Goal: Task Accomplishment & Management: Use online tool/utility

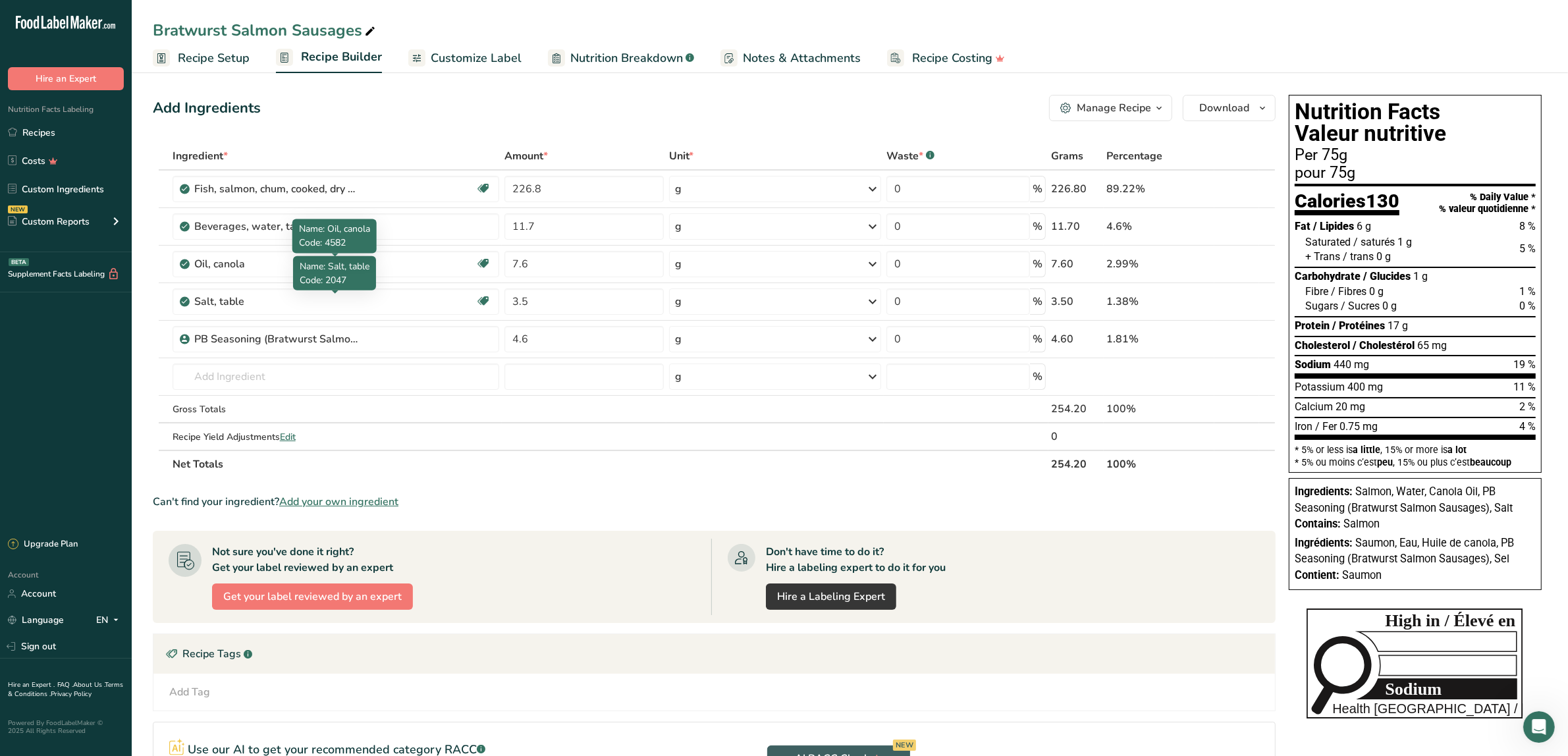
scroll to position [1, 0]
click at [53, 180] on link "Custom Ingredients" at bounding box center [65, 189] width 132 height 25
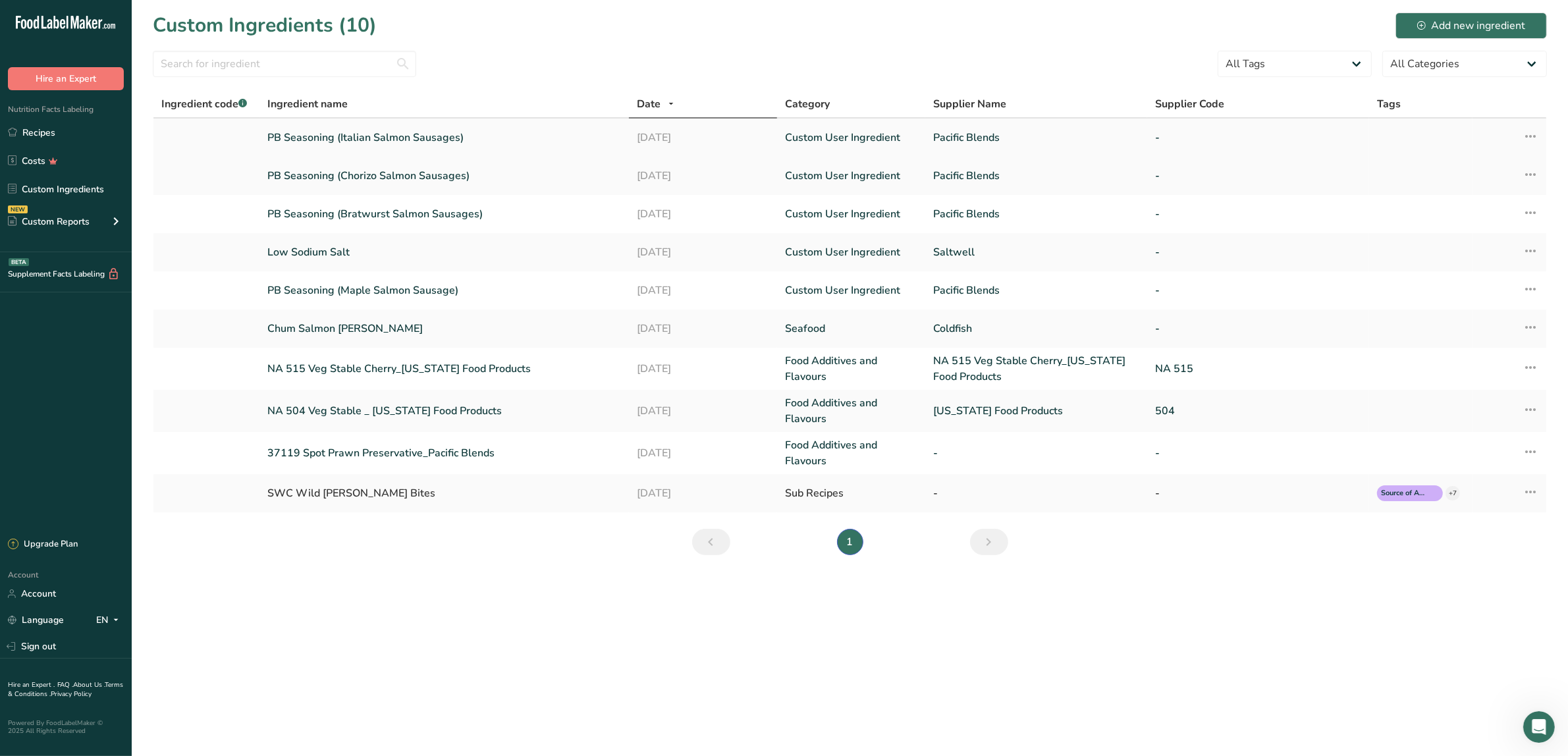
click at [377, 136] on link "PB Seasoning (Italian Salmon Sausages)" at bounding box center [444, 137] width 354 height 16
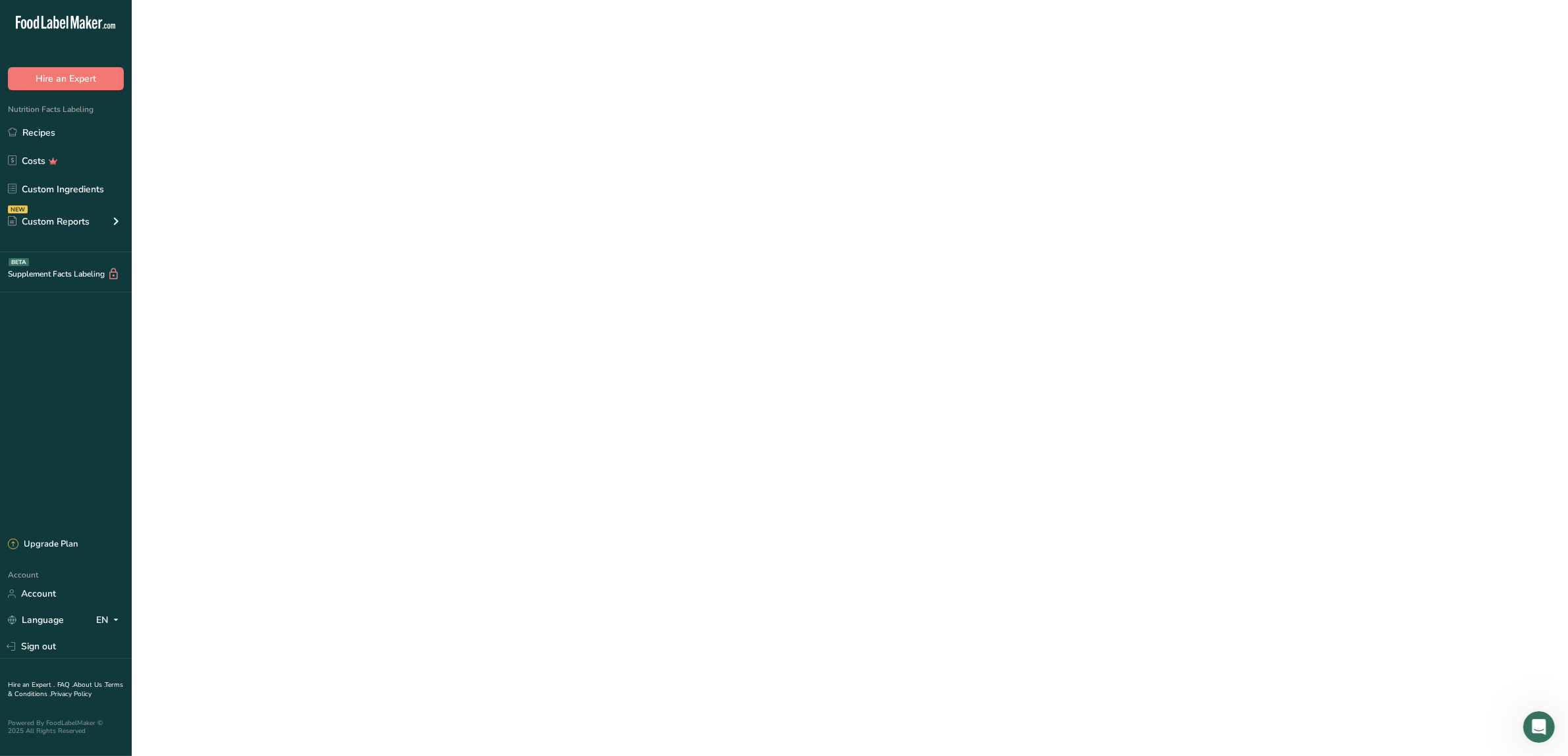
click at [377, 136] on link "PB Seasoning (Italian Salmon Sausages)" at bounding box center [444, 137] width 354 height 16
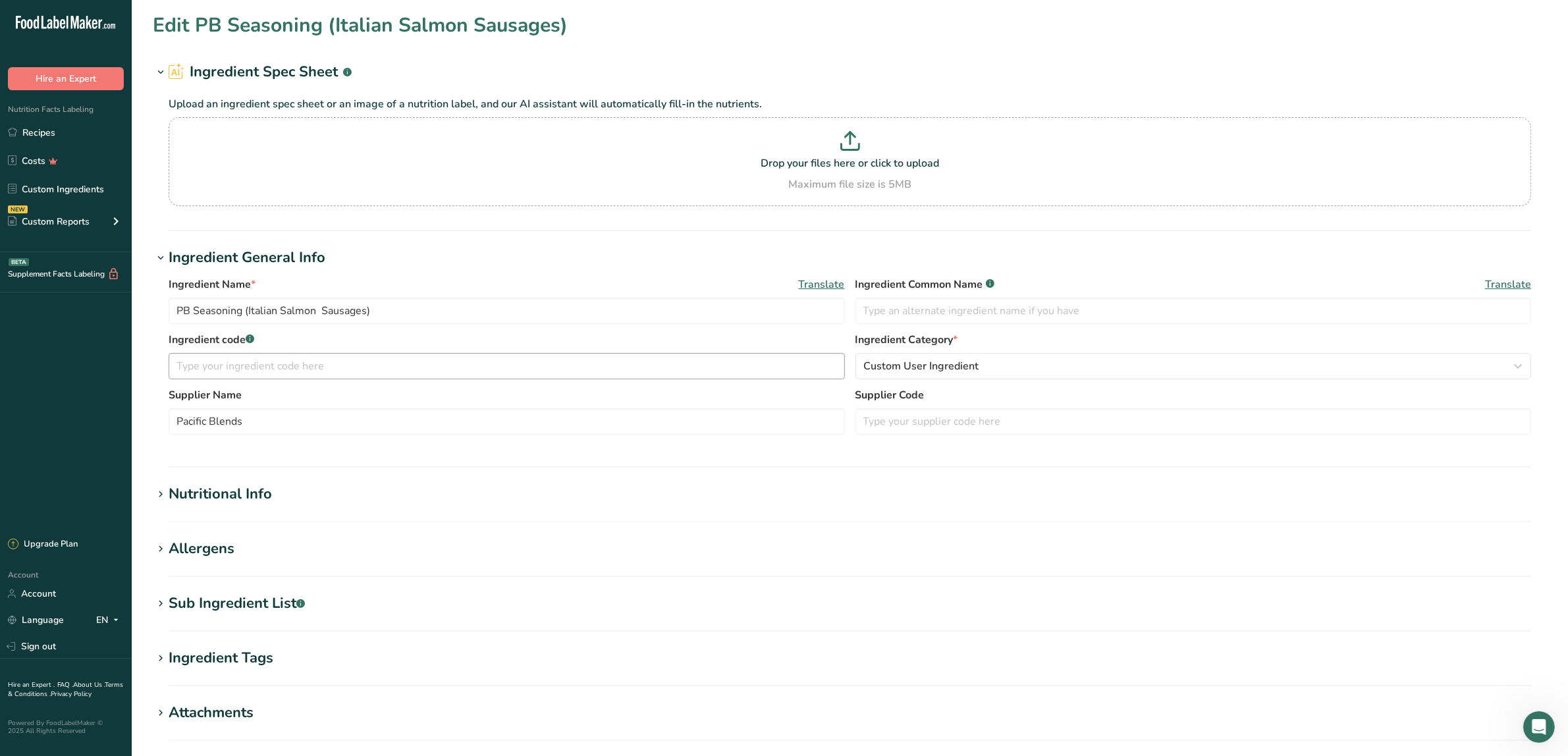
type input "306.576"
type KJ "1282.7"
type Fat "6.462"
type Fat "1.45"
type Fat "0.004"
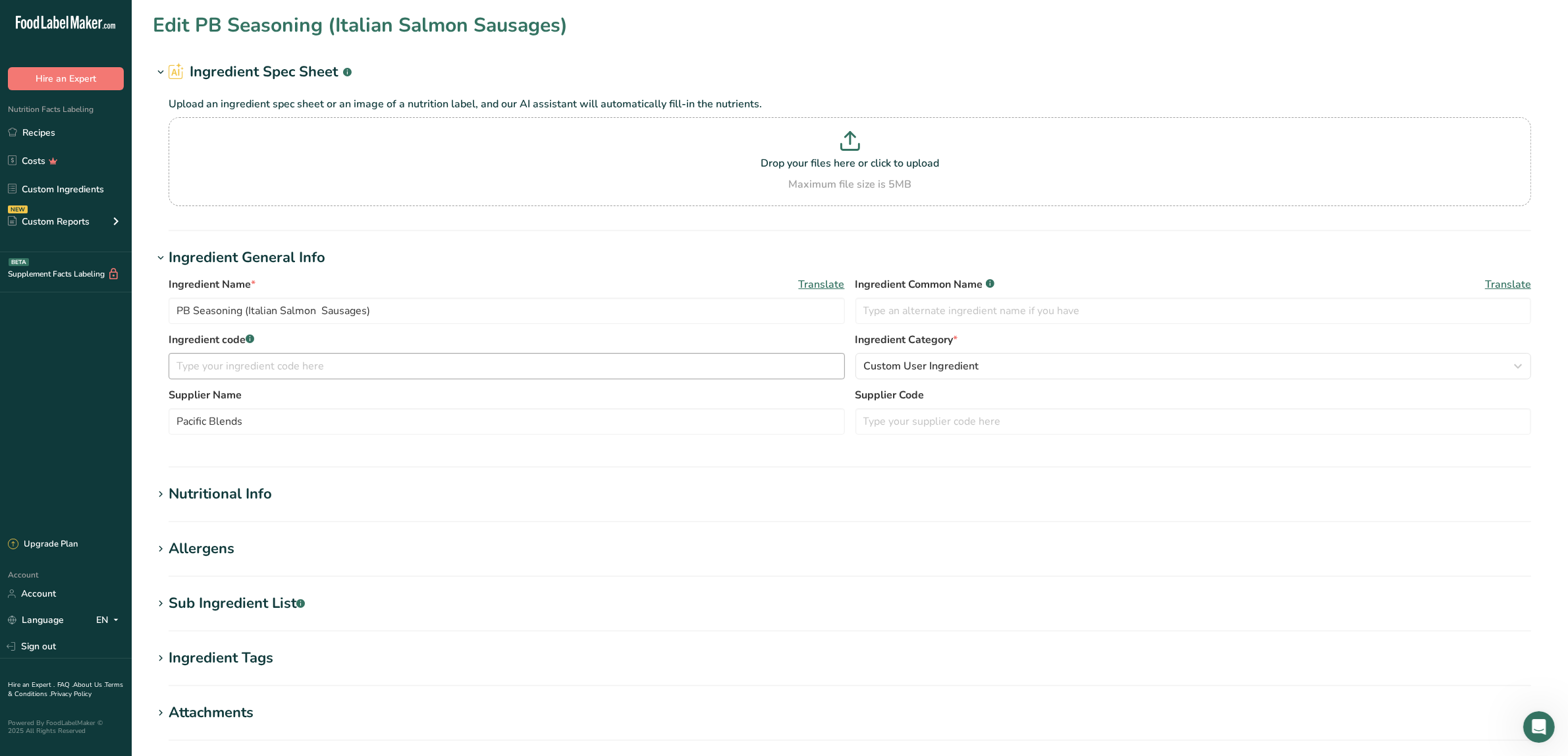
type input "0"
type input "76.977"
type Carbohydrates "63.975"
type Fiber "26.734"
type Sugars "2.862"
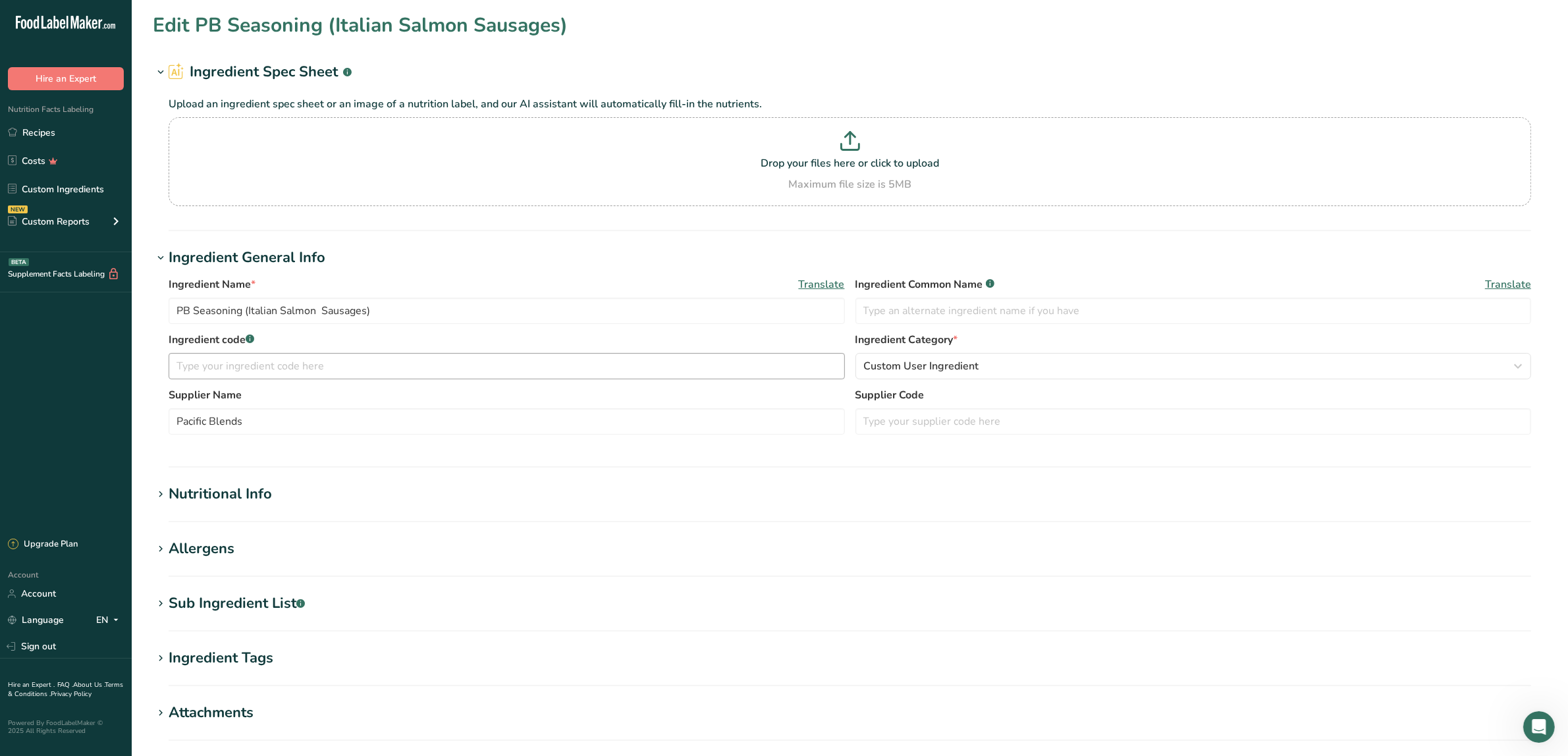
type Sugars "0"
type input "13.526"
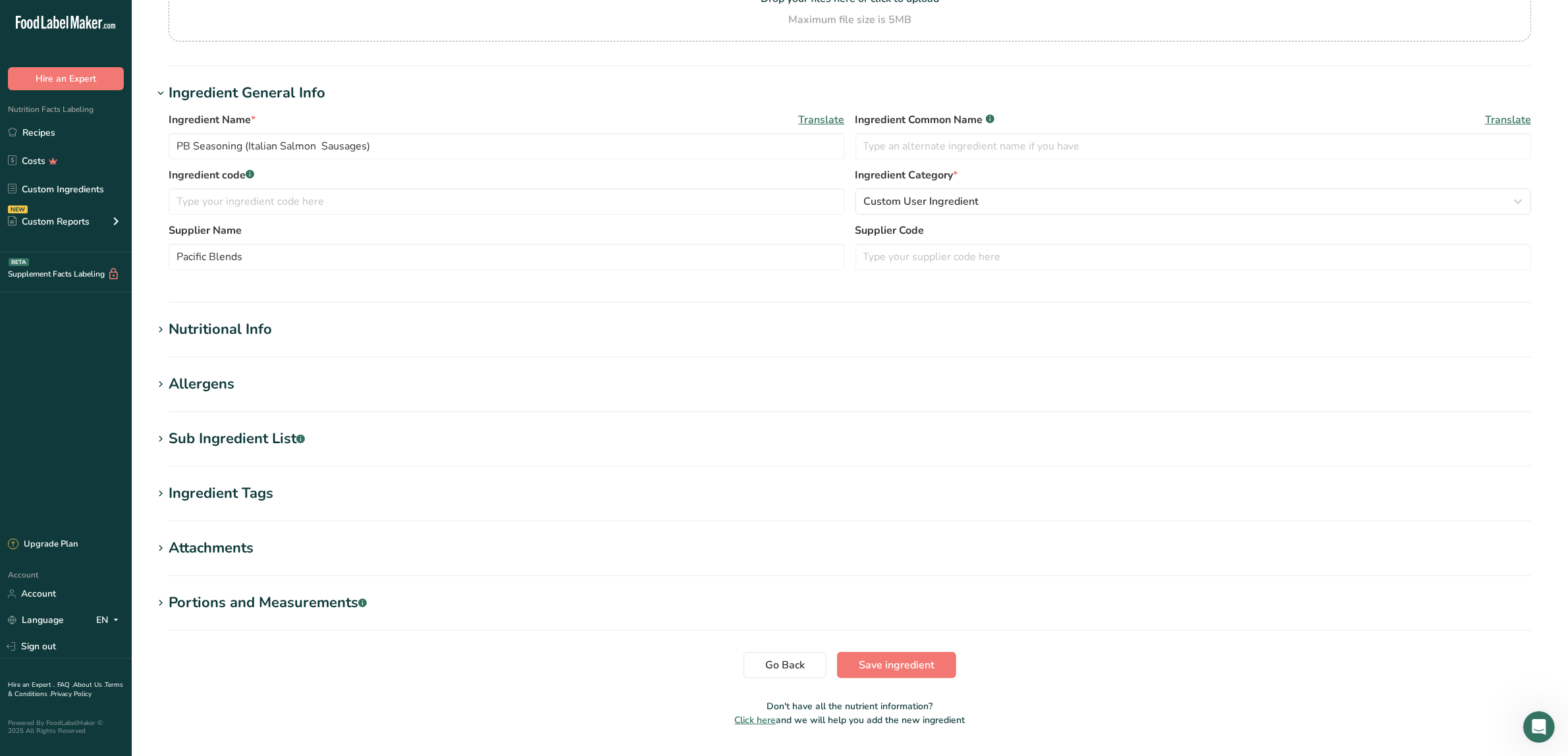
scroll to position [198, 0]
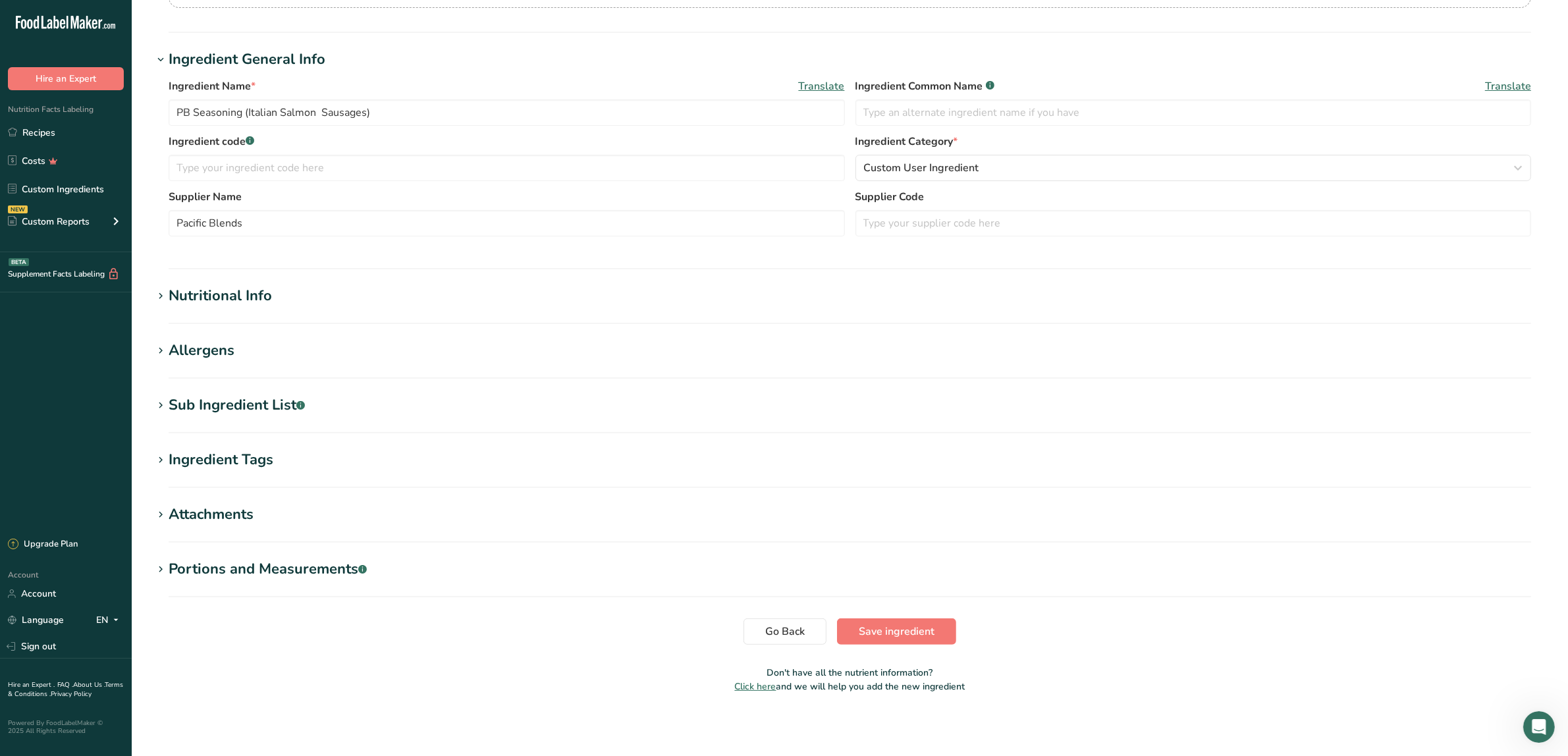
click at [276, 304] on h1 "Nutritional Info" at bounding box center [850, 296] width 1394 height 22
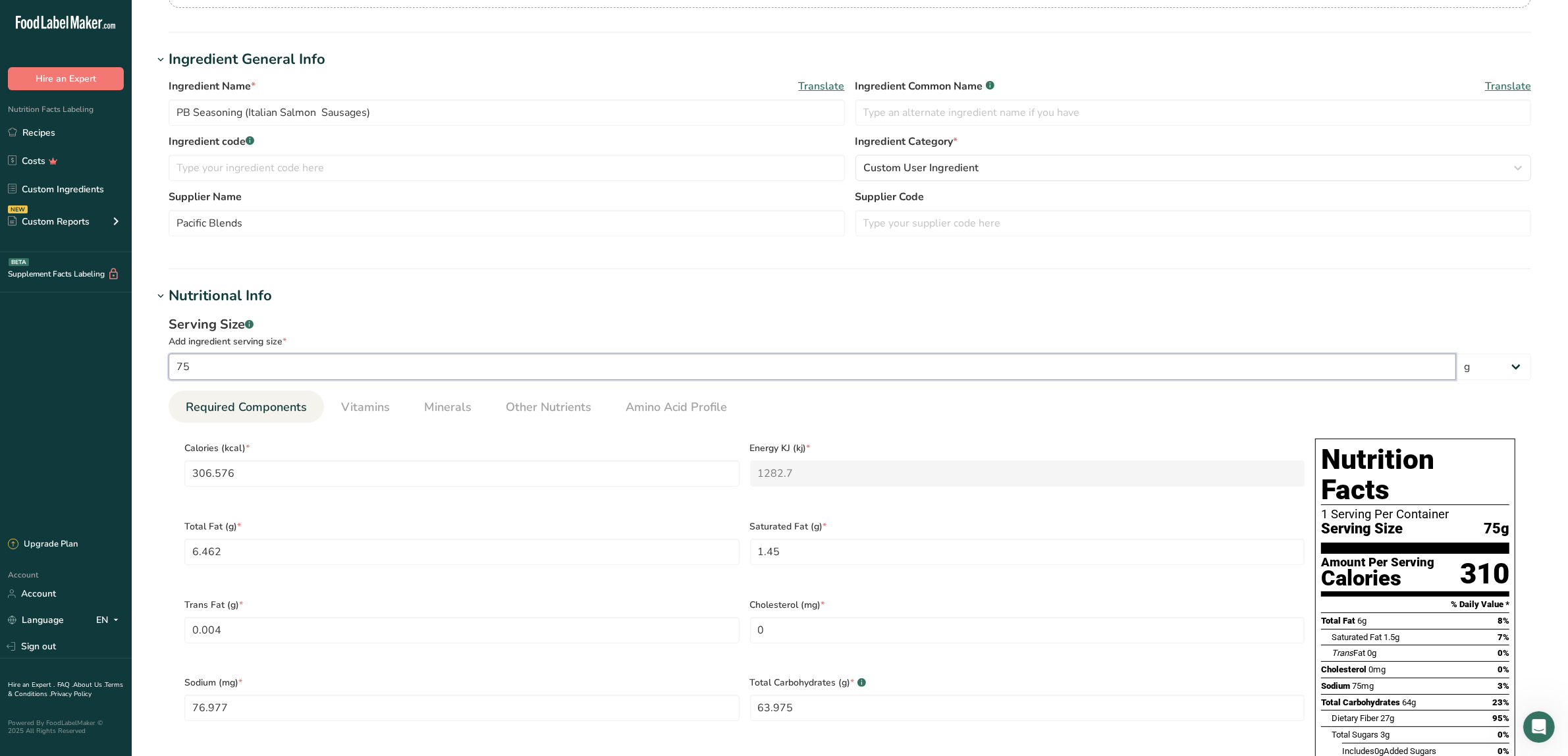
click at [201, 362] on input "75" at bounding box center [812, 366] width 1287 height 26
drag, startPoint x: 221, startPoint y: 364, endPoint x: 173, endPoint y: 361, distance: 48.1
click at [173, 361] on input "75" at bounding box center [812, 366] width 1287 height 26
type input "1"
type input "4.0877"
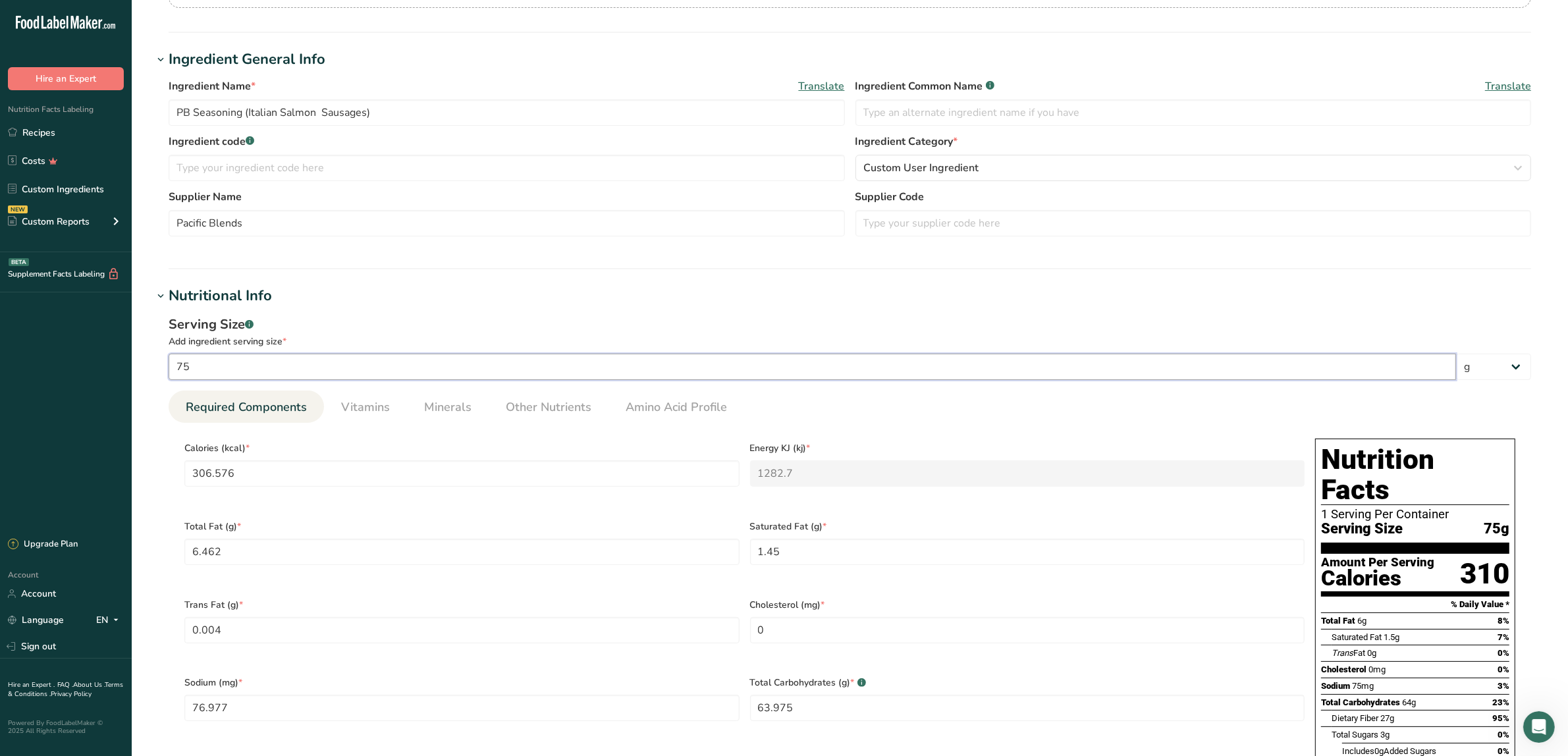
type KJ "17.1027"
type Fat "0.0862"
type Fat "0.0193"
type Fat "0.0001"
type input "1.0264"
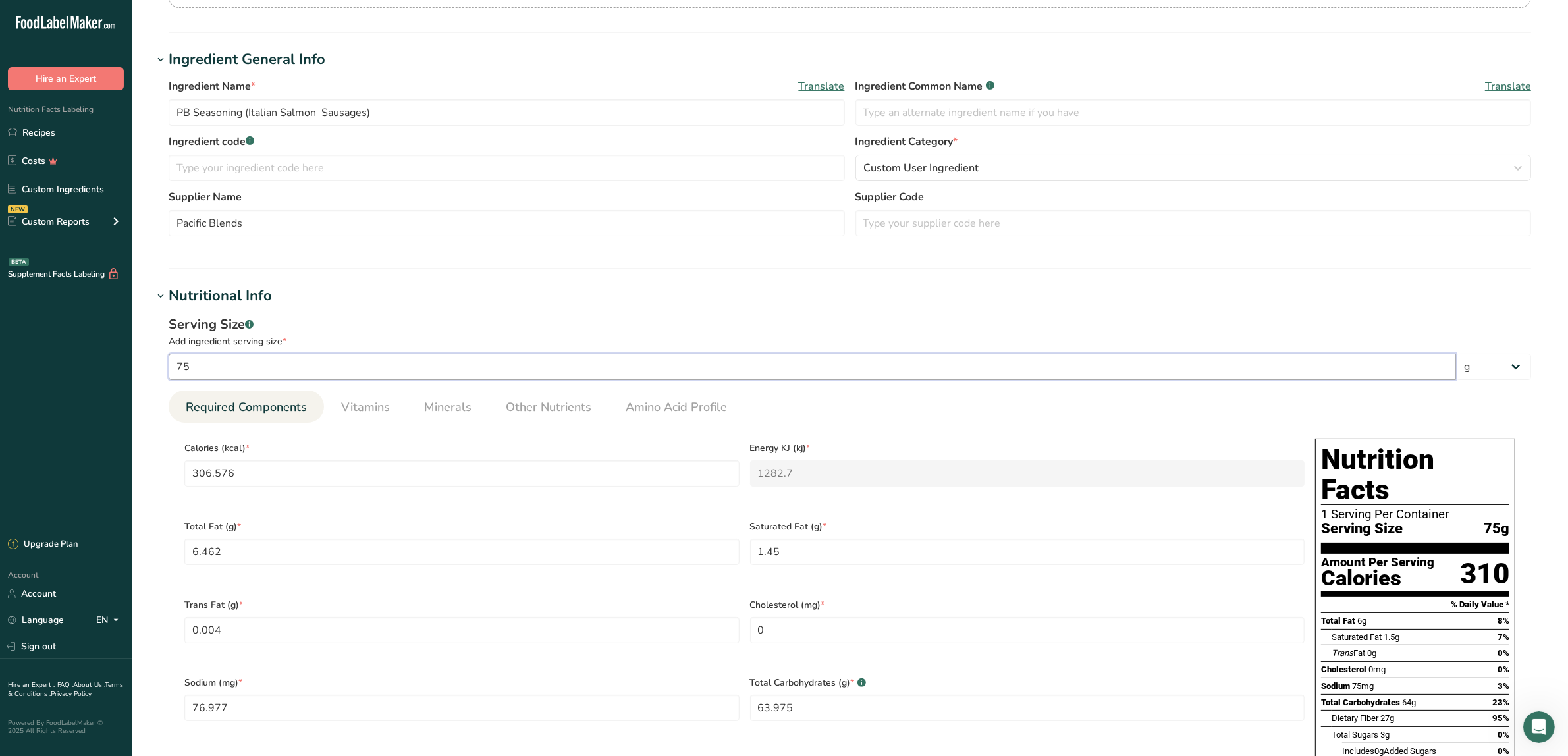
type Carbohydrates "0.853"
type Fiber "0.3565"
type Sugars "0.0382"
type input "0.1803"
type input "10"
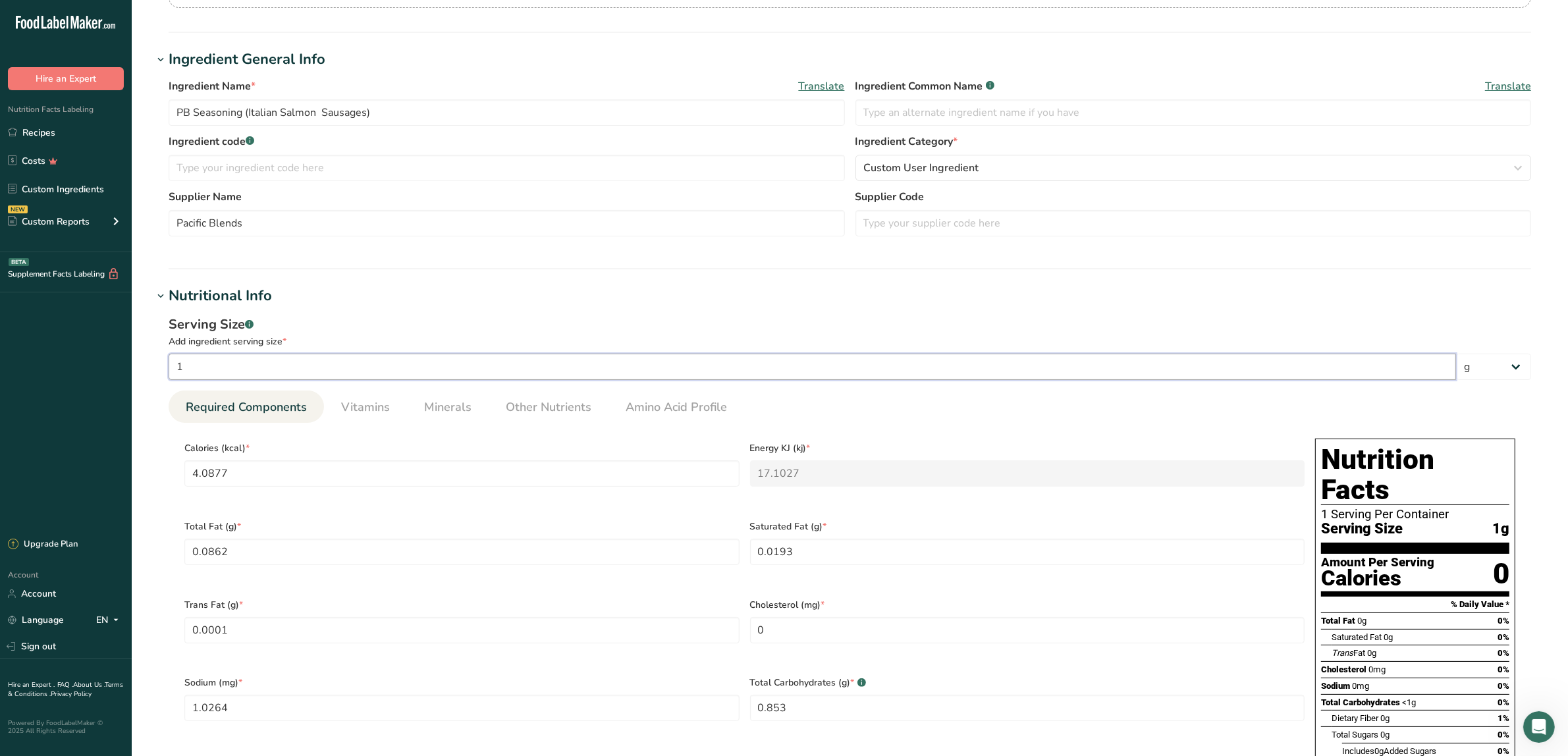
type input "40.8768"
type KJ "171.0267"
type Fat "0.8616"
type Fat "0.1933"
type Fat "0.0005"
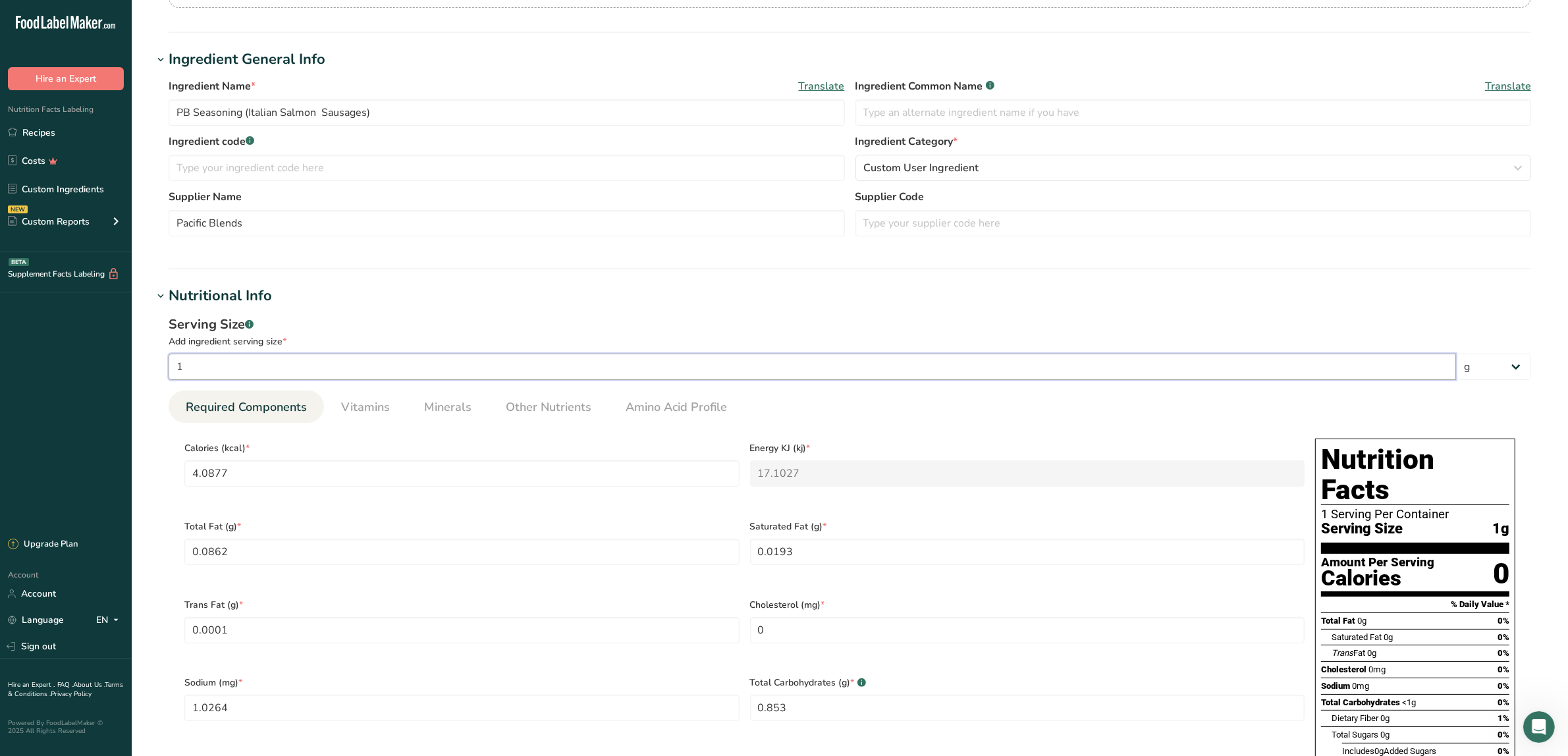
type input "10.2636"
type Carbohydrates "8.53"
type Fiber "3.5646"
type Sugars "0.3816"
type input "1.8035"
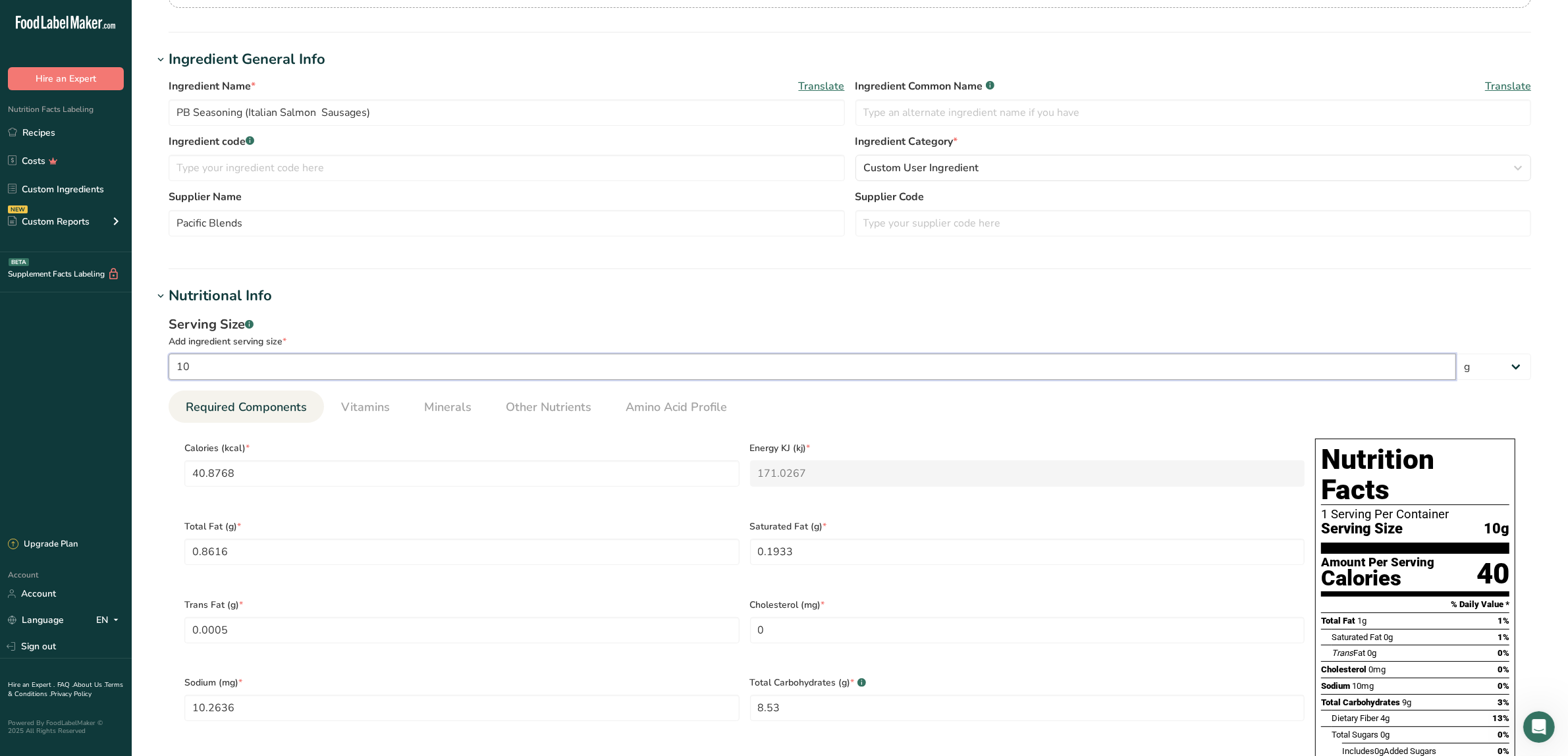
type input "100"
type input "408.7676"
type KJ "1710.2667"
type Fat "8.6159"
type Fat "1.9331"
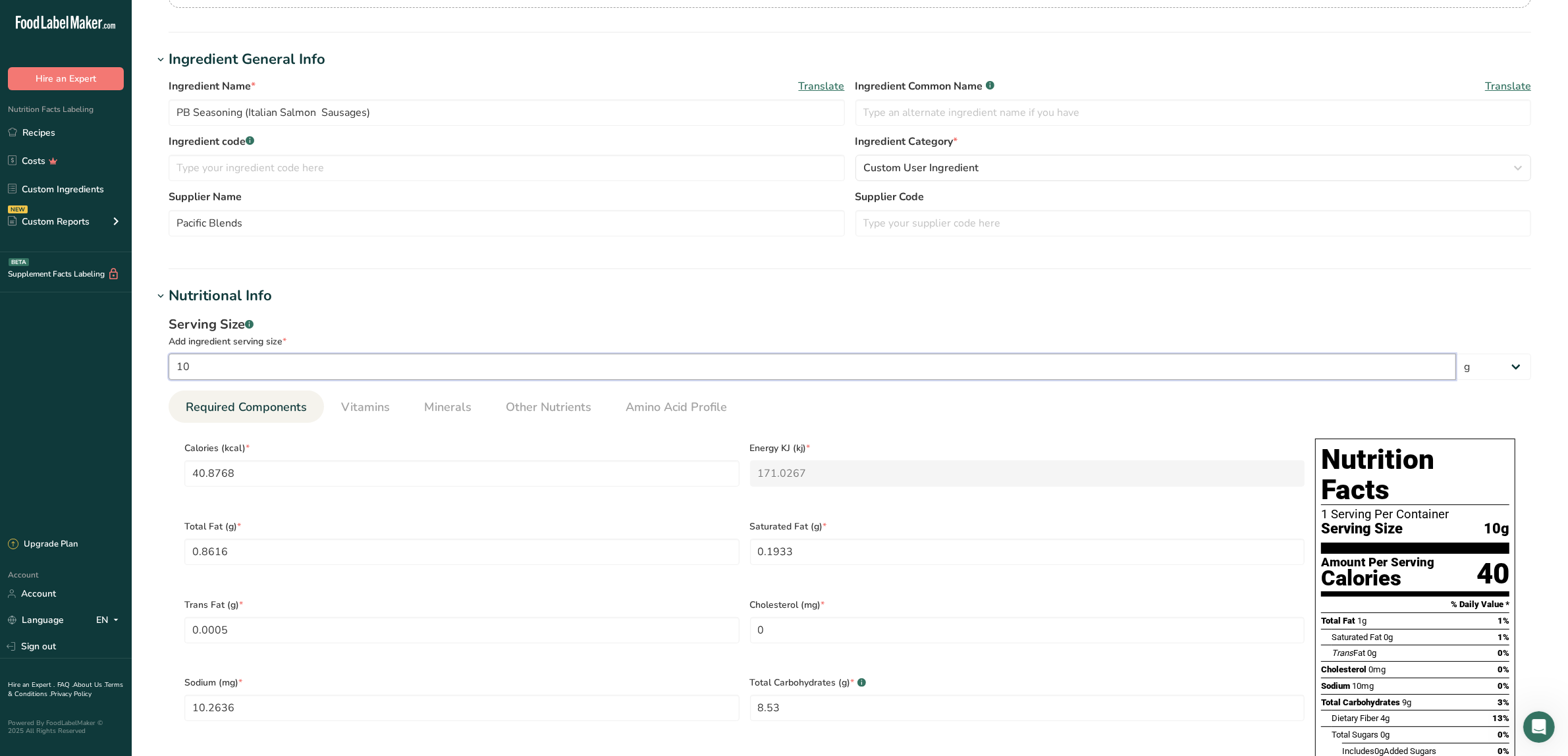
type Fat "0.0052"
type input "102.6361"
type Carbohydrates "85.3"
type Fiber "35.6459"
type Sugars "3.8159"
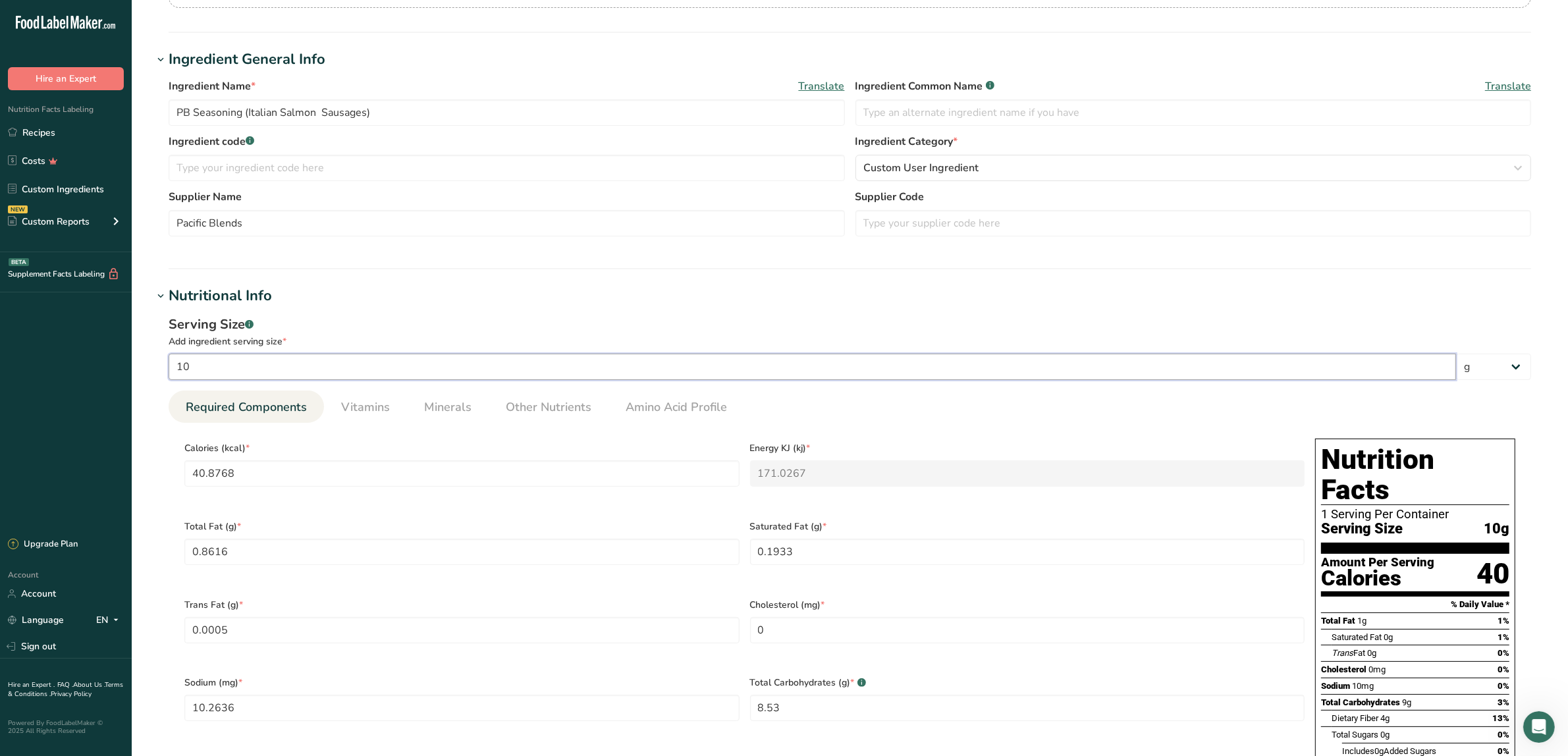
type input "18.0345"
type input "100"
click at [420, 436] on div "Calories (kcal) * 408.7676" at bounding box center [462, 472] width 566 height 79
click at [496, 302] on h1 "Nutritional Info" at bounding box center [850, 296] width 1394 height 22
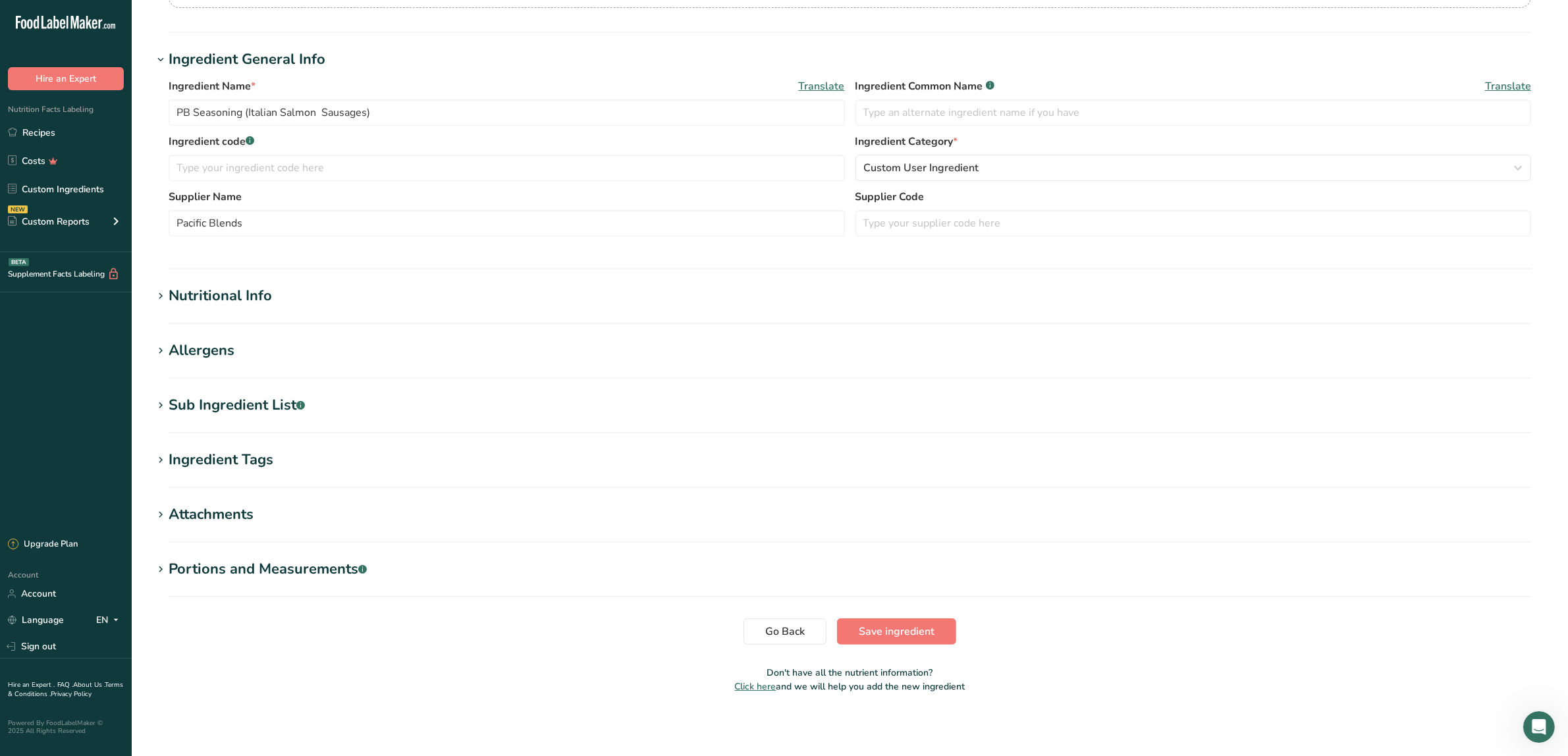
click at [496, 302] on h1 "Nutritional Info" at bounding box center [850, 296] width 1394 height 22
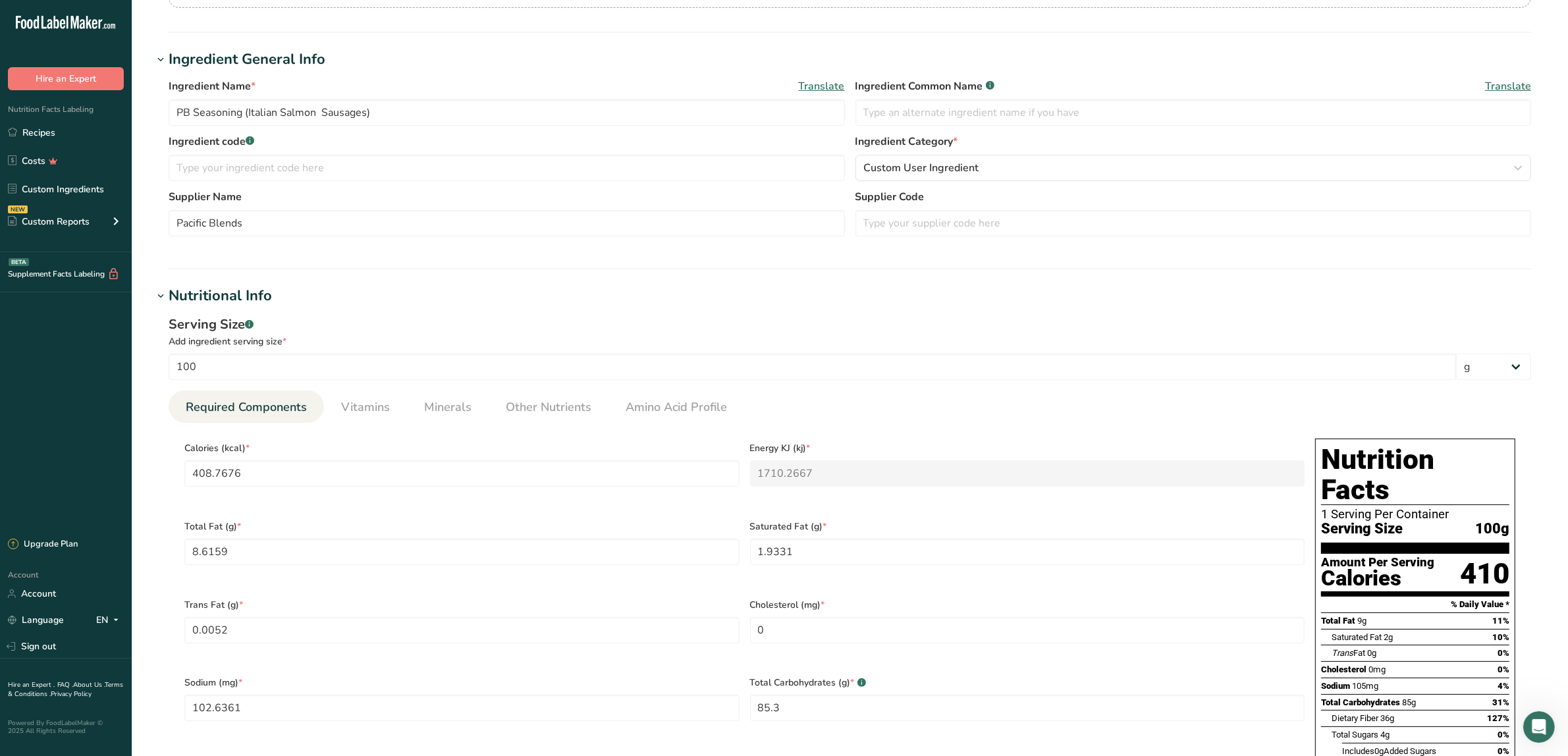
scroll to position [0, 0]
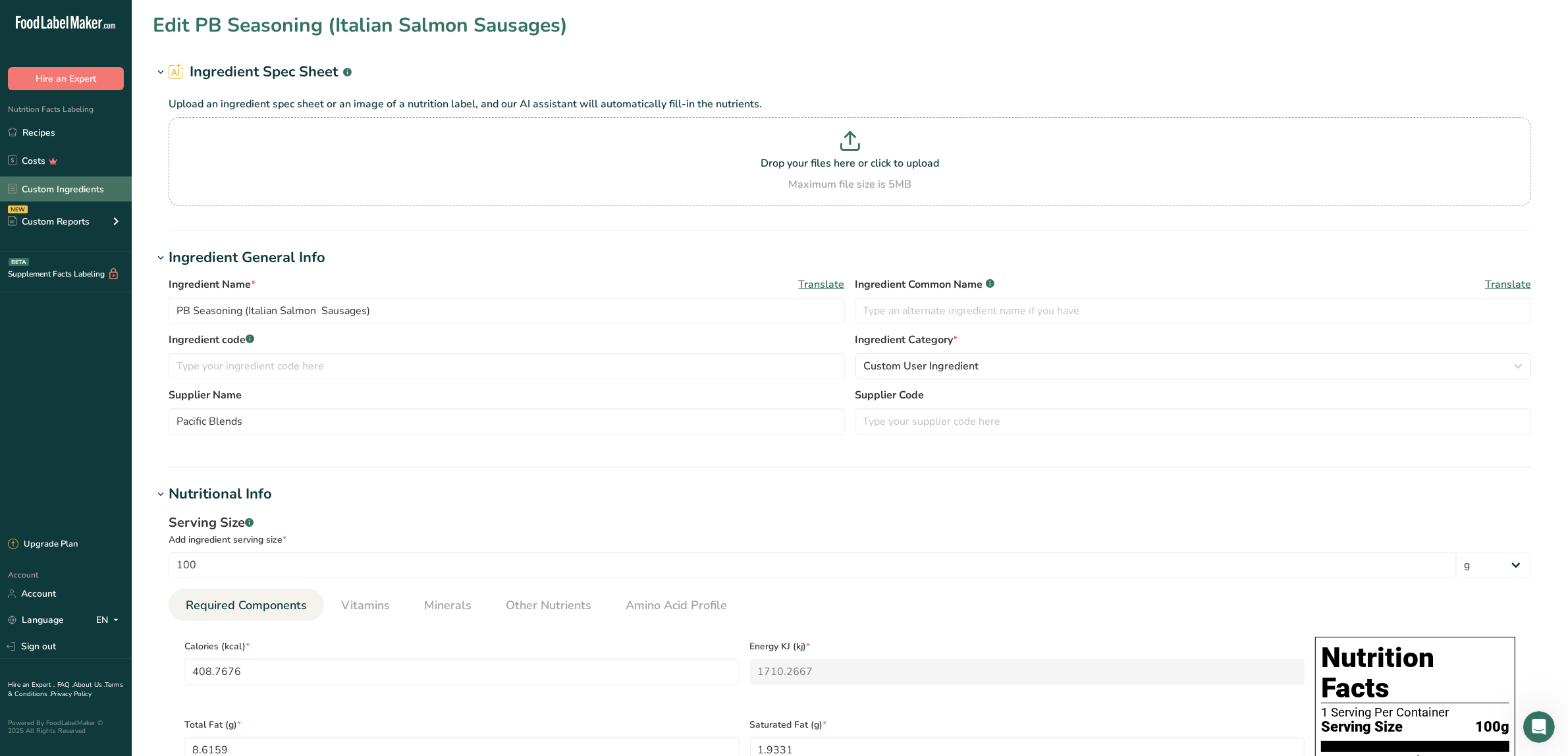
click at [45, 186] on link "Custom Ingredients" at bounding box center [65, 189] width 132 height 25
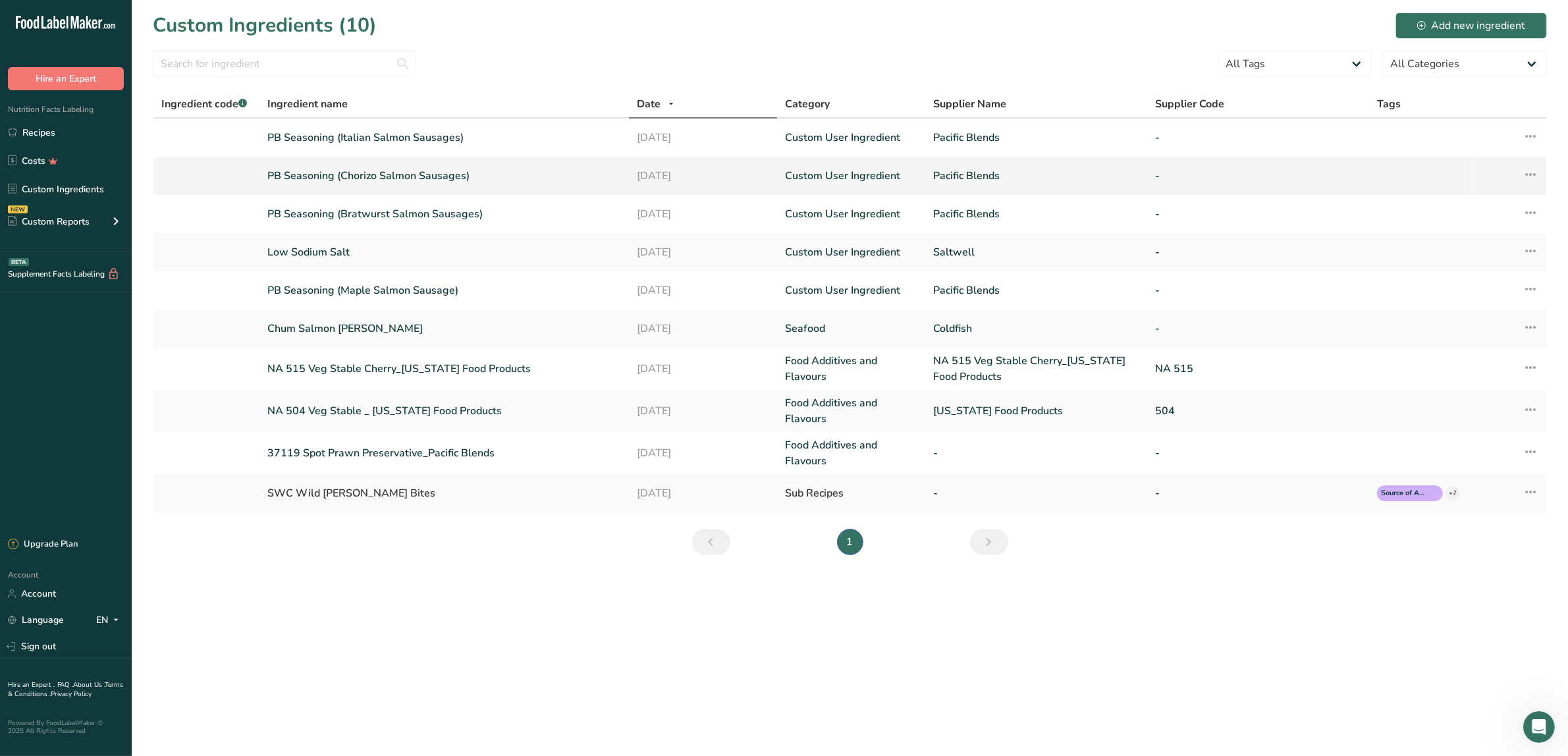
click at [331, 170] on link "PB Seasoning (Chorizo Salmon Sausages)" at bounding box center [444, 176] width 354 height 16
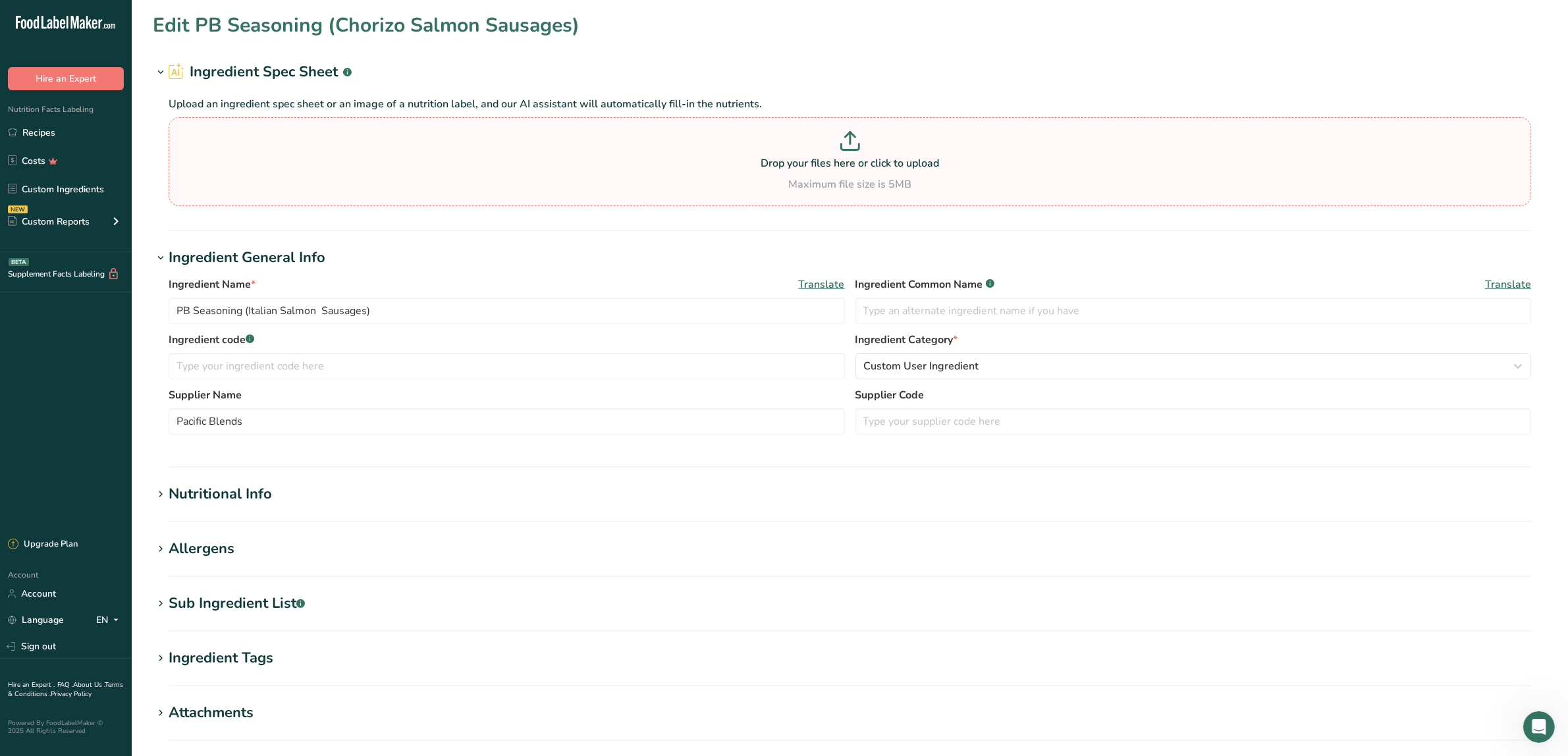
type input "PB Seasoning (Chorizo Salmon Sausages)"
click at [241, 501] on div "Nutritional Info" at bounding box center [220, 494] width 103 height 22
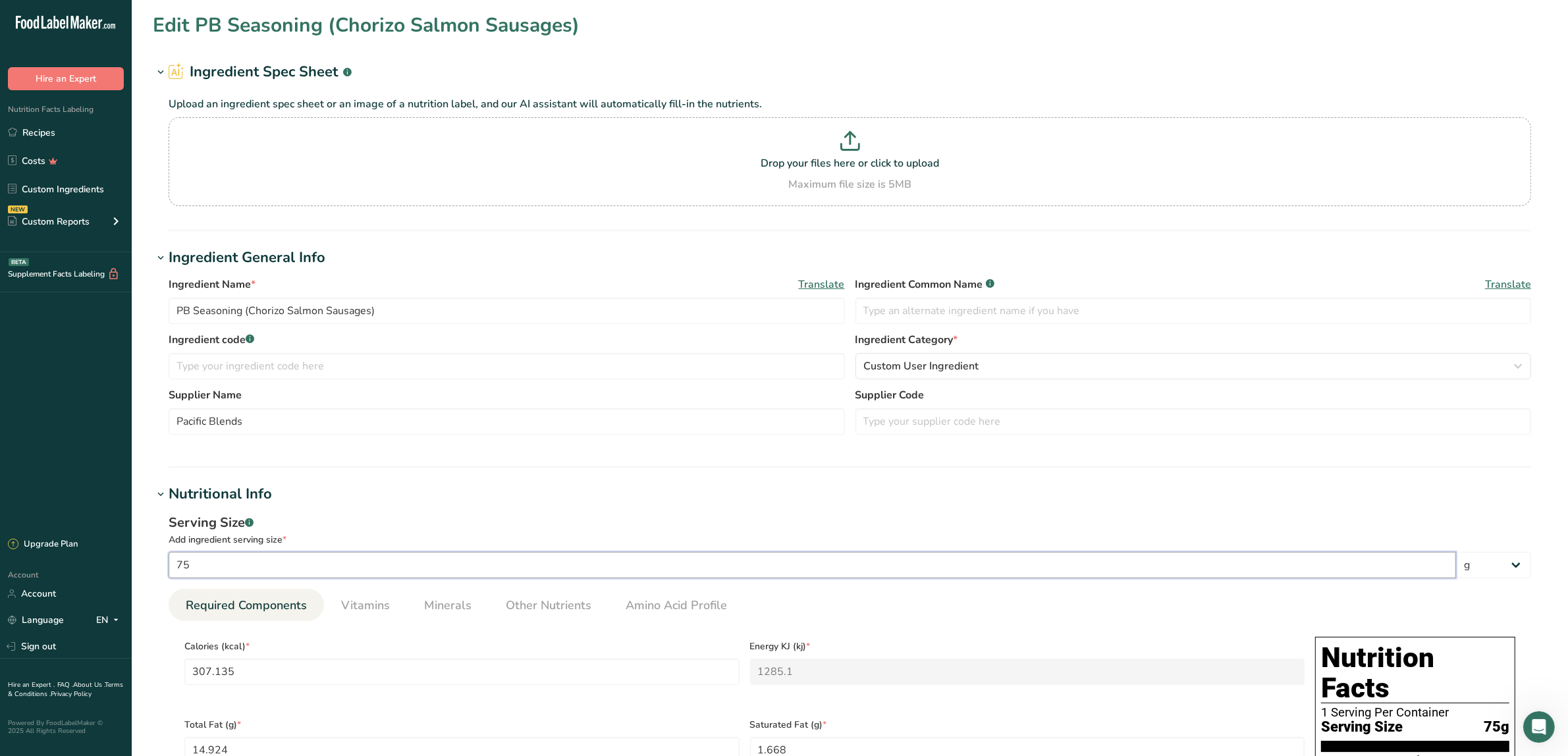
click at [205, 568] on input "75" at bounding box center [812, 565] width 1287 height 26
drag, startPoint x: 205, startPoint y: 568, endPoint x: 120, endPoint y: 528, distance: 93.9
type input "1"
type input "4.0951"
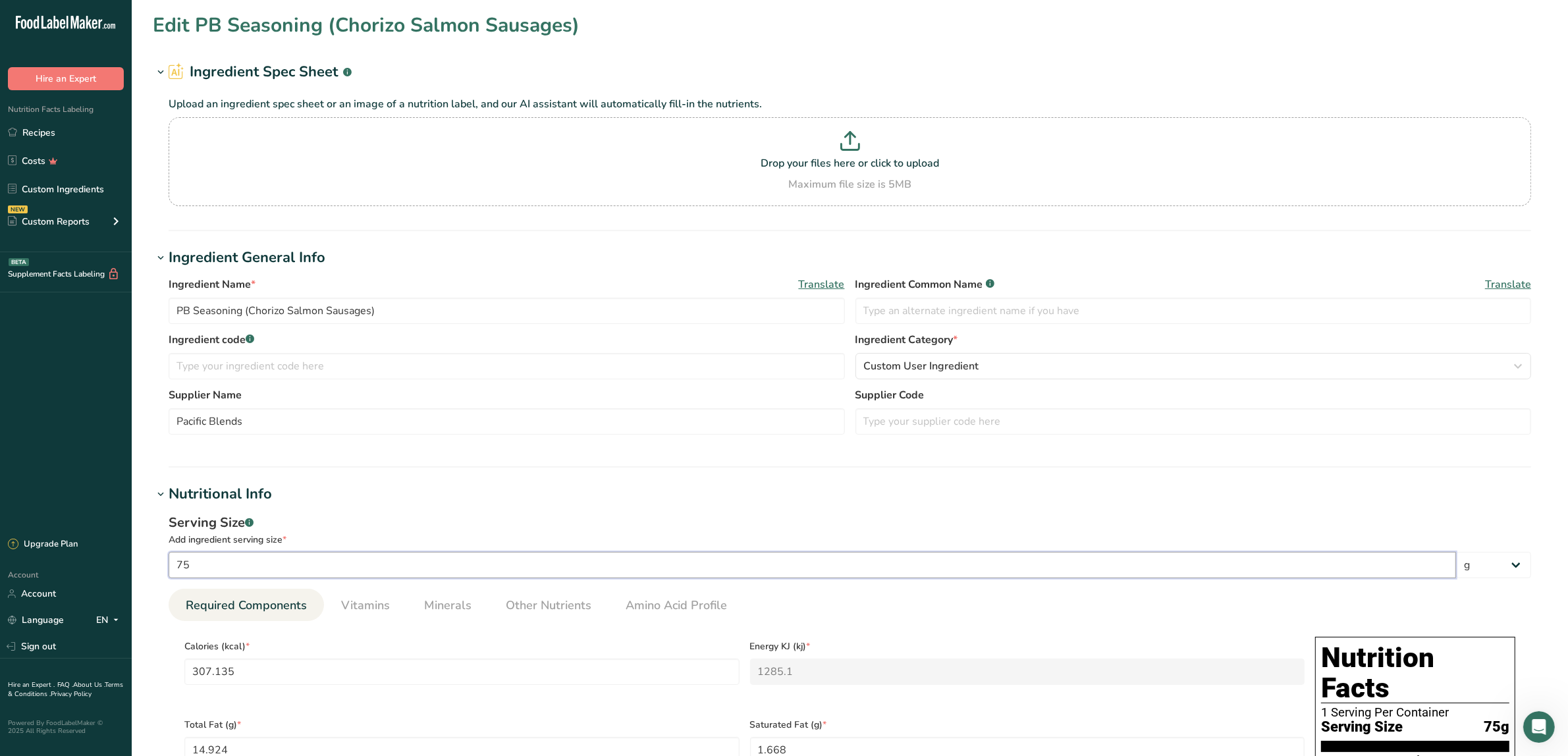
type KJ "17.1347"
type Fat "0.199"
type Fat "0.0222"
type Fat "0.0001"
type input "0.7323"
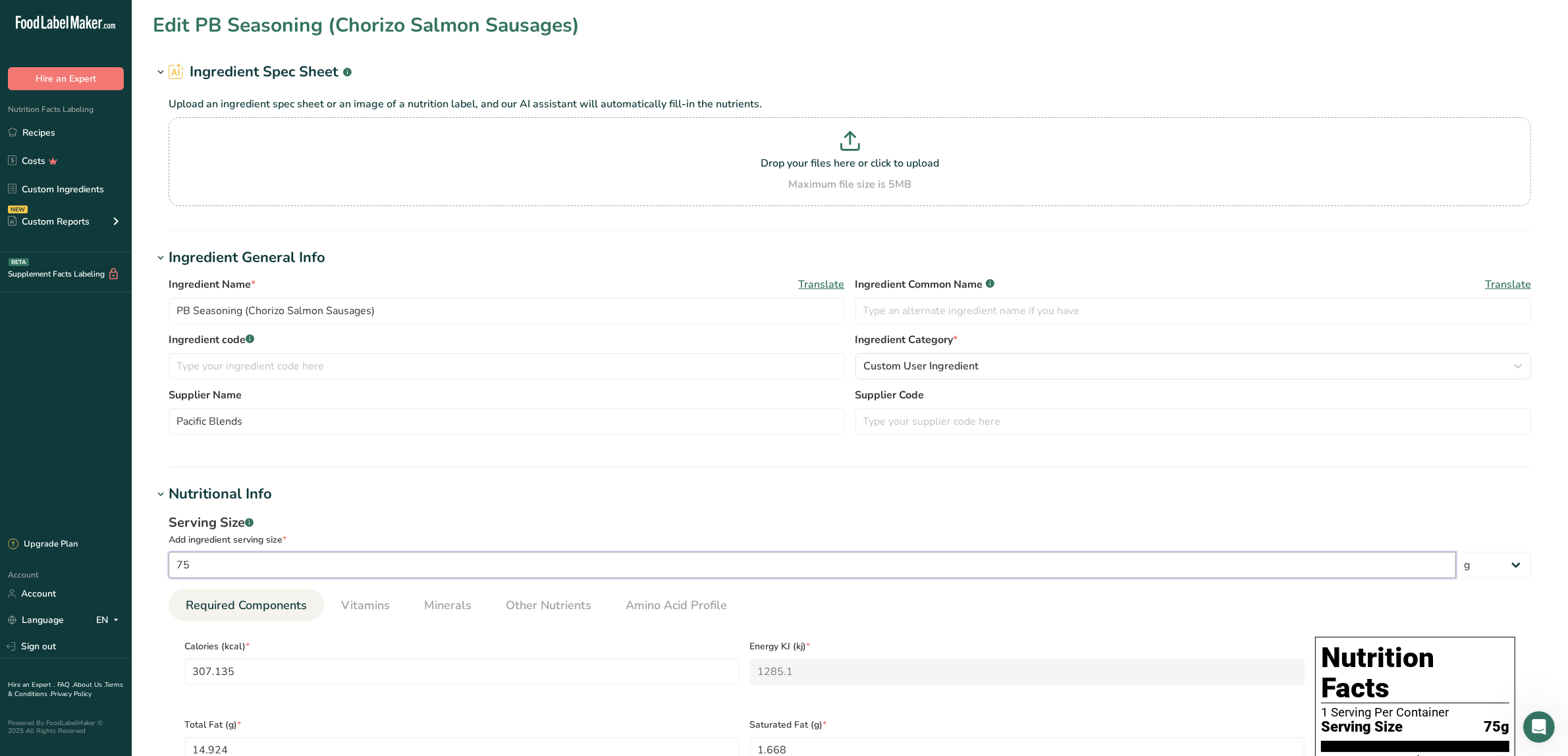
type Carbohydrates "0.8096"
type Fiber "0.3619"
type Sugars "0.1055"
type input "0.178"
type input "10"
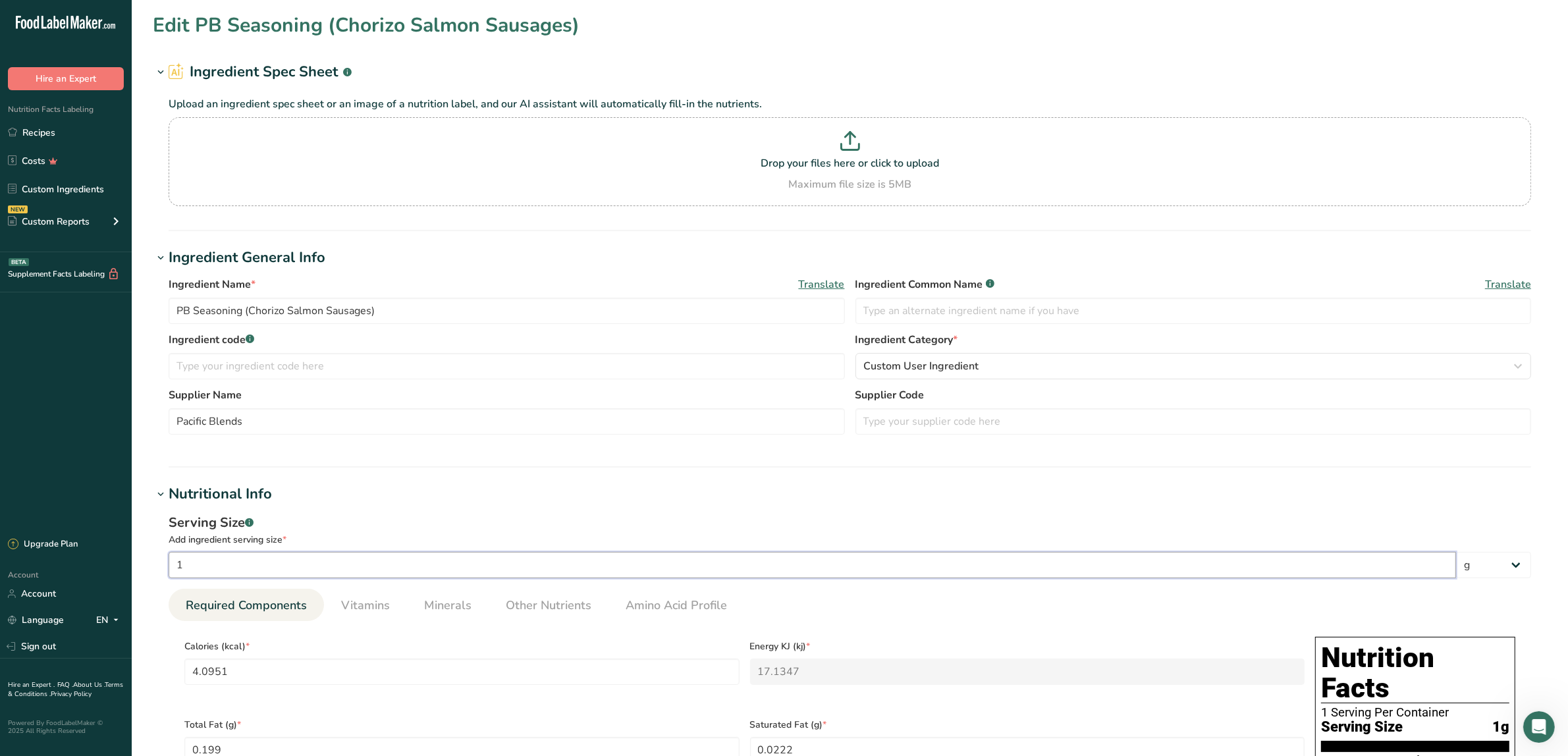
type input "40.9513"
type KJ "171.3467"
type Fat "1.9899"
type Fat "0.2224"
type Fat "0.0006"
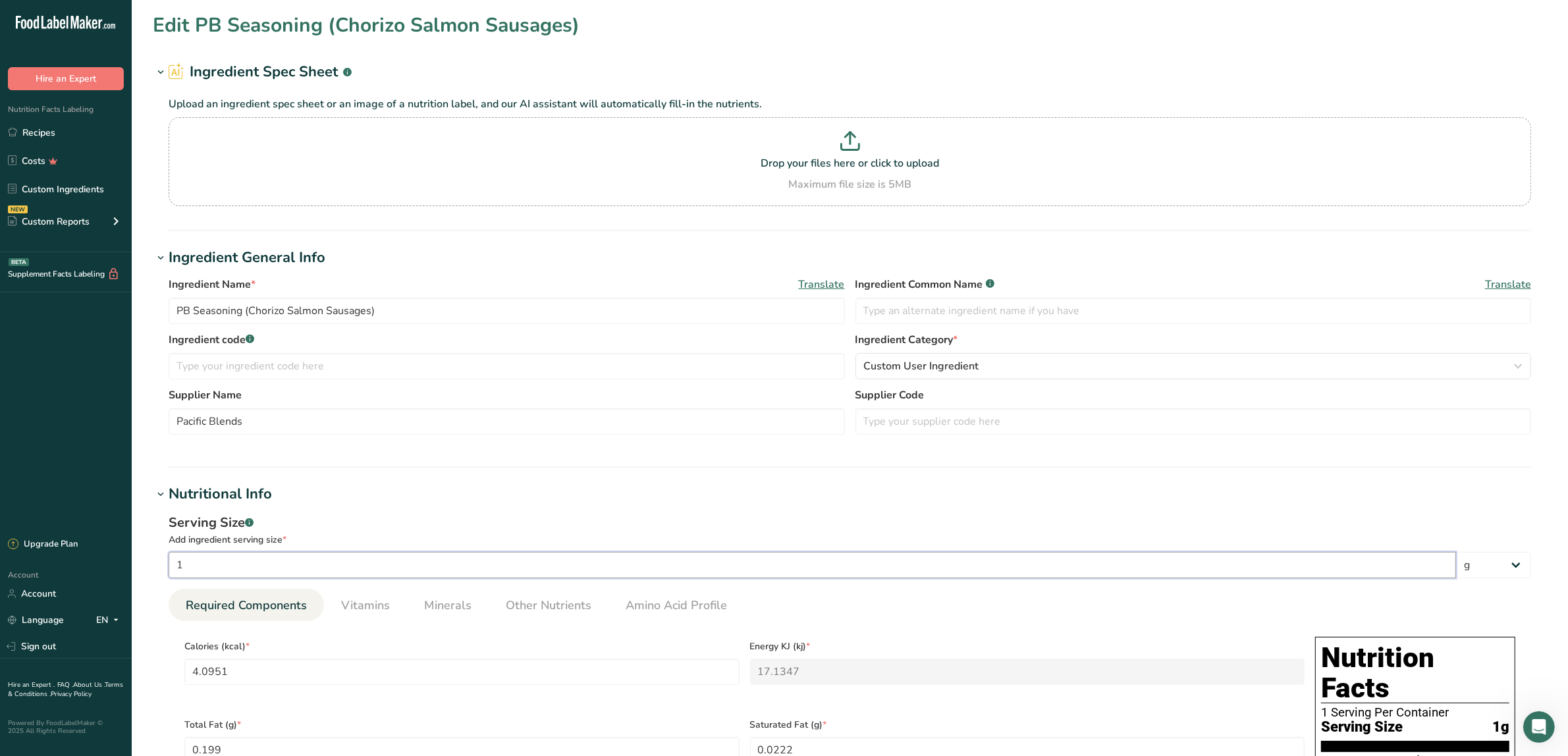
type input "7.3232"
type Carbohydrates "8.0962"
type Fiber "3.6188"
type Sugars "1.0552"
type input "1.7799"
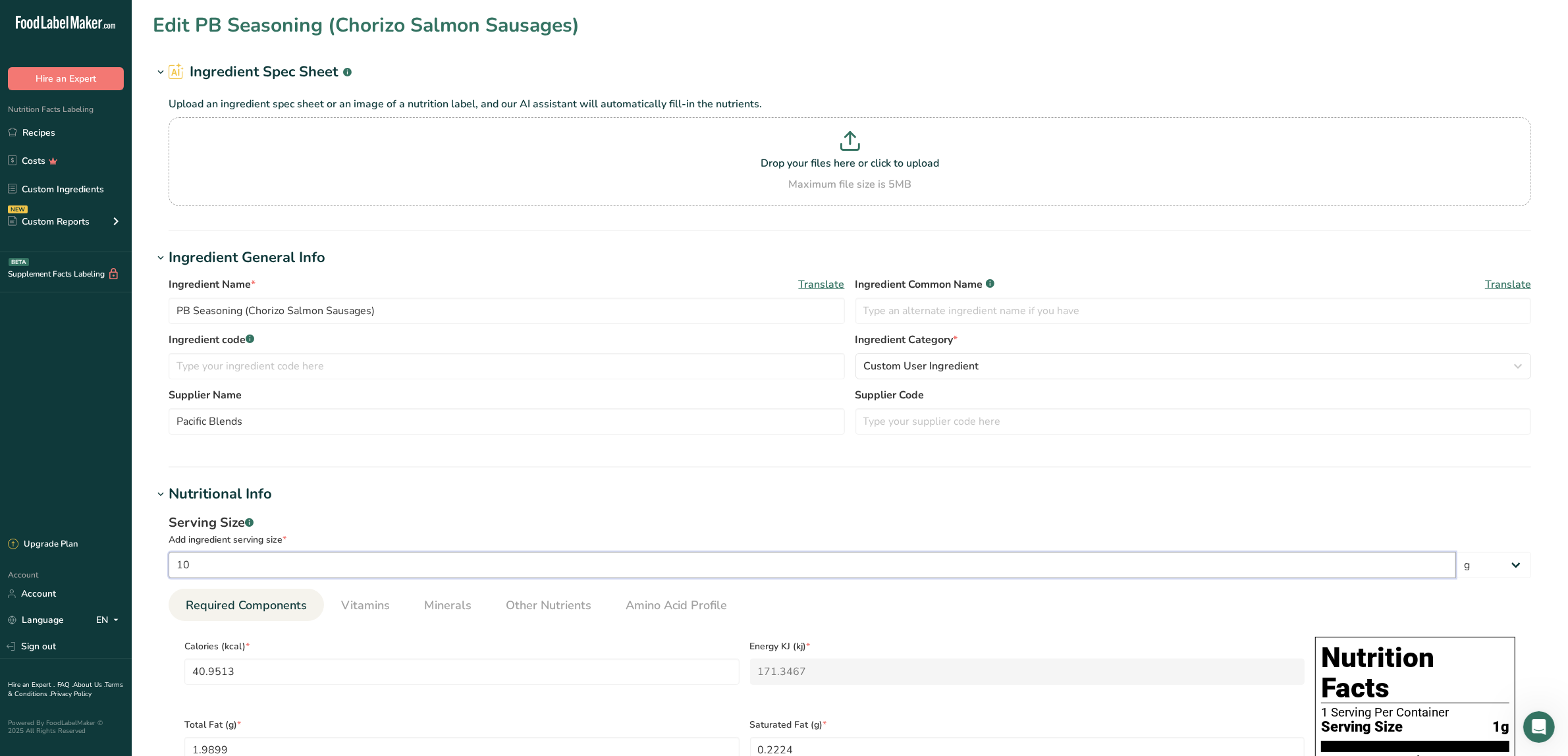
type input "100"
type input "409.5127"
type KJ "1713.4667"
type Fat "19.8993"
type Fat "2.2244"
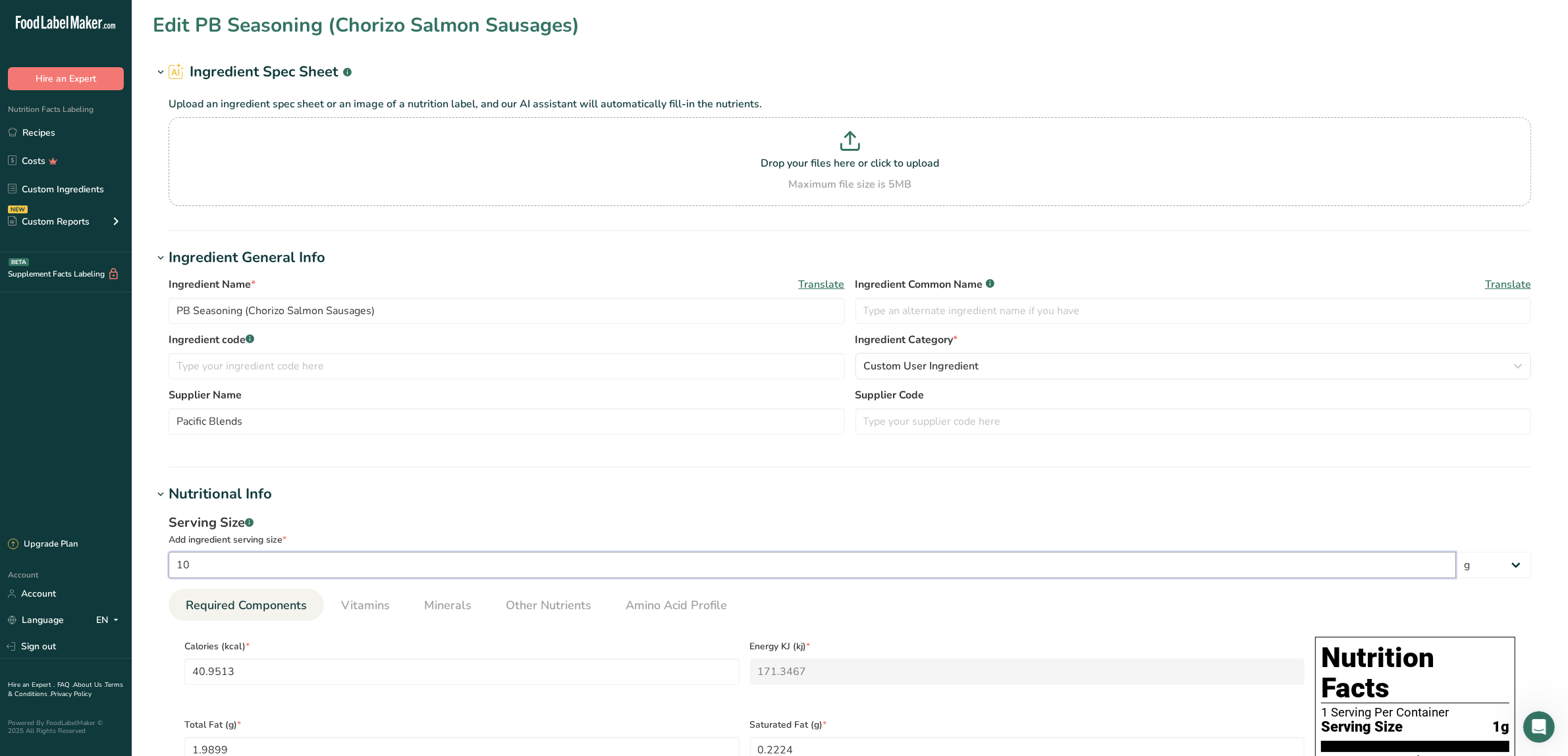
type Fat "0.0063"
type input "73.2321"
type Carbohydrates "80.962"
type Fiber "36.1877"
type Sugars "10.5519"
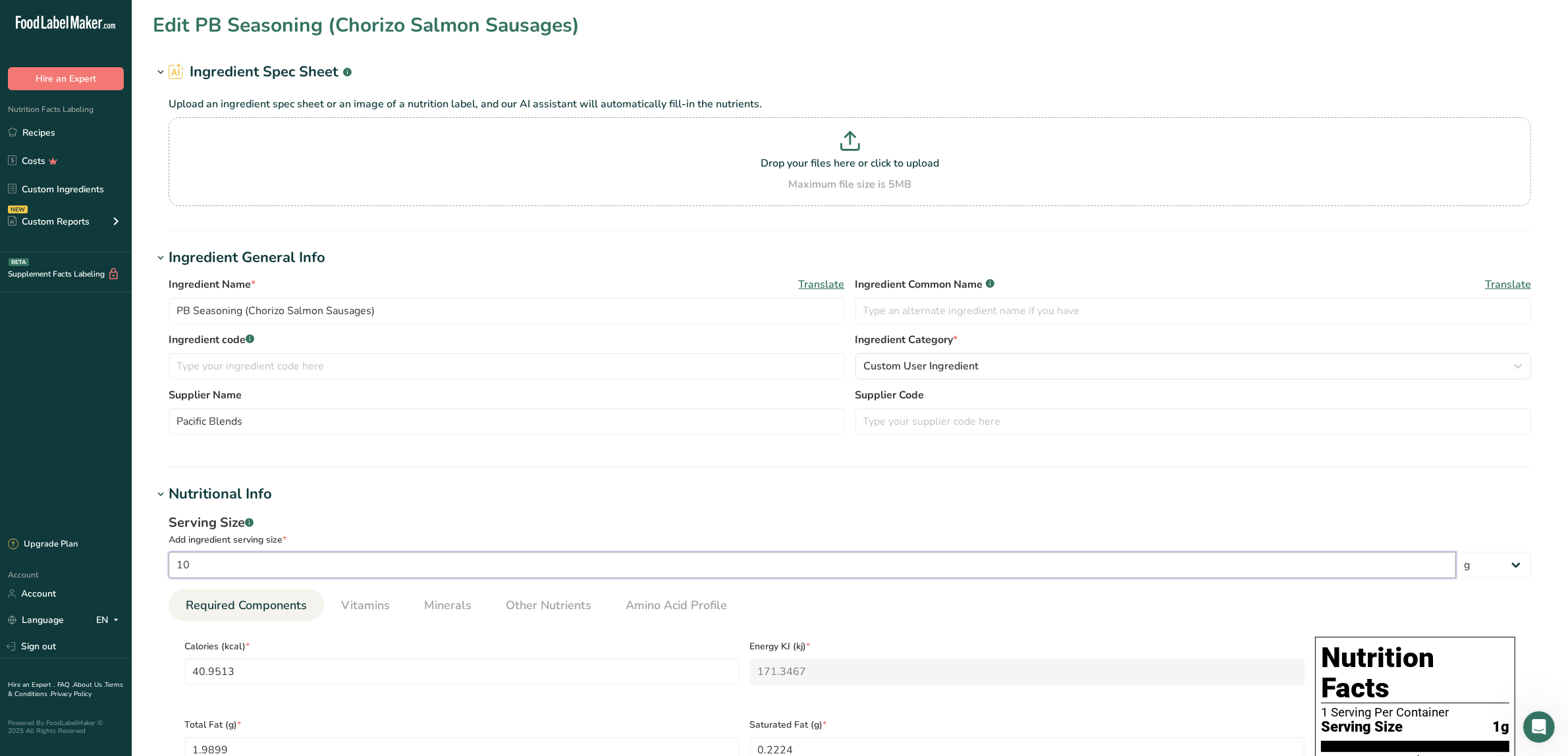
type input "17.7988"
type input "100"
click at [387, 518] on div "Serving Size .a-a{fill:#347362;}.b-a{fill:#fff;}" at bounding box center [850, 523] width 1362 height 20
click at [1134, 616] on ul "Required Components Vitamins Minerals Other Nutrients Amino Acid Profile" at bounding box center [850, 605] width 1362 height 32
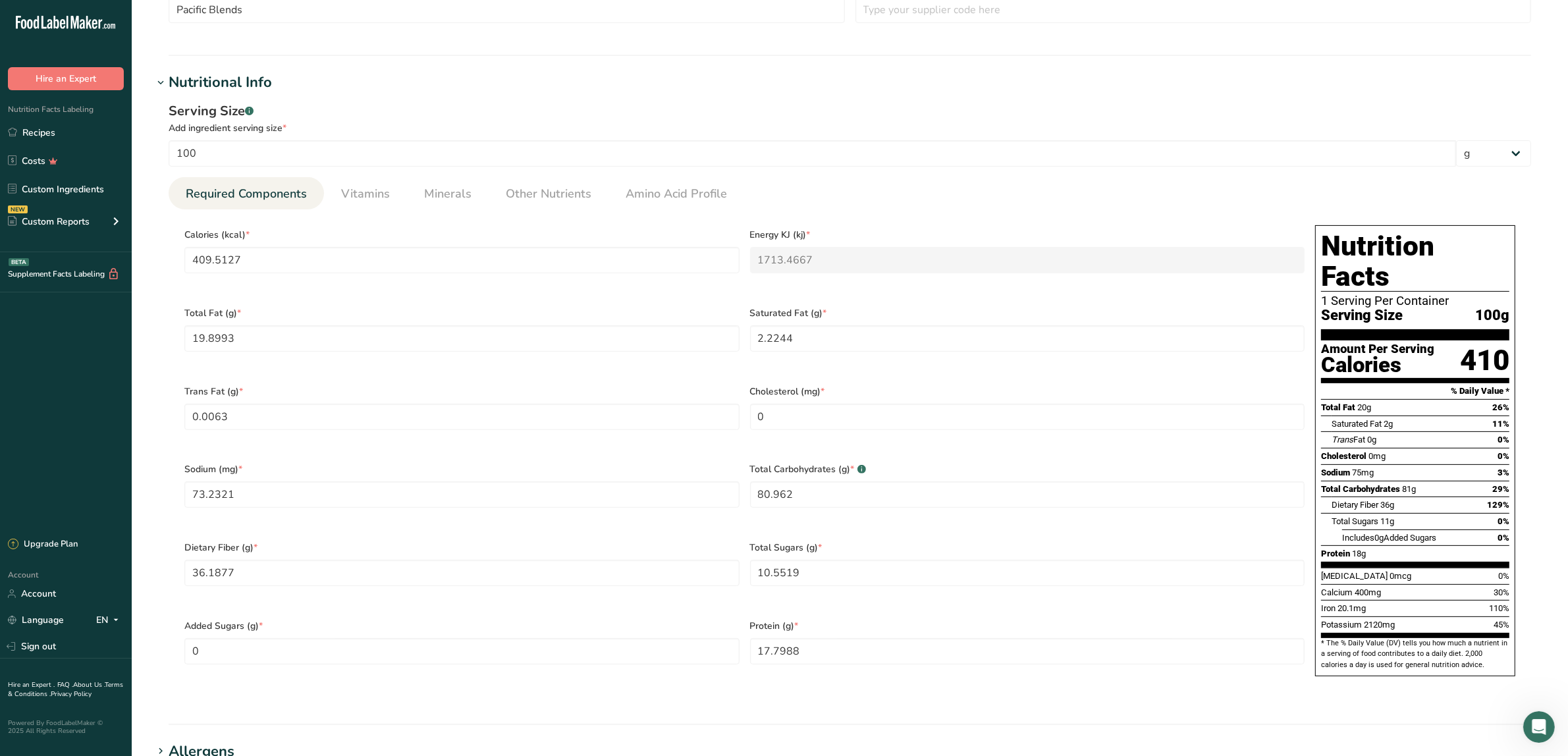
scroll to position [784, 0]
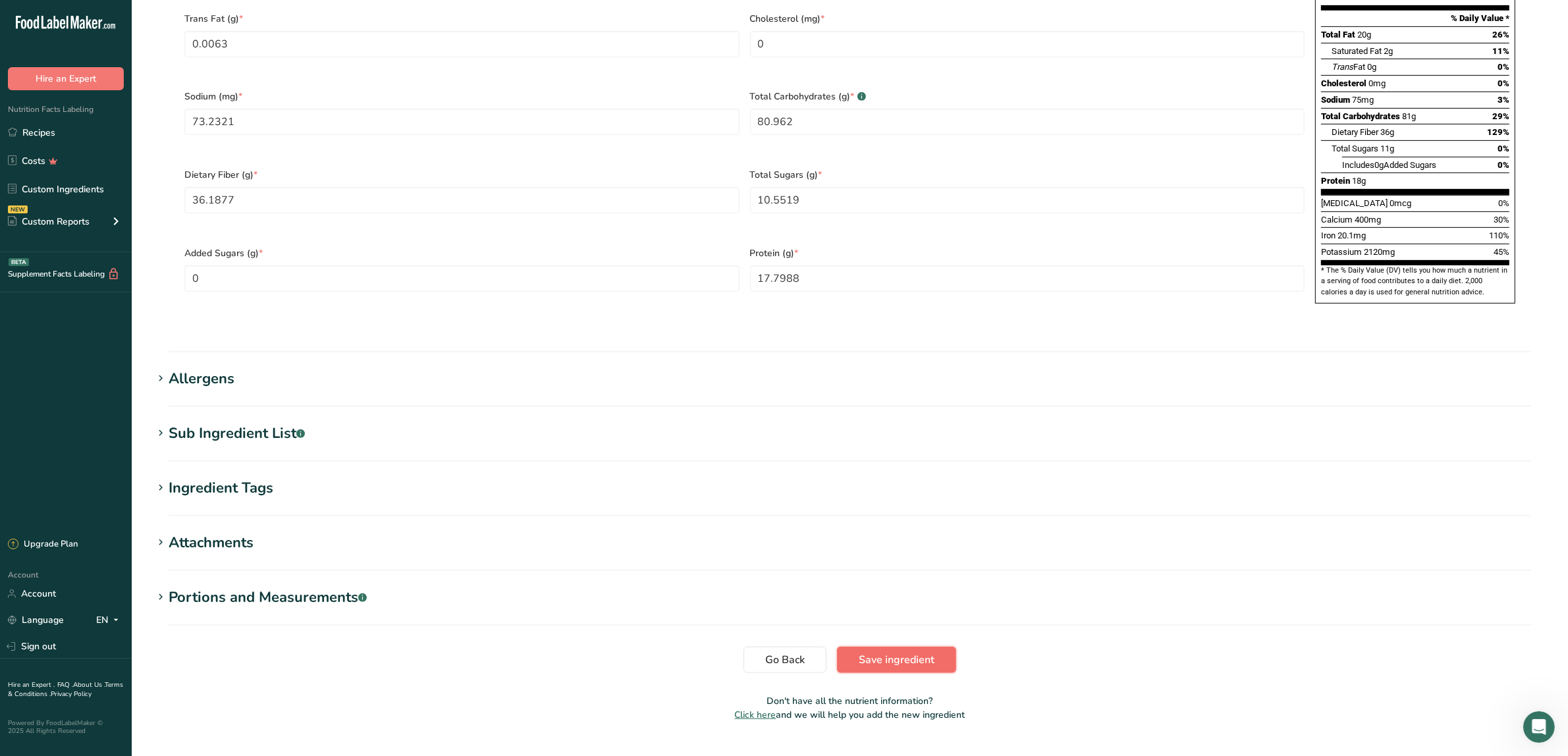
click at [871, 652] on span "Save ingredient" at bounding box center [896, 660] width 76 height 16
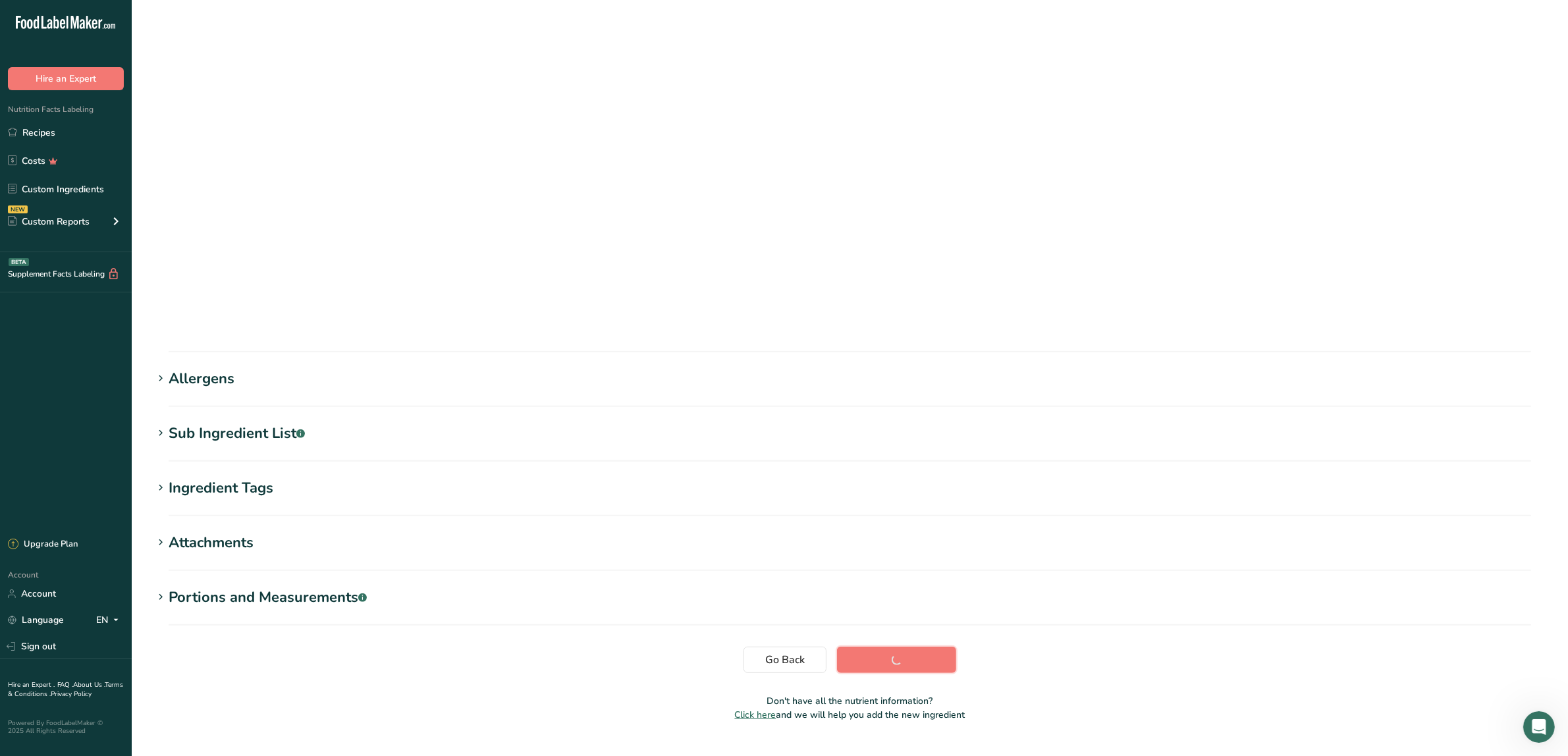
scroll to position [0, 0]
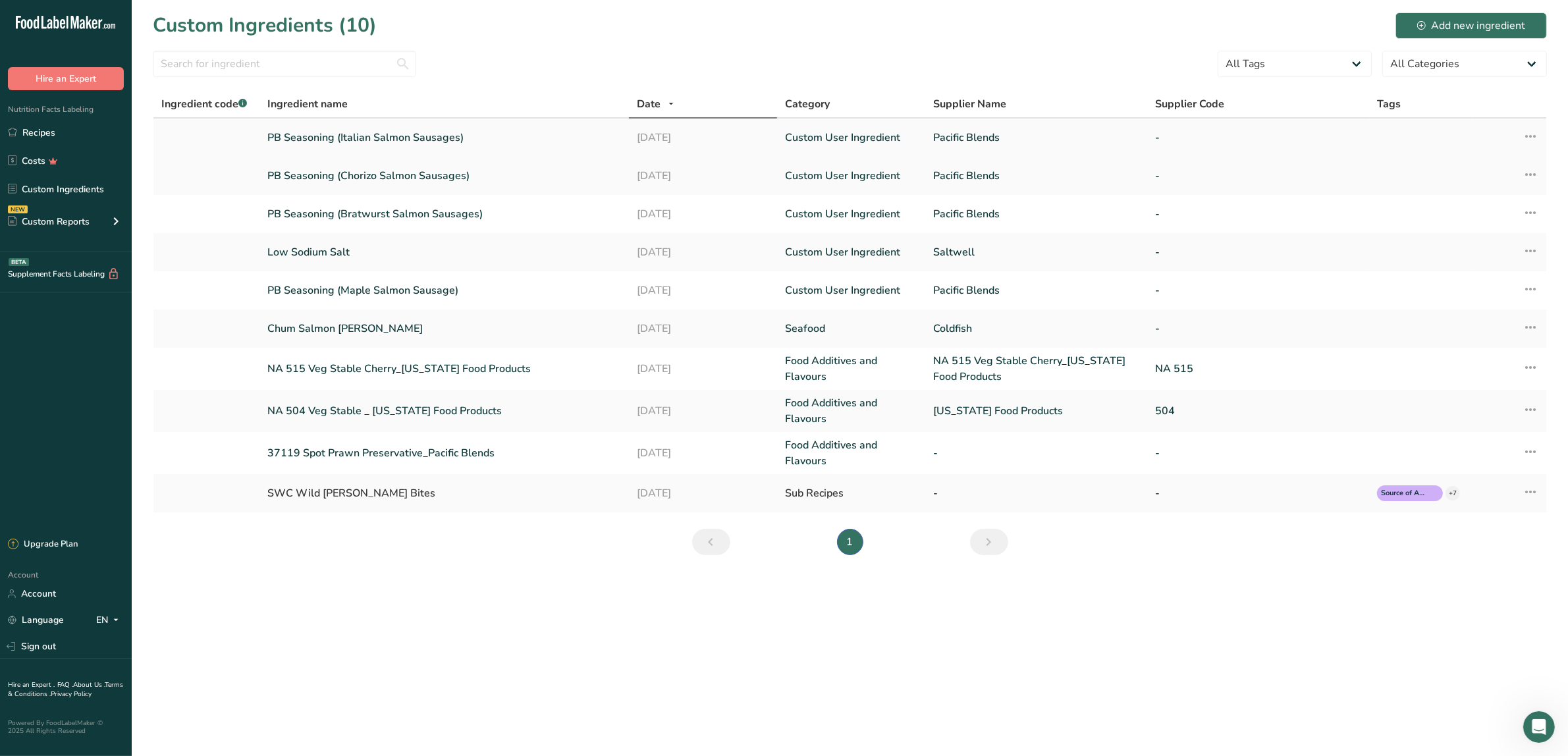
click at [362, 137] on link "PB Seasoning (Italian Salmon Sausages)" at bounding box center [444, 137] width 354 height 16
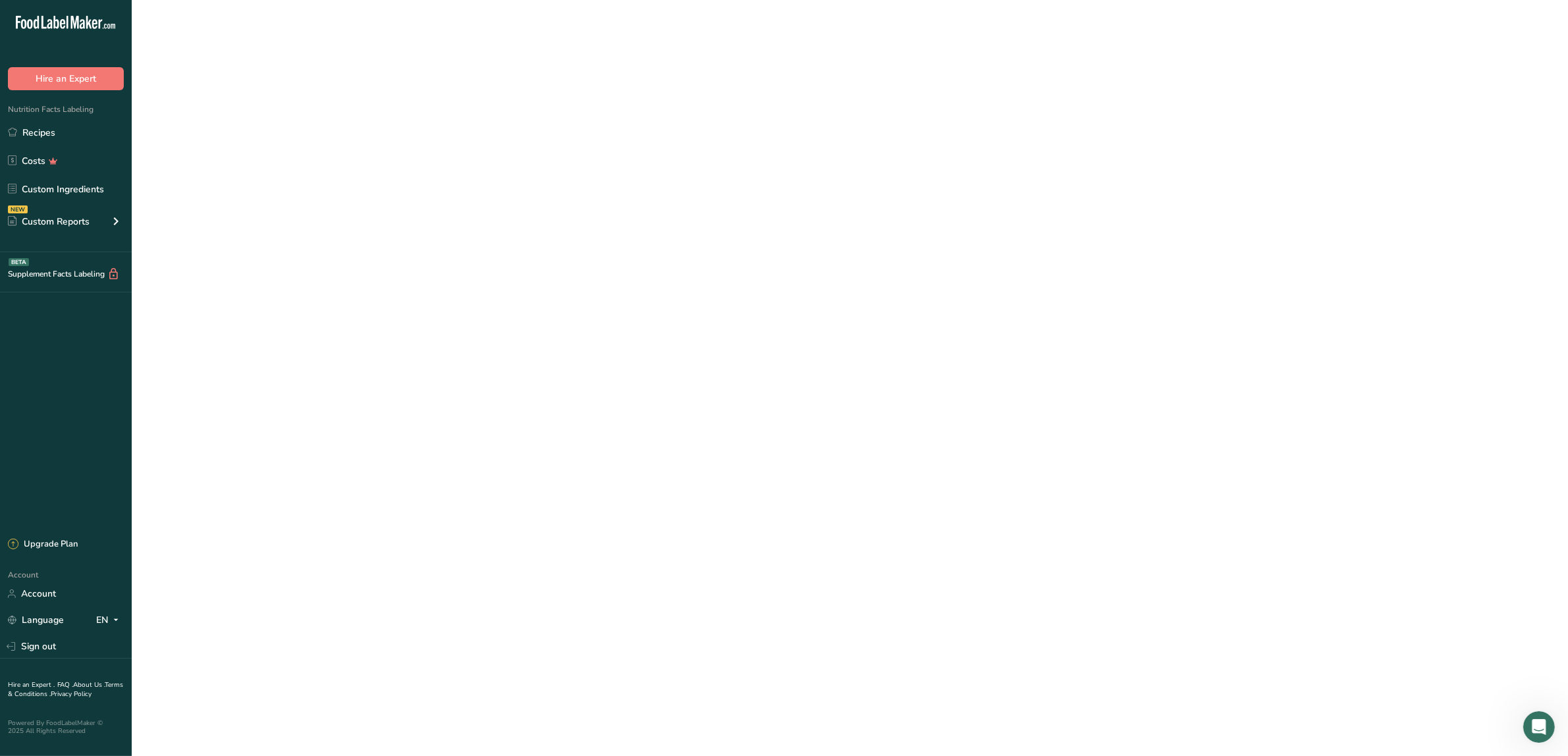
click at [362, 137] on link "PB Seasoning (Italian Salmon Sausages)" at bounding box center [444, 137] width 354 height 16
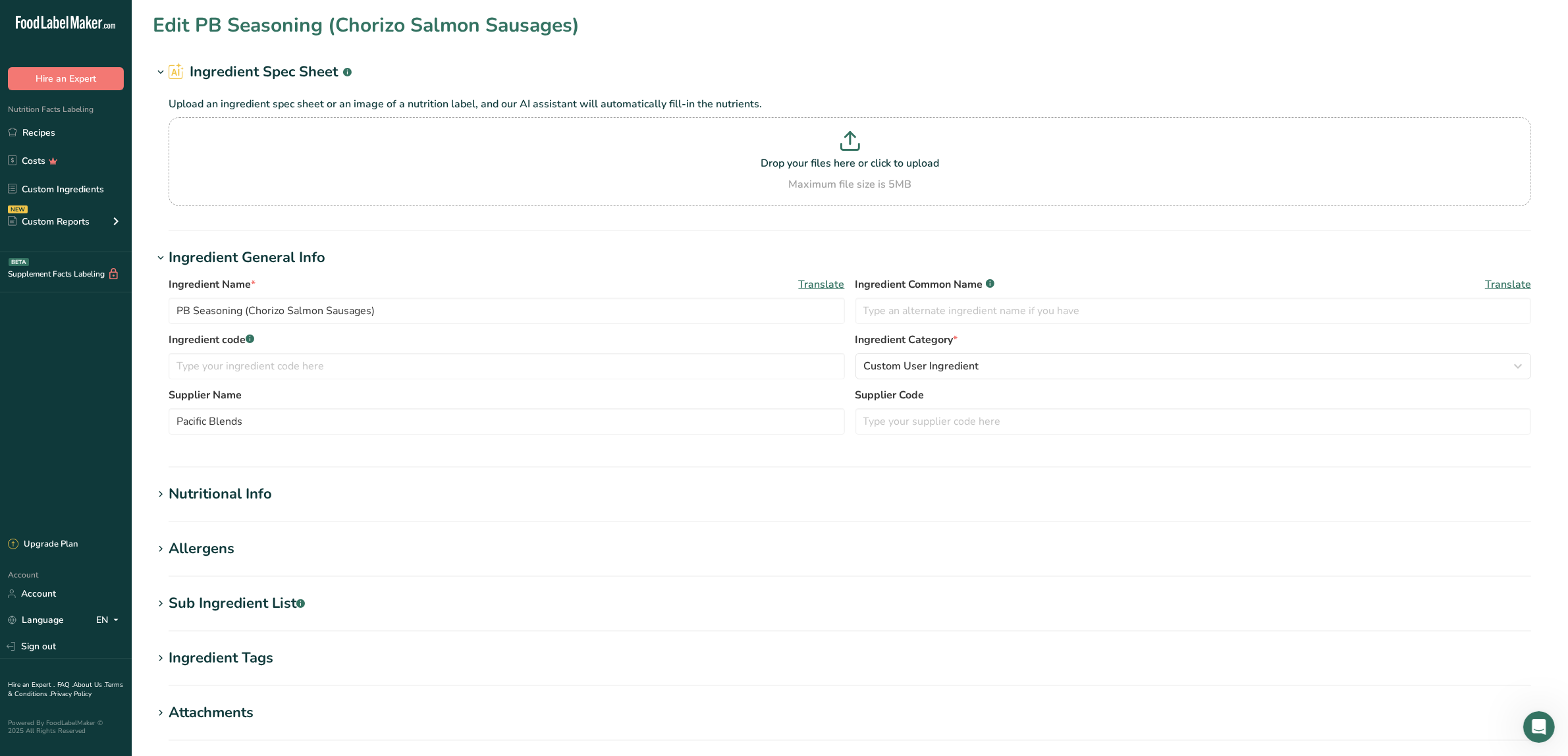
scroll to position [198, 0]
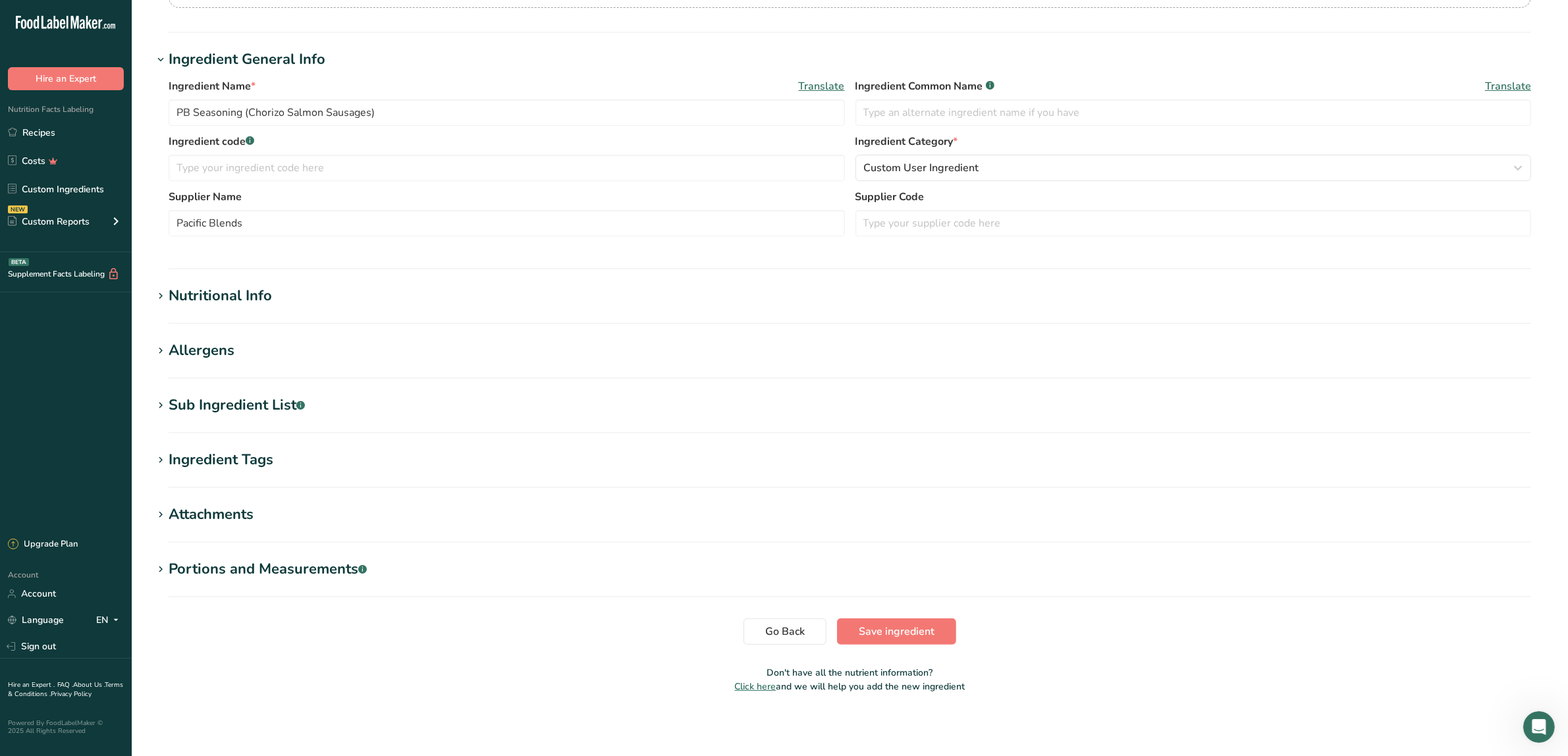
type input "PB Seasoning (Italian Salmon Sausages)"
click at [228, 294] on div "Nutritional Info" at bounding box center [220, 296] width 103 height 22
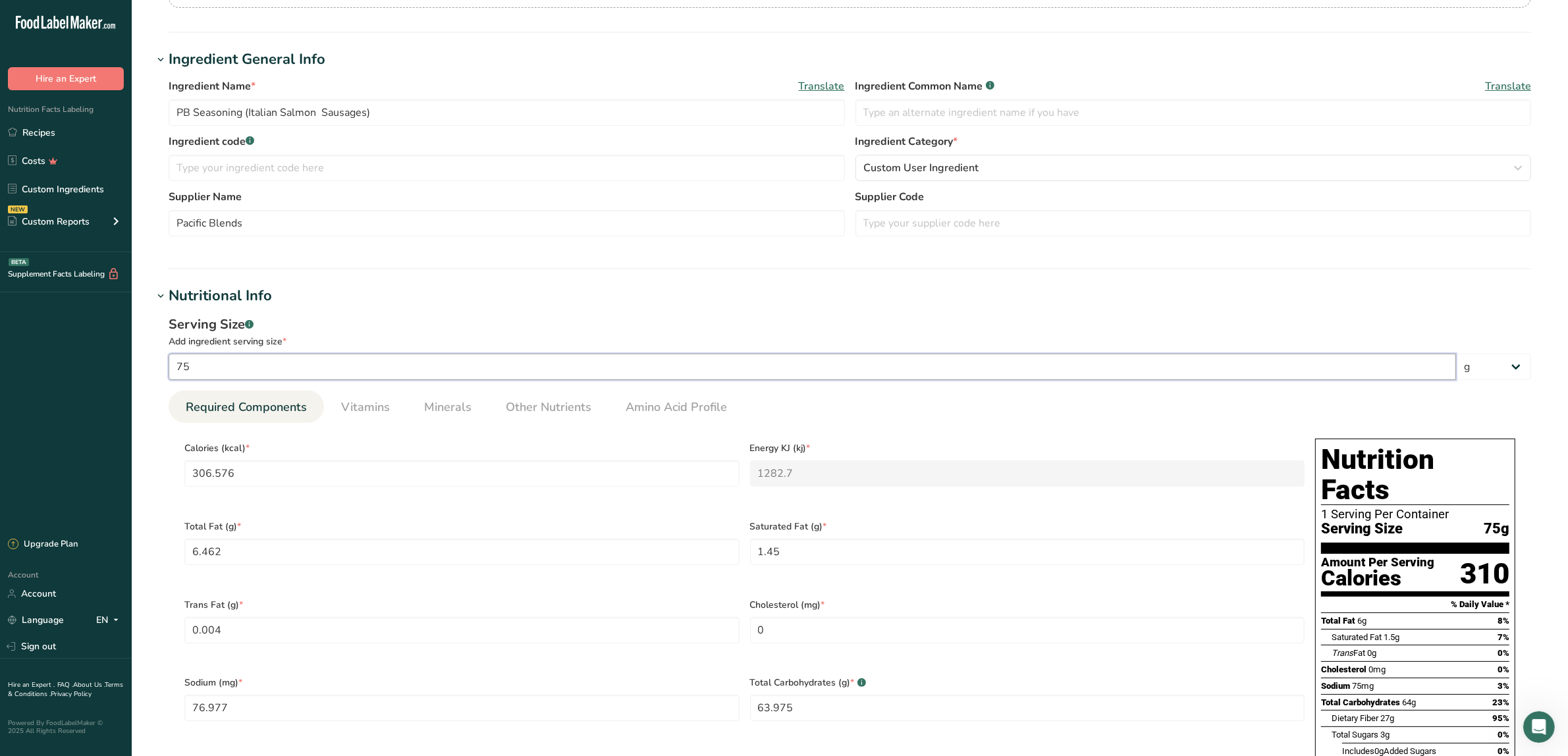
click at [216, 364] on input "75" at bounding box center [812, 366] width 1287 height 26
drag, startPoint x: 218, startPoint y: 364, endPoint x: 321, endPoint y: 406, distance: 111.2
click at [129, 353] on div ".a-20{fill:#fff;} Hire an Expert Nutrition Facts Labeling Recipes Costs Custom …" at bounding box center [784, 586] width 1568 height 1569
type input "1"
type input "4.0877"
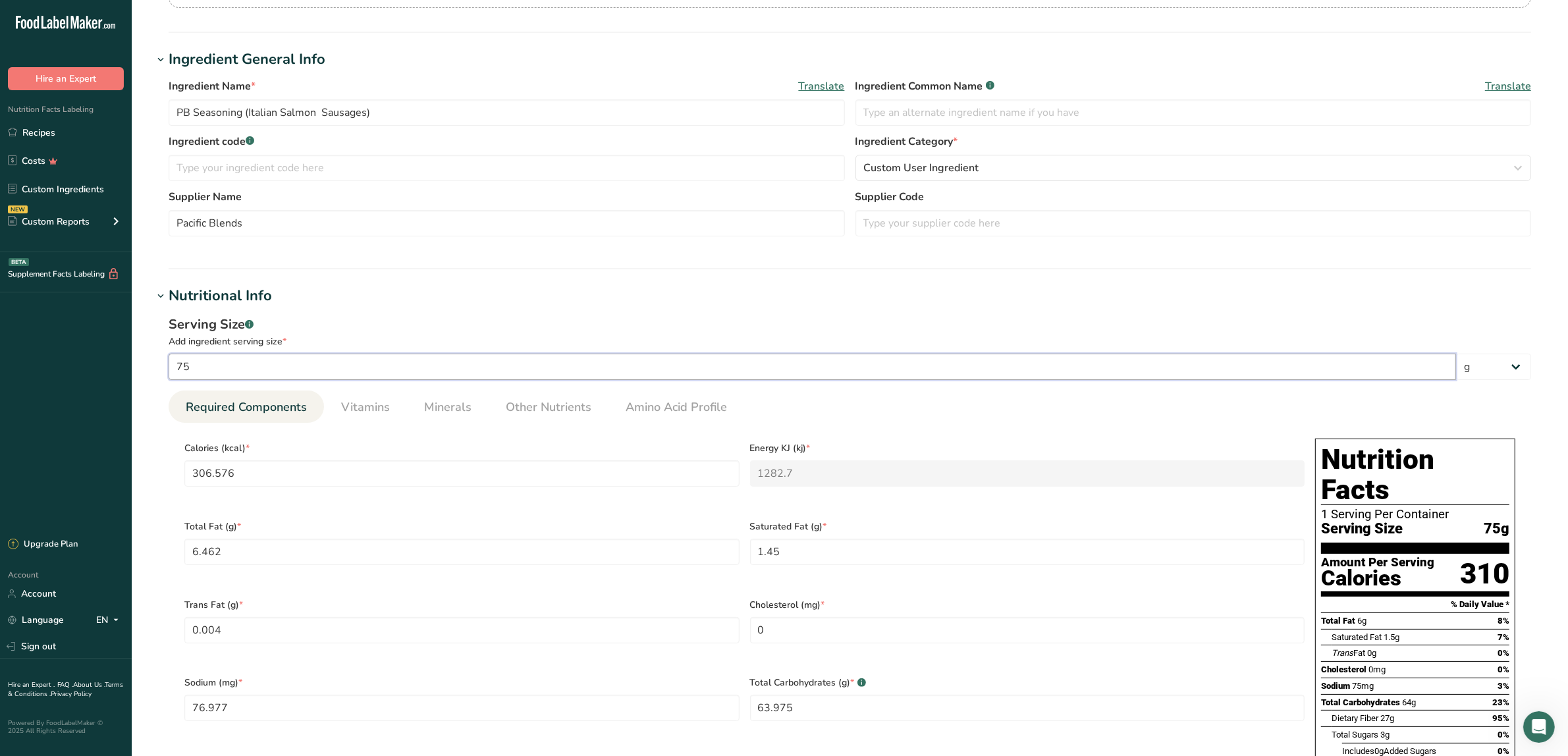
type KJ "17.1027"
type Fat "0.0862"
type Fat "0.0193"
type Fat "0.0001"
type input "1.0264"
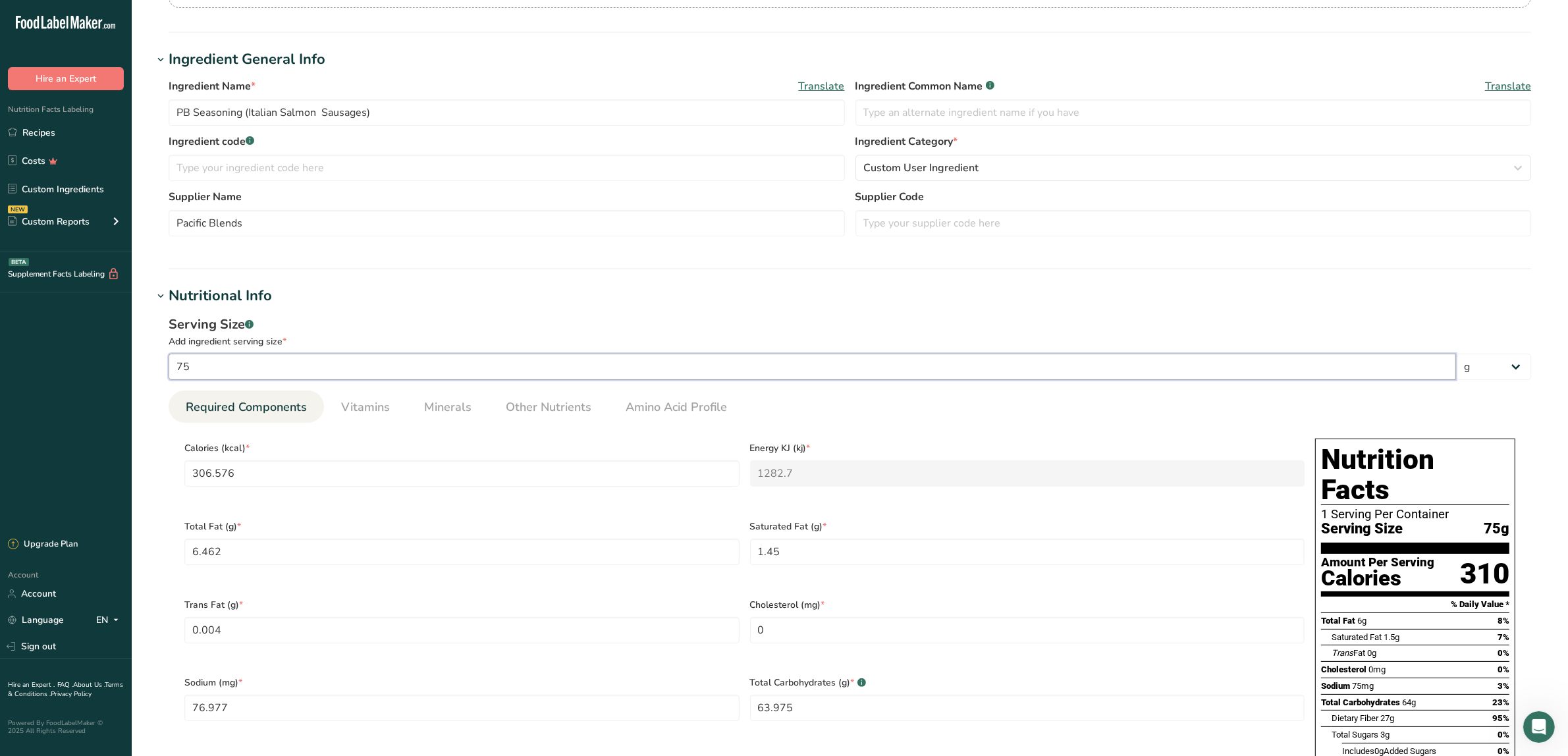
type Carbohydrates "0.853"
type Fiber "0.3565"
type Sugars "0.0382"
type input "0.1803"
type input "10"
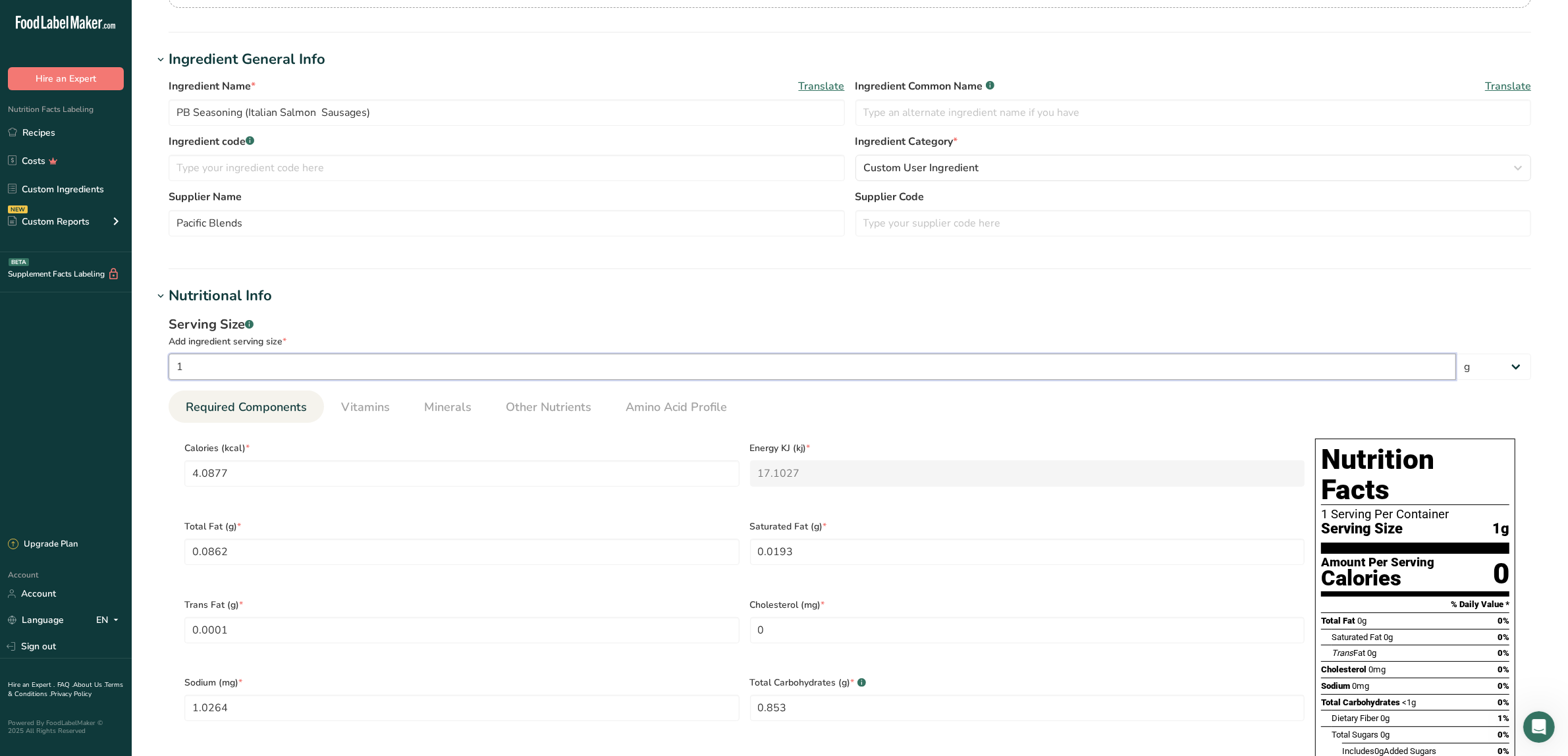
type input "40.8768"
type KJ "171.0267"
type Fat "0.8616"
type Fat "0.1933"
type Fat "0.0005"
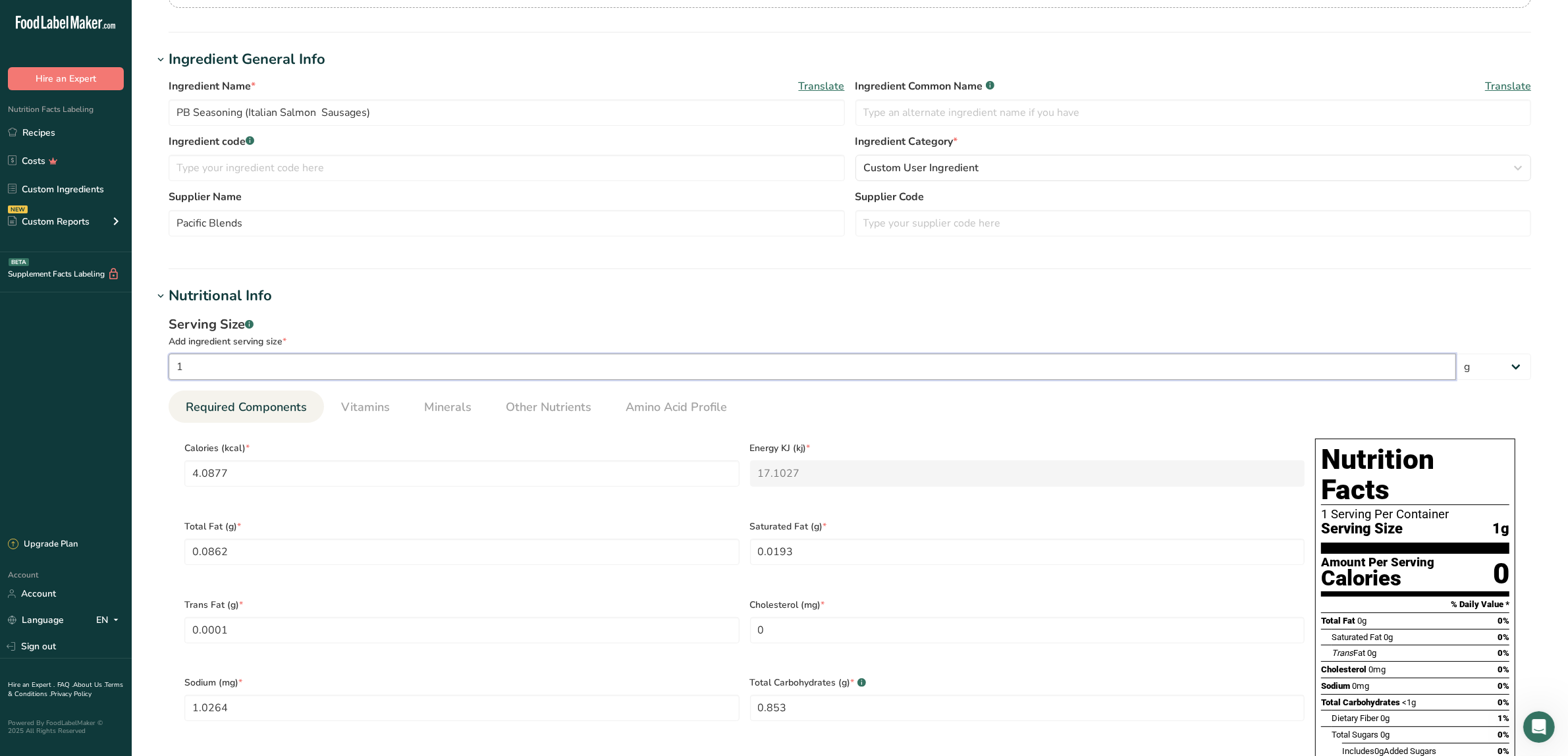
type input "10.2636"
type Carbohydrates "8.53"
type Fiber "3.5646"
type Sugars "0.3816"
type input "1.8035"
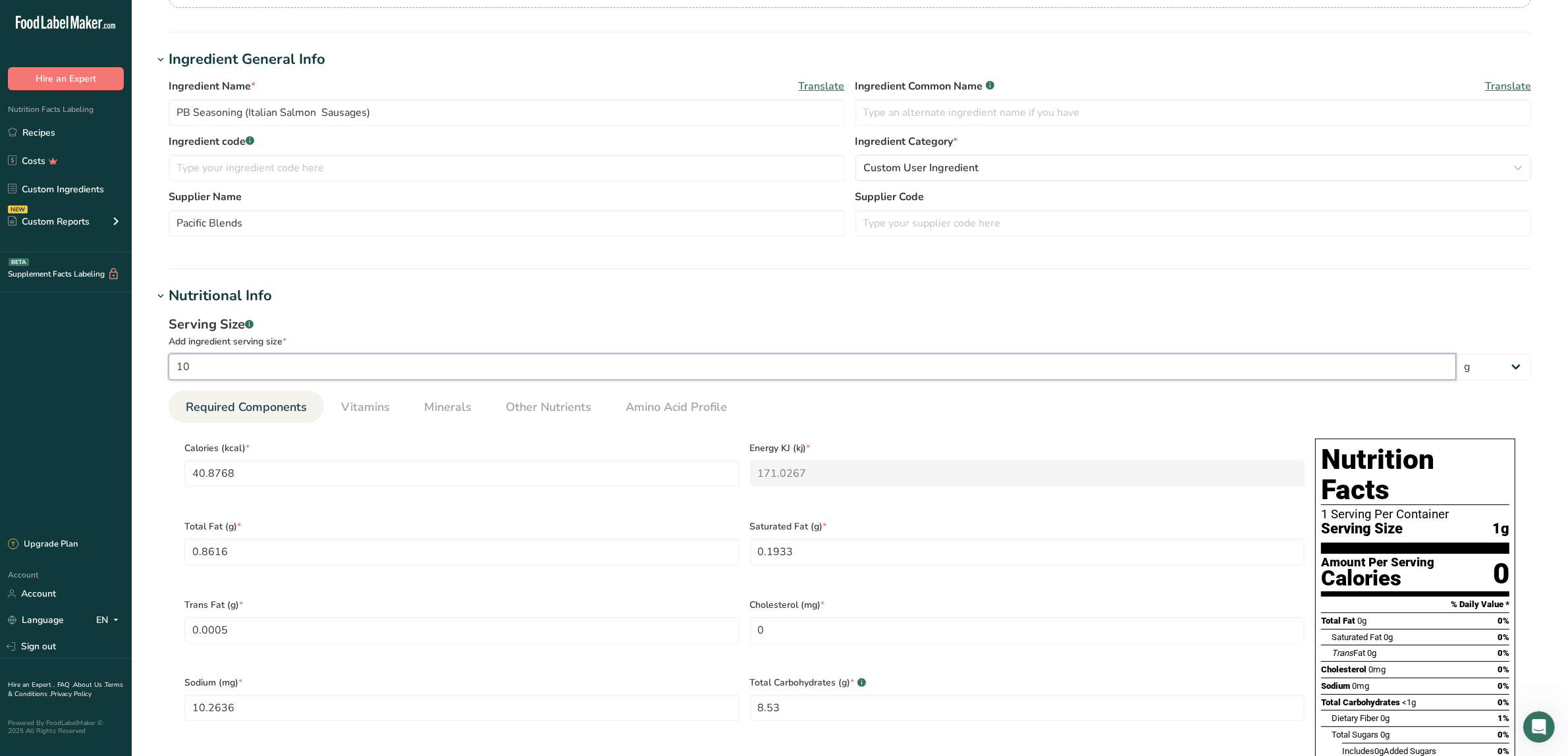
type input "100"
type input "408.7676"
type KJ "1710.2667"
type Fat "8.6159"
type Fat "1.9331"
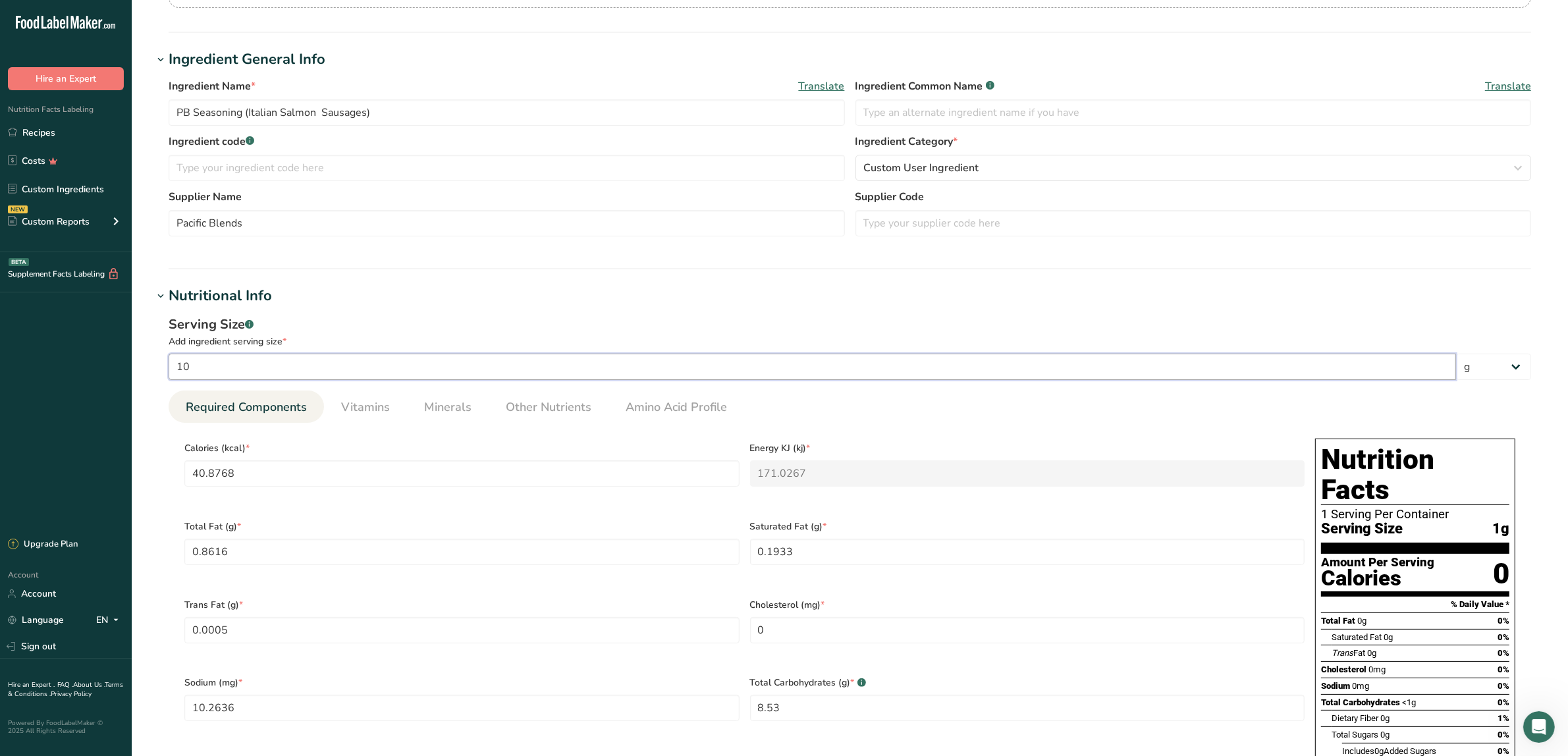
type Fat "0.0052"
type input "102.6361"
type Carbohydrates "85.3"
type Fiber "35.6459"
type Sugars "3.8159"
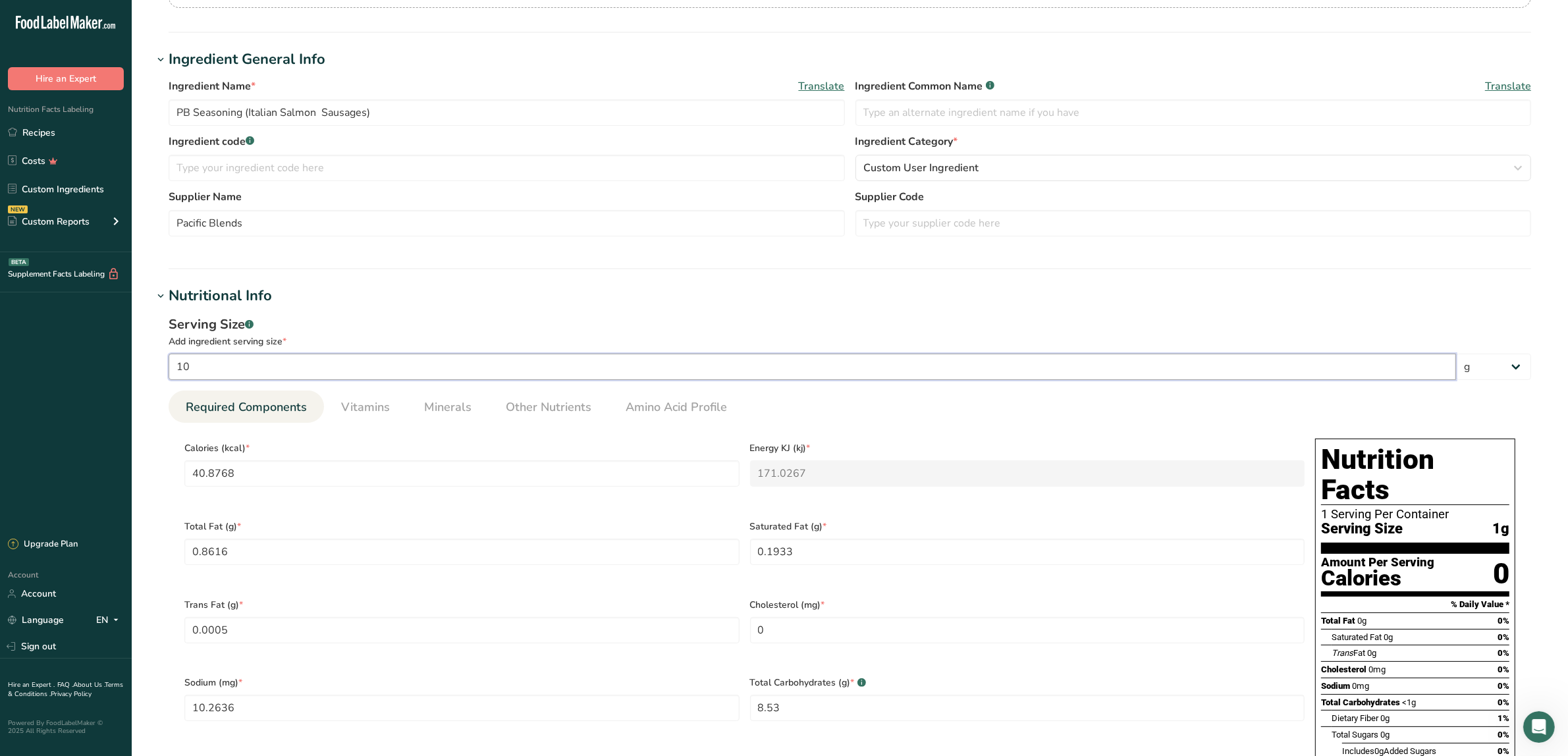
type input "18.0345"
type input "100"
click at [563, 318] on div "Serving Size .a-a{fill:#347362;}.b-a{fill:#fff;}" at bounding box center [850, 324] width 1362 height 20
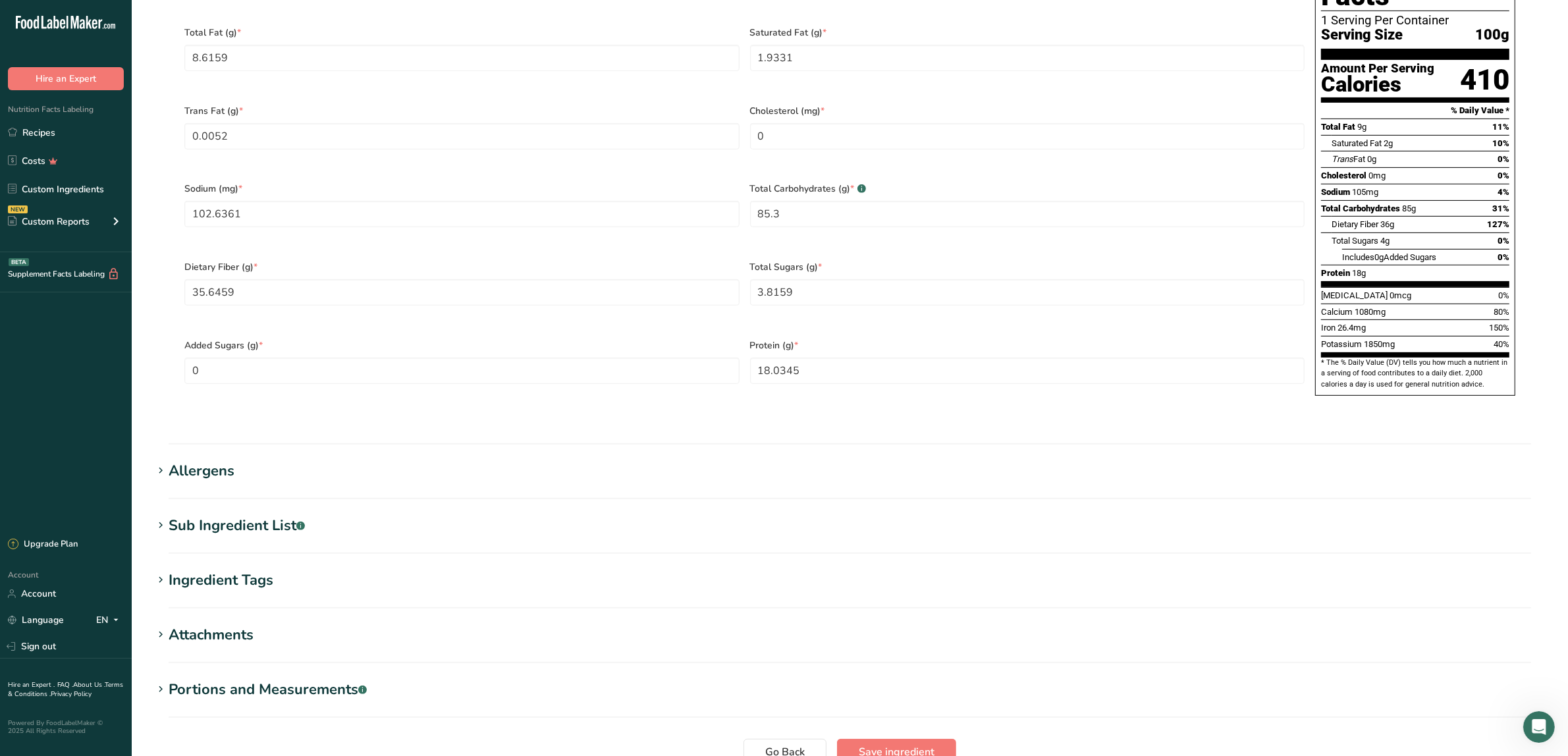
scroll to position [784, 0]
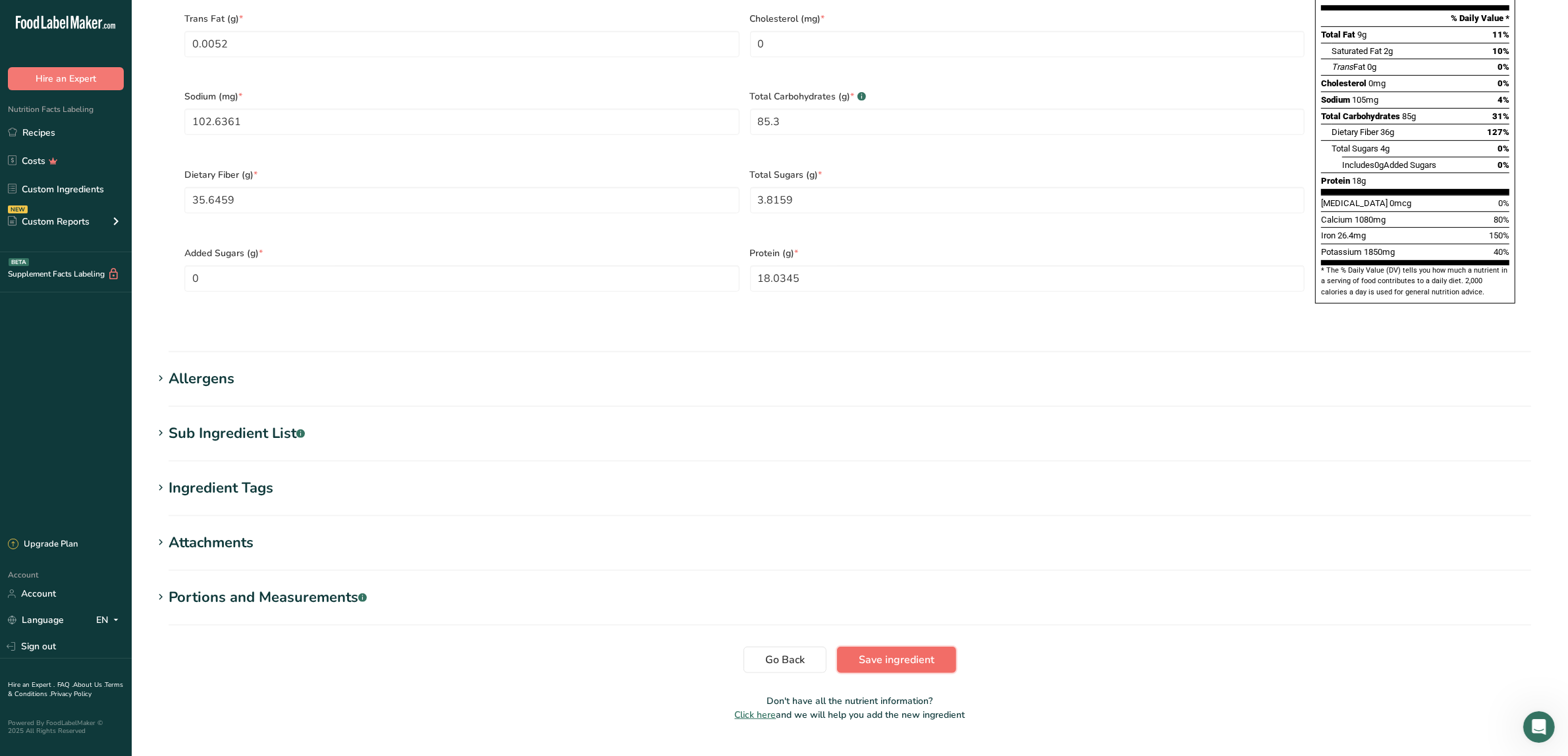
click at [901, 652] on span "Save ingredient" at bounding box center [896, 660] width 76 height 16
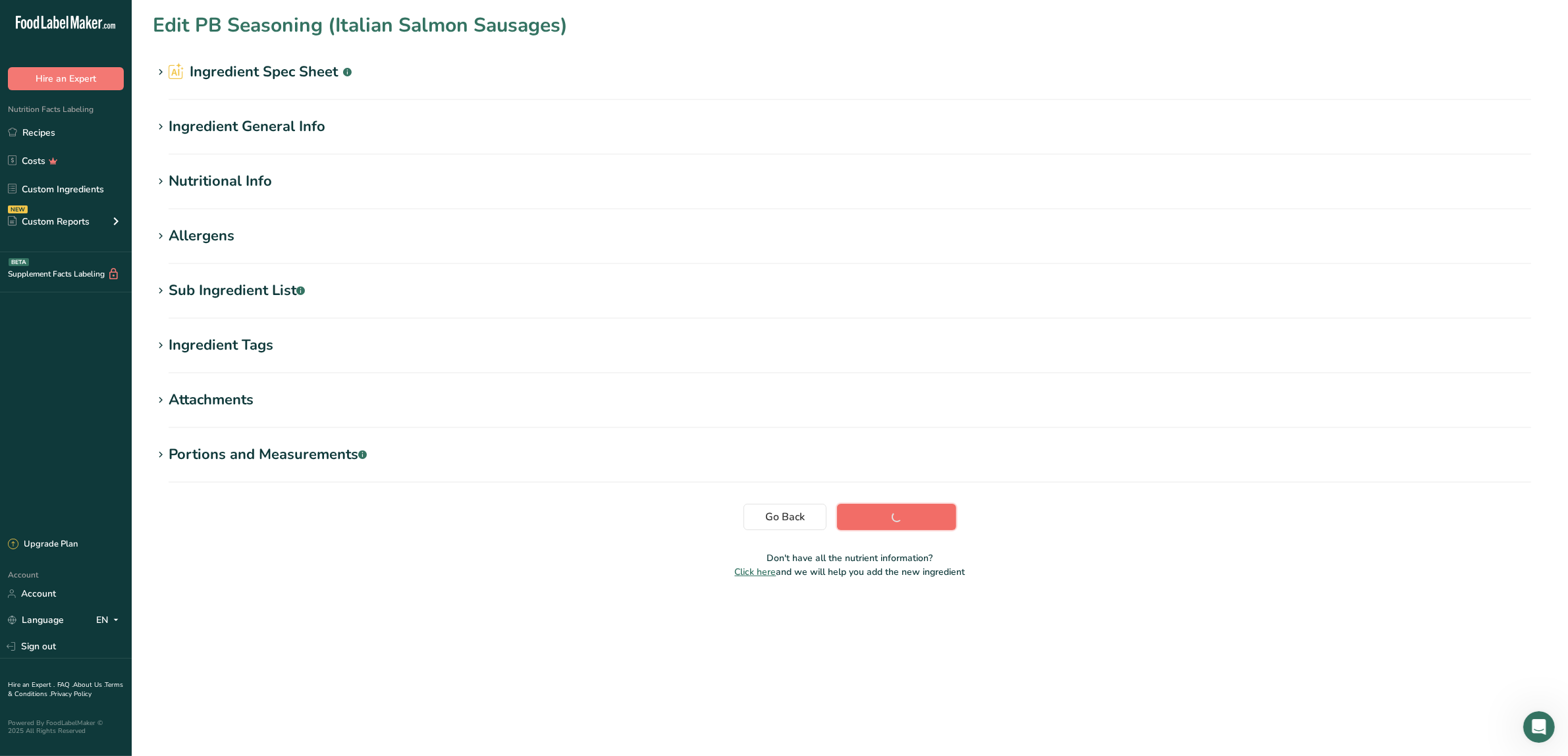
scroll to position [0, 0]
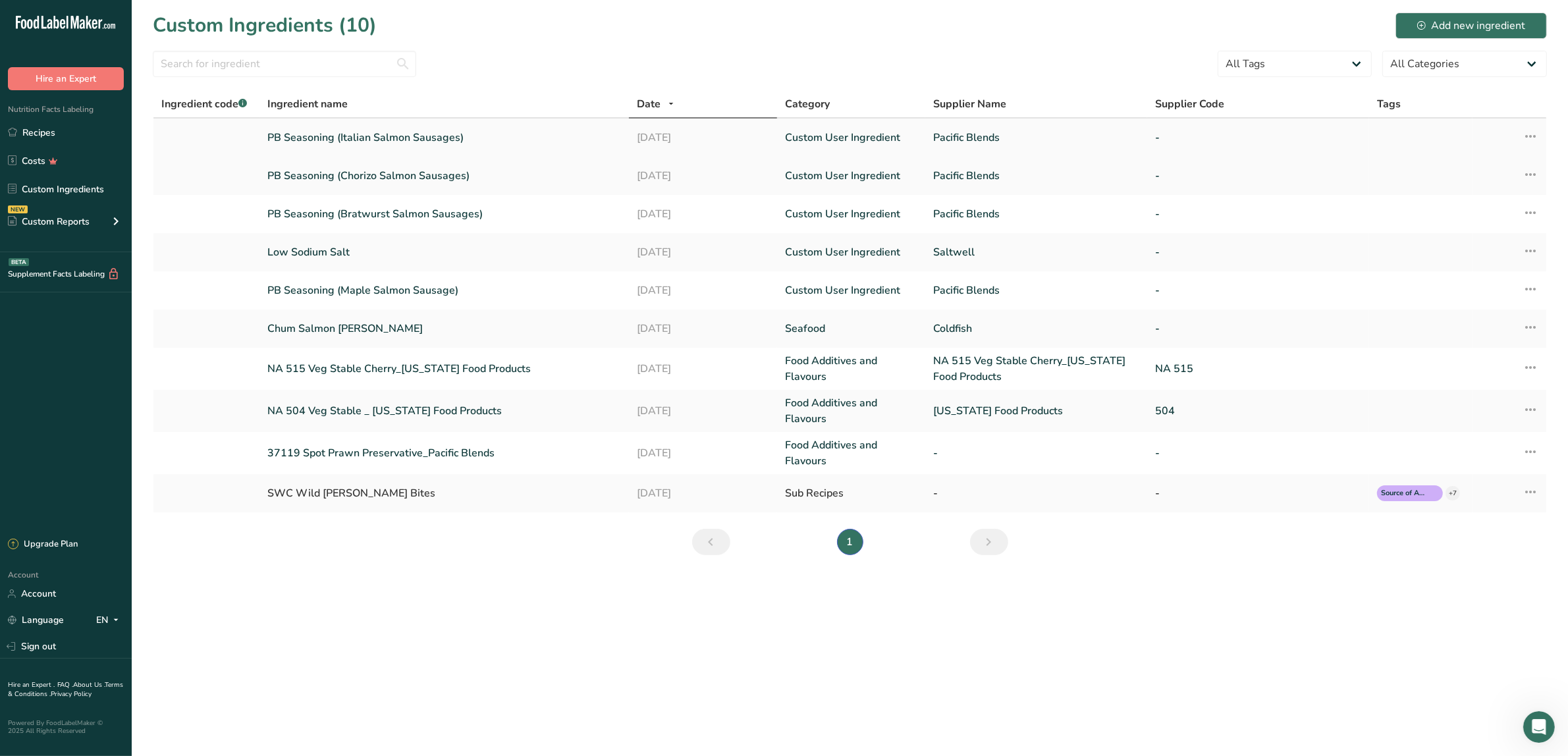
click at [371, 137] on link "PB Seasoning (Italian Salmon Sausages)" at bounding box center [444, 137] width 354 height 16
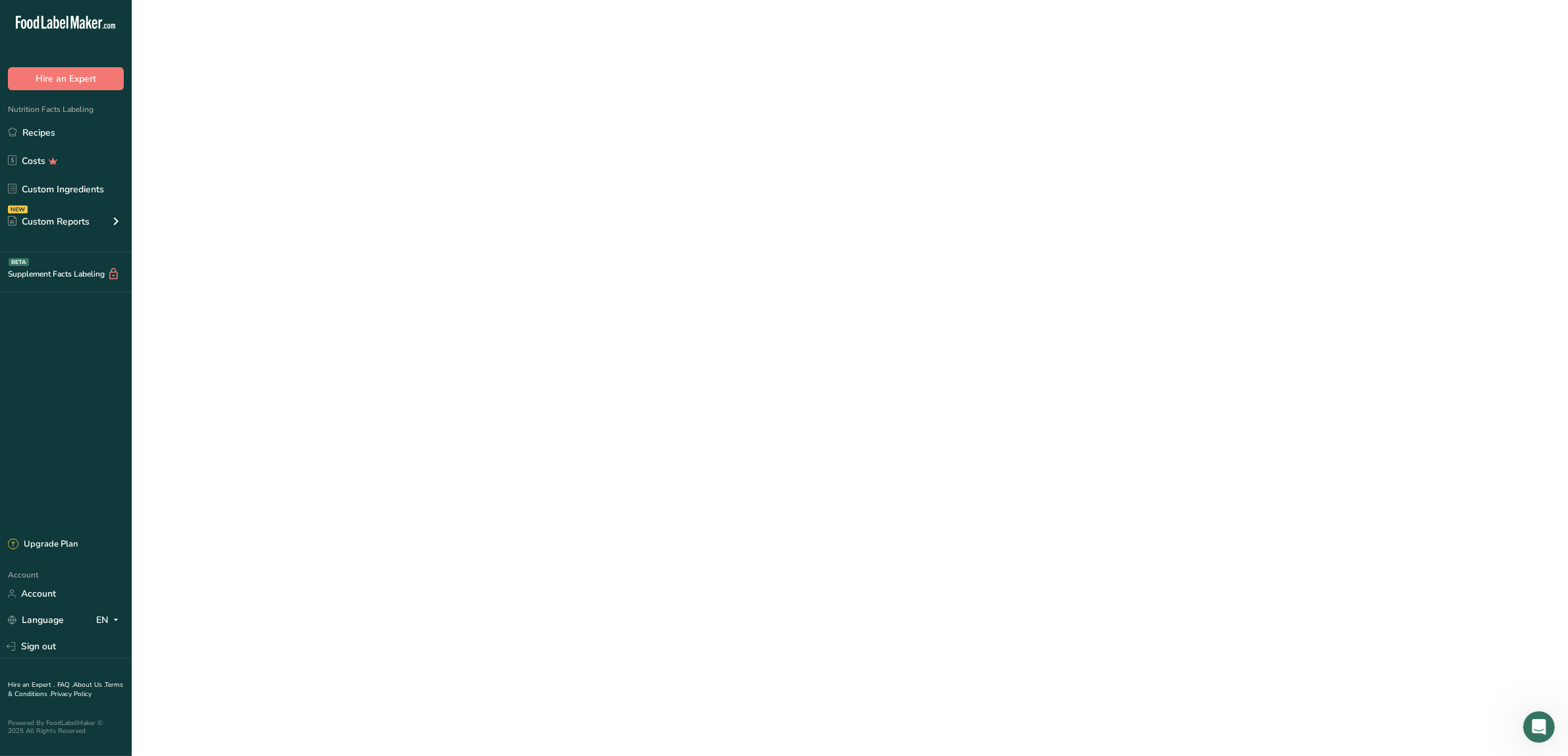
click at [372, 137] on link "PB Seasoning (Italian Salmon Sausages)" at bounding box center [444, 137] width 354 height 16
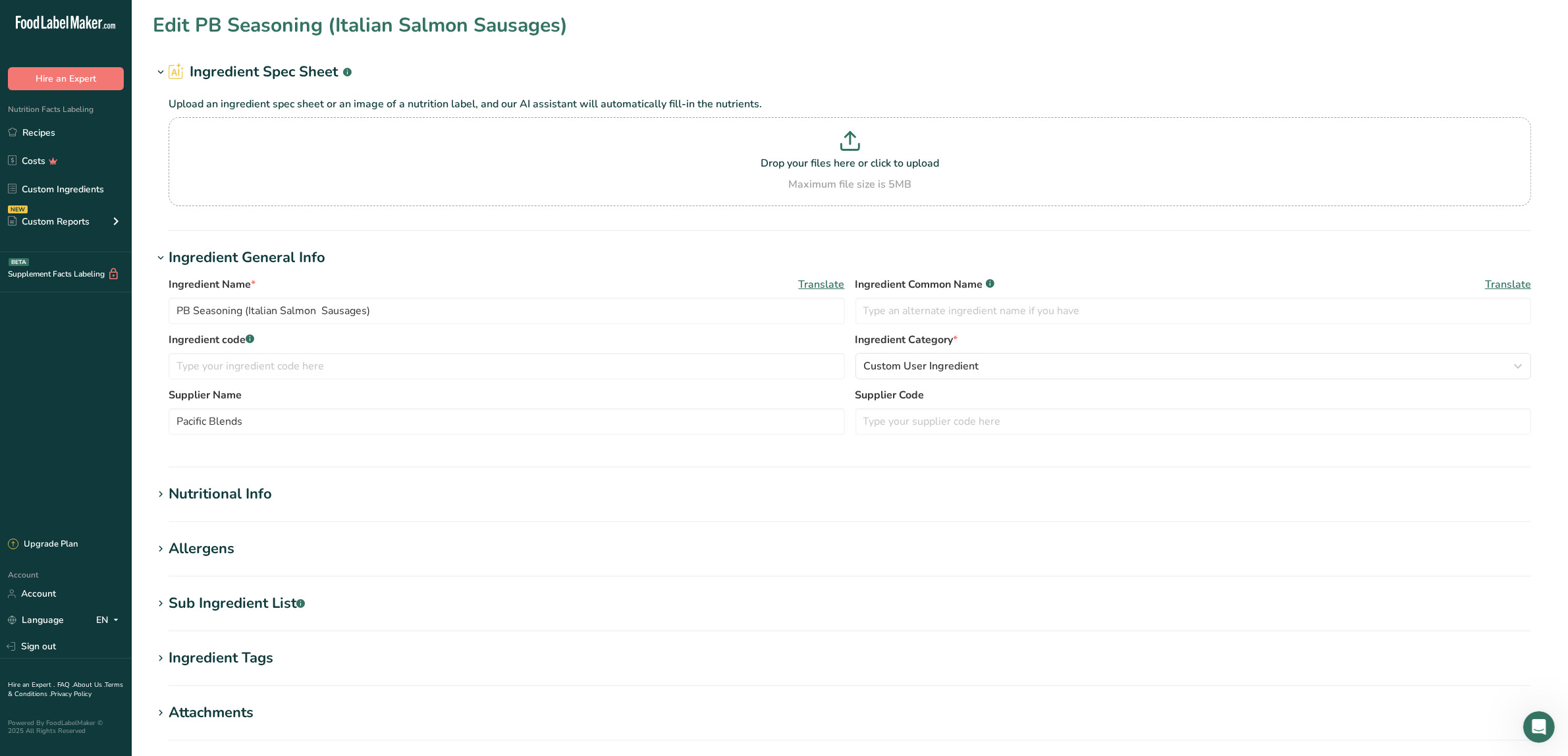
type input "408.768"
type KJ "1710.267"
type Fat "8.616"
type Fat "1.933"
type Fat "0.005"
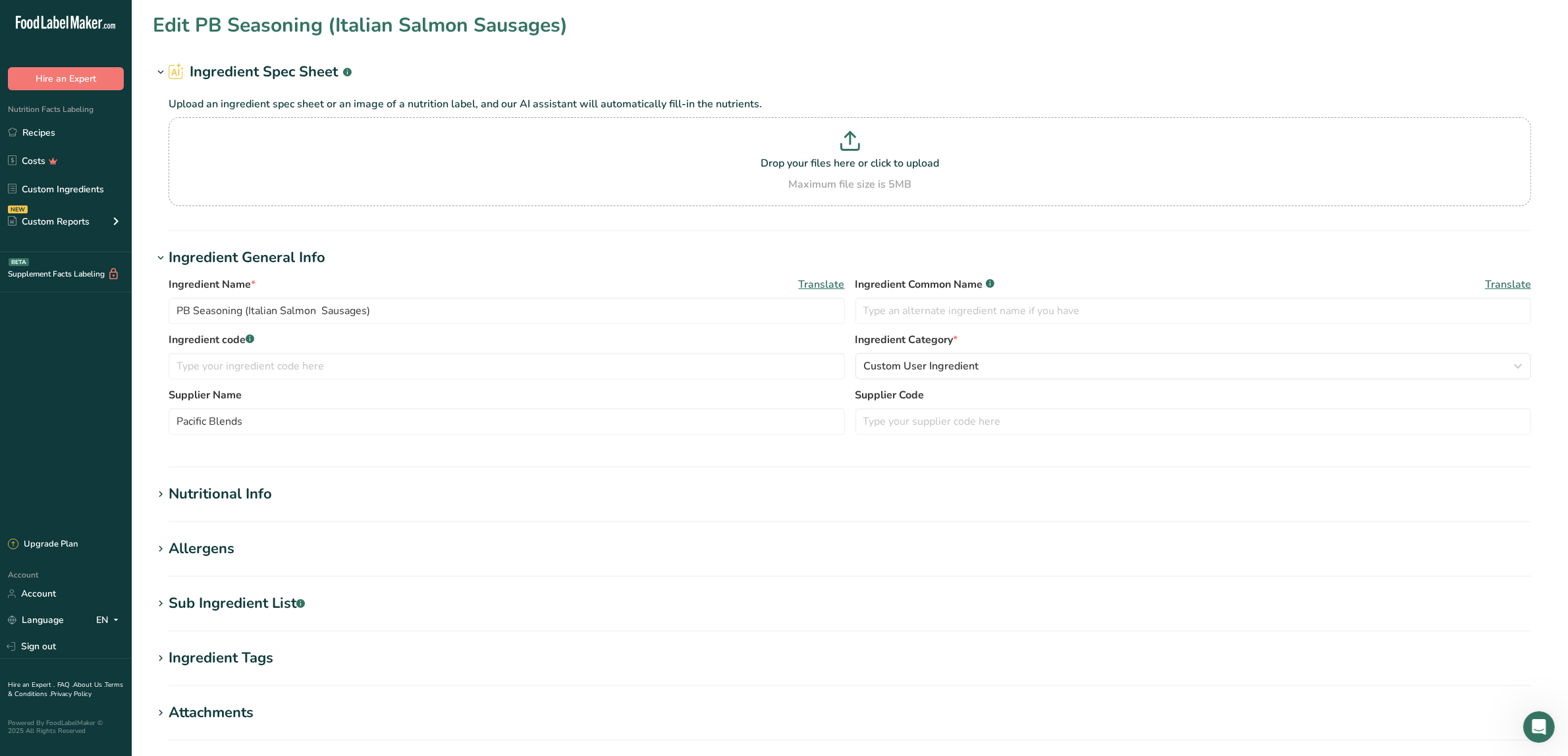
type input "0"
type input "102.636"
type Carbohydrates "85.3"
type Fiber "35.646"
type Sugars "3.816"
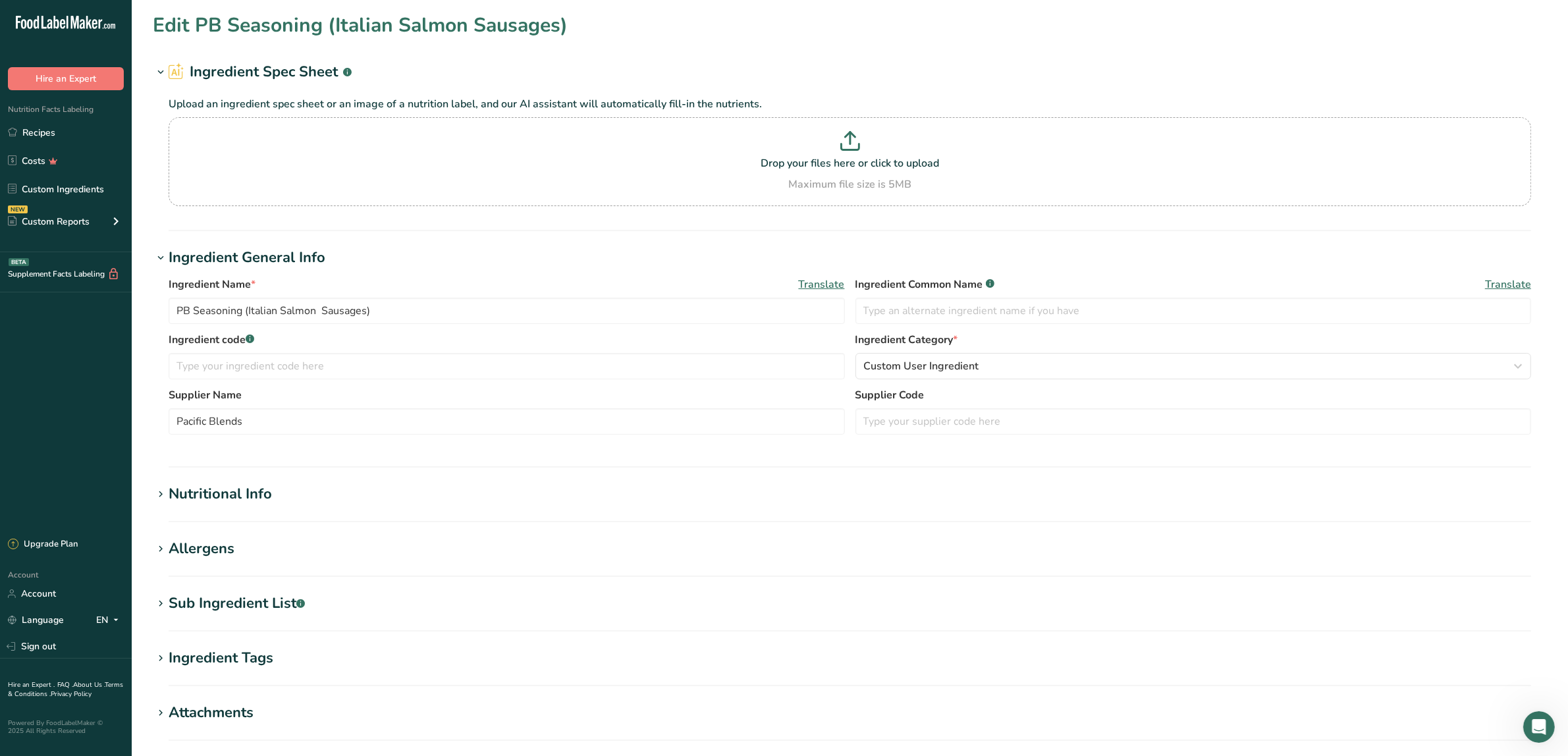
type Sugars "0"
type input "18.035"
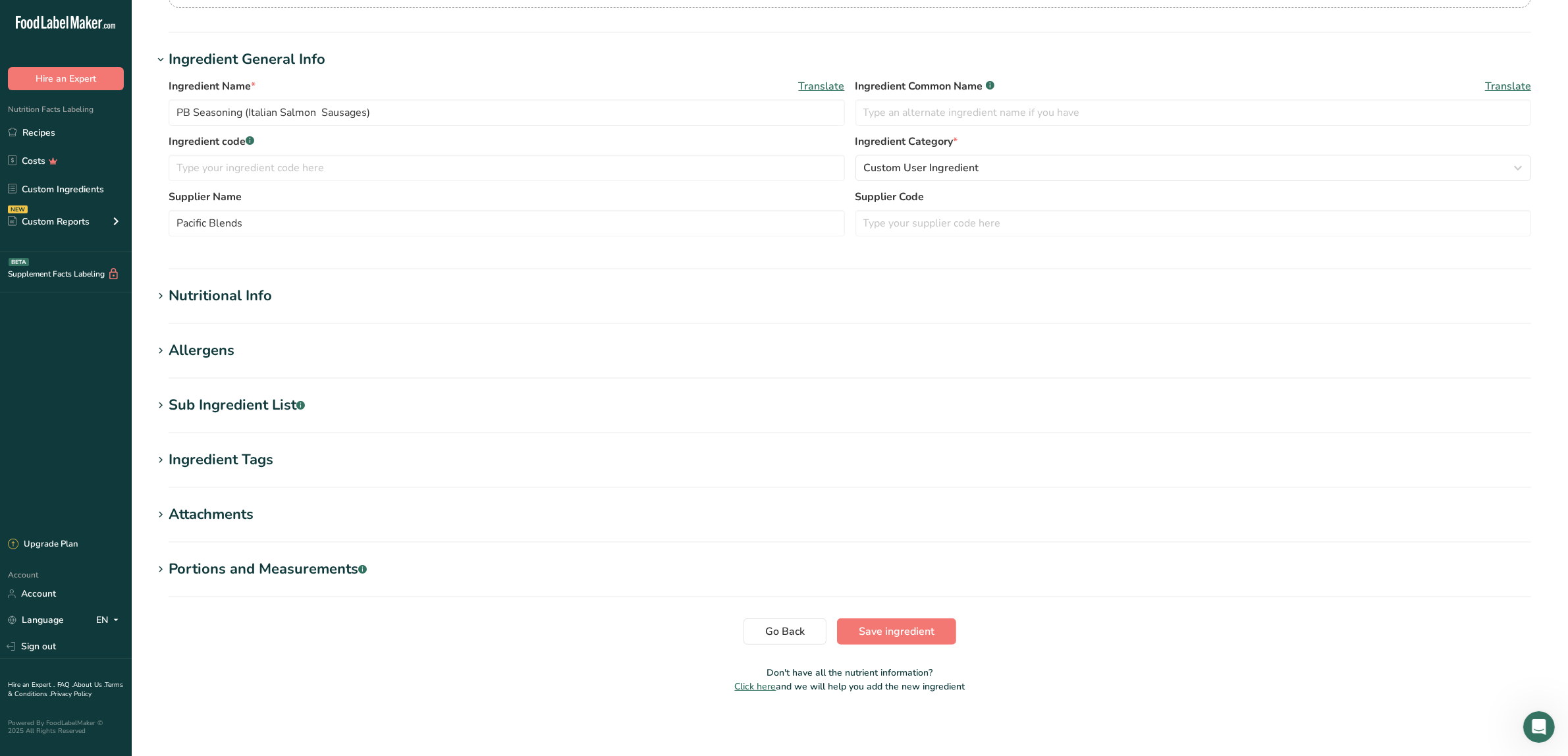
scroll to position [116, 0]
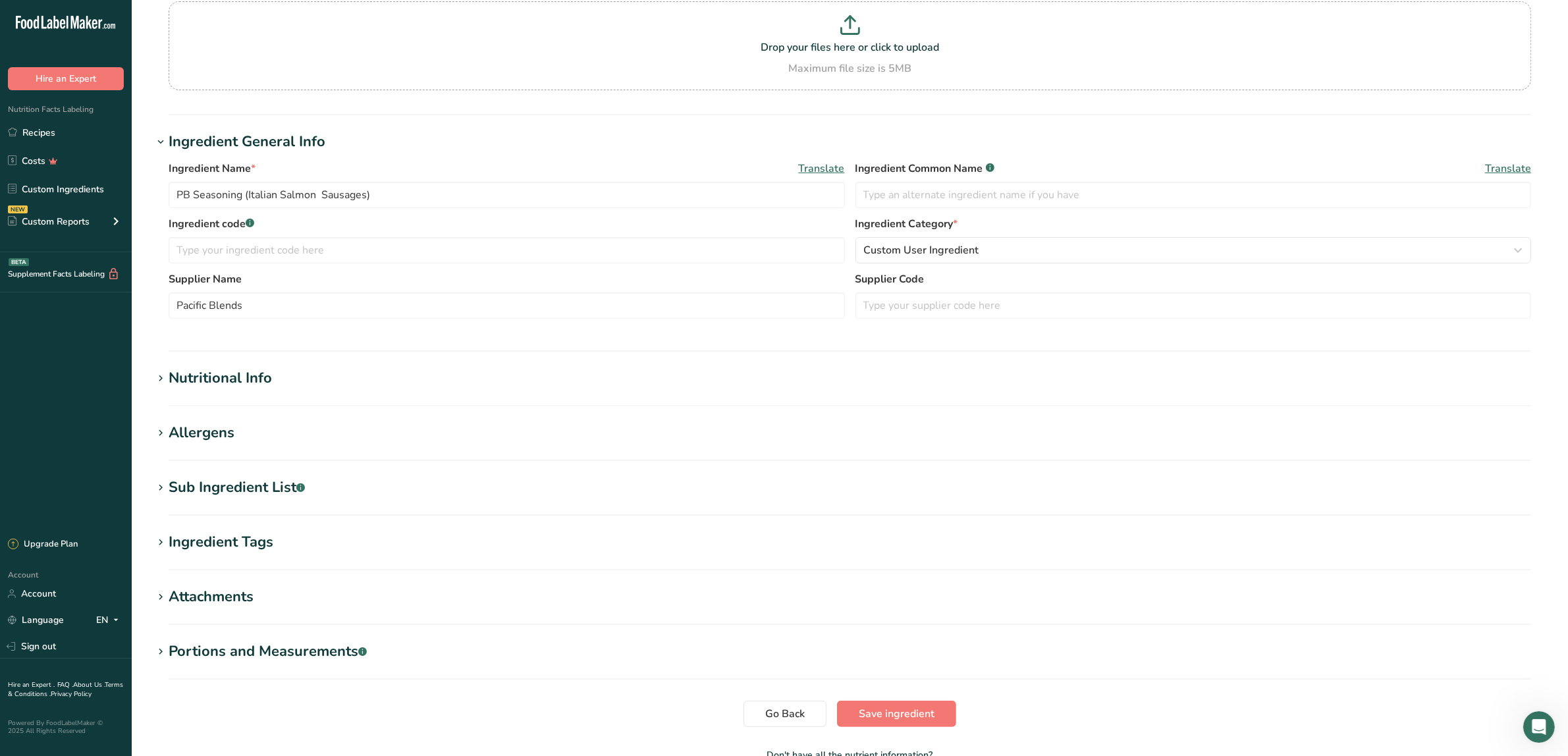
click at [297, 382] on h1 "Nutritional Info" at bounding box center [850, 378] width 1394 height 22
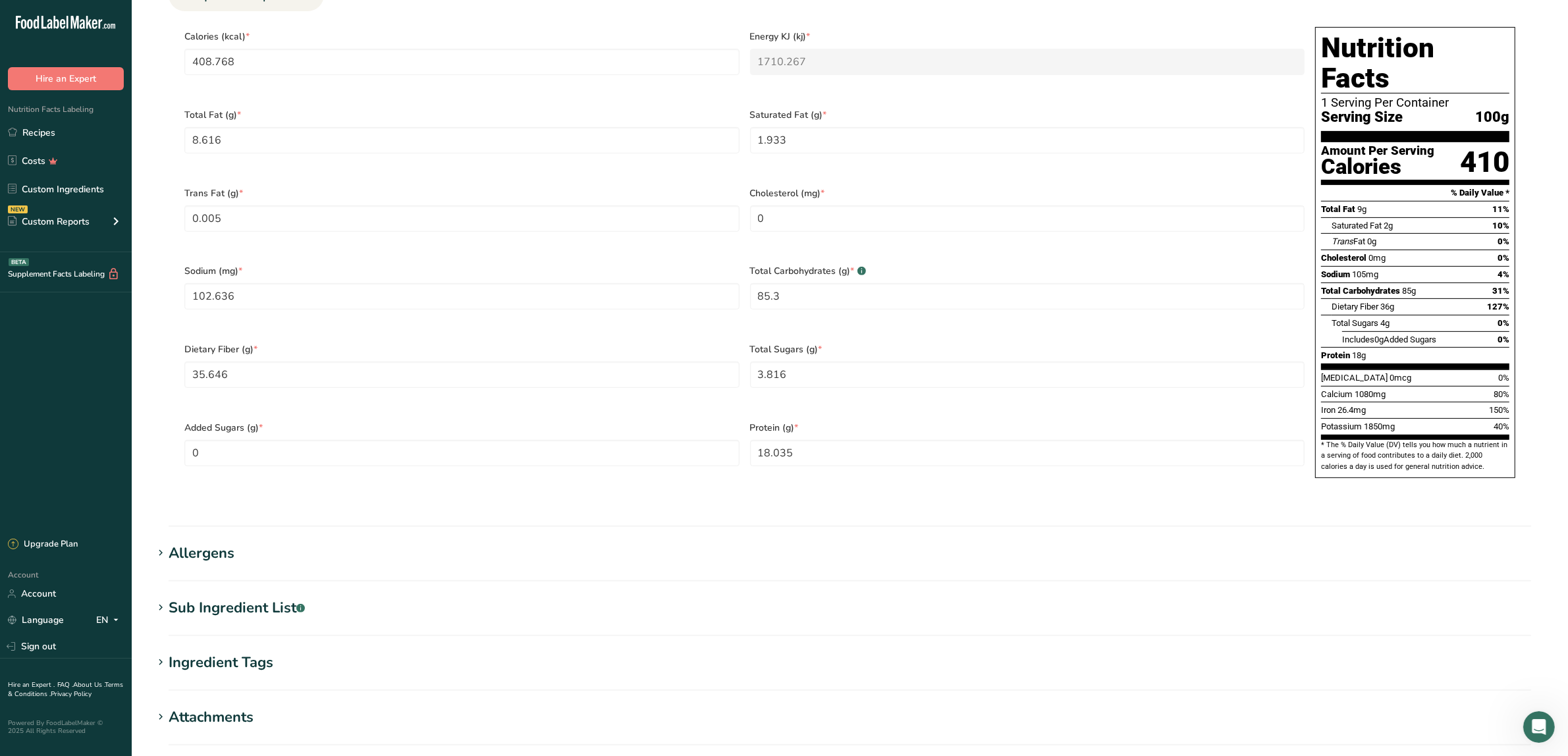
scroll to position [784, 0]
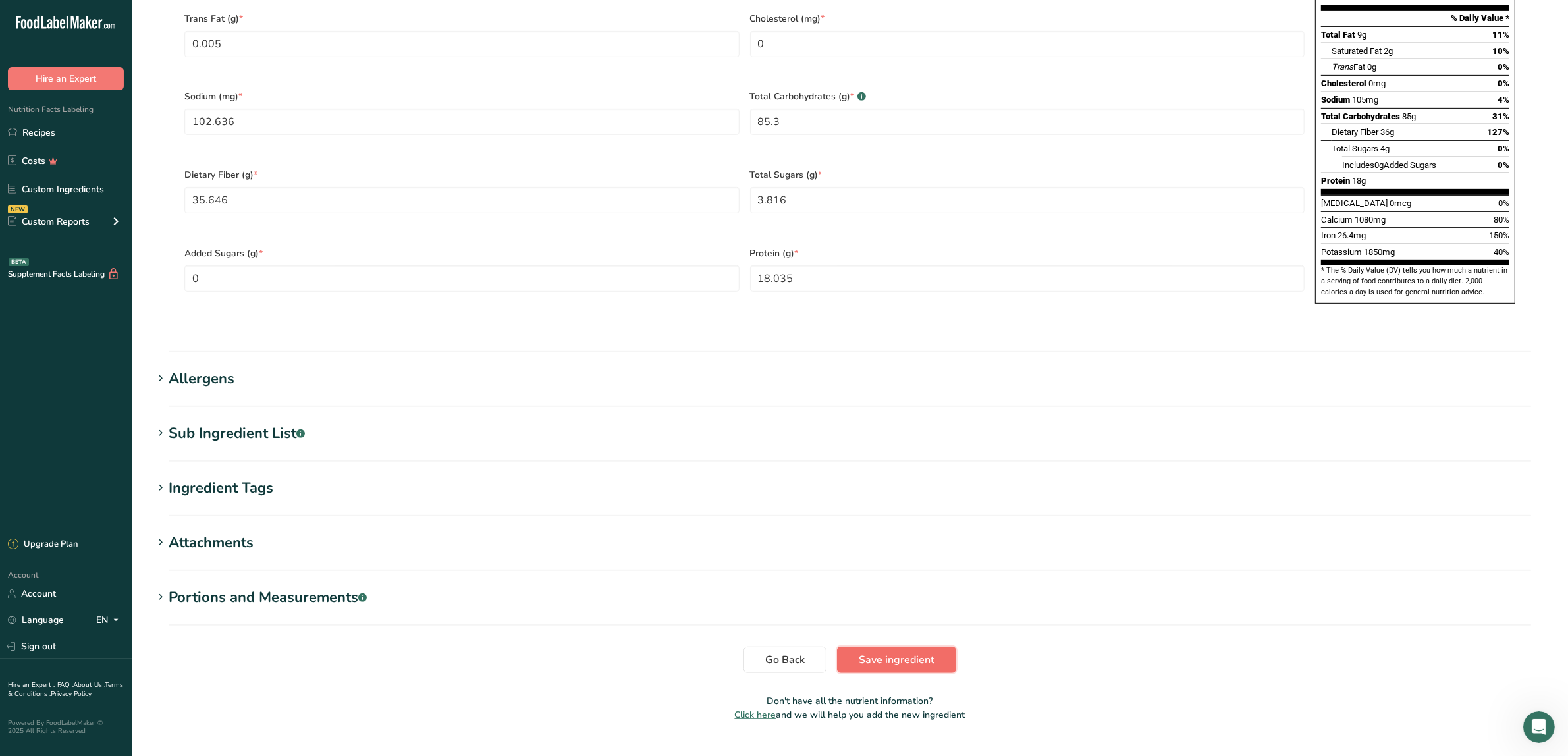
click at [890, 652] on span "Save ingredient" at bounding box center [896, 660] width 76 height 16
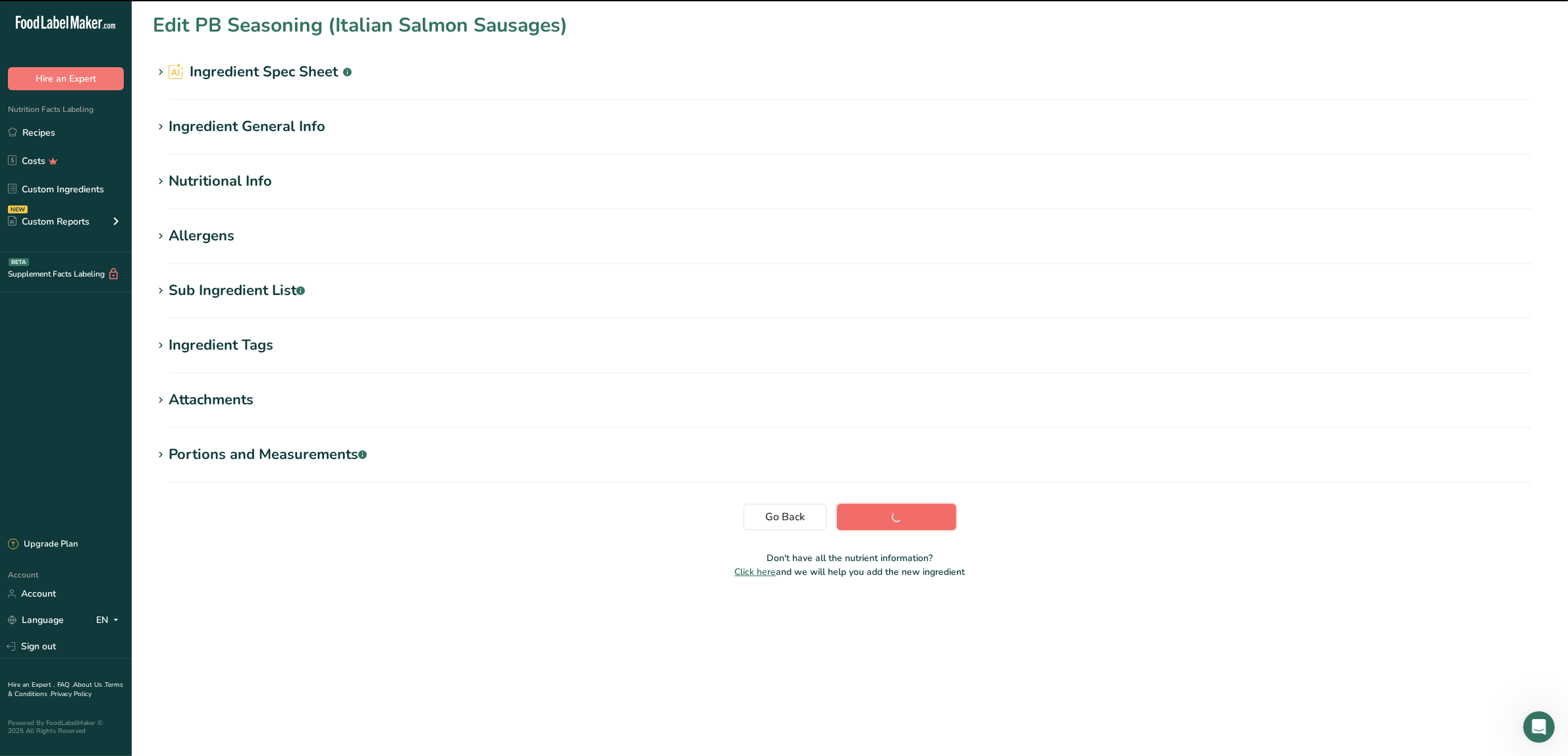
scroll to position [0, 0]
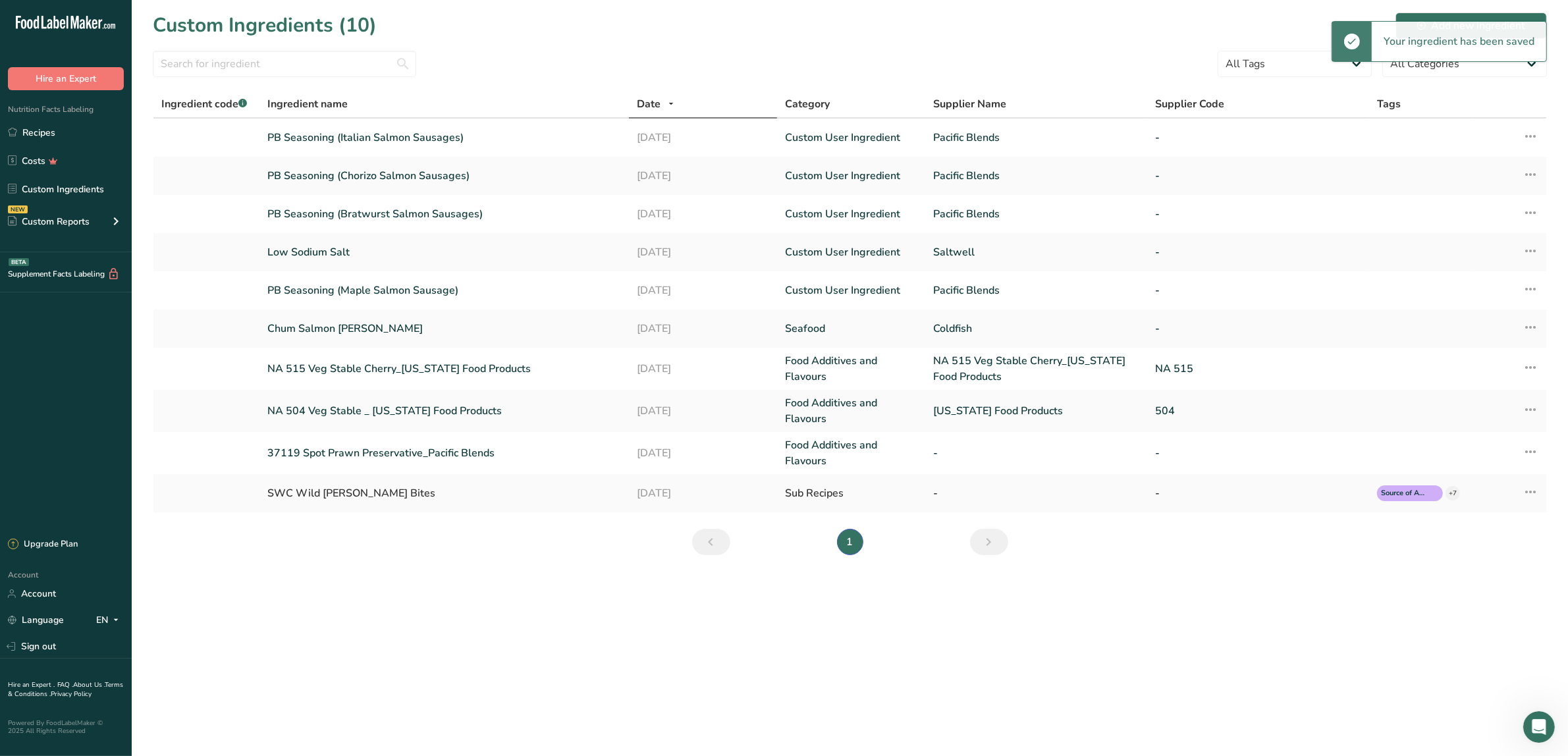
click at [577, 599] on main "Custom Ingredients (10) Add new ingredient All Tags Source of Antioxidants [MED…" at bounding box center [784, 378] width 1568 height 756
click at [56, 183] on link "Custom Ingredients" at bounding box center [65, 189] width 132 height 25
click at [367, 211] on link "PB Seasoning (Bratwurst Salmon Sausages)" at bounding box center [444, 214] width 354 height 16
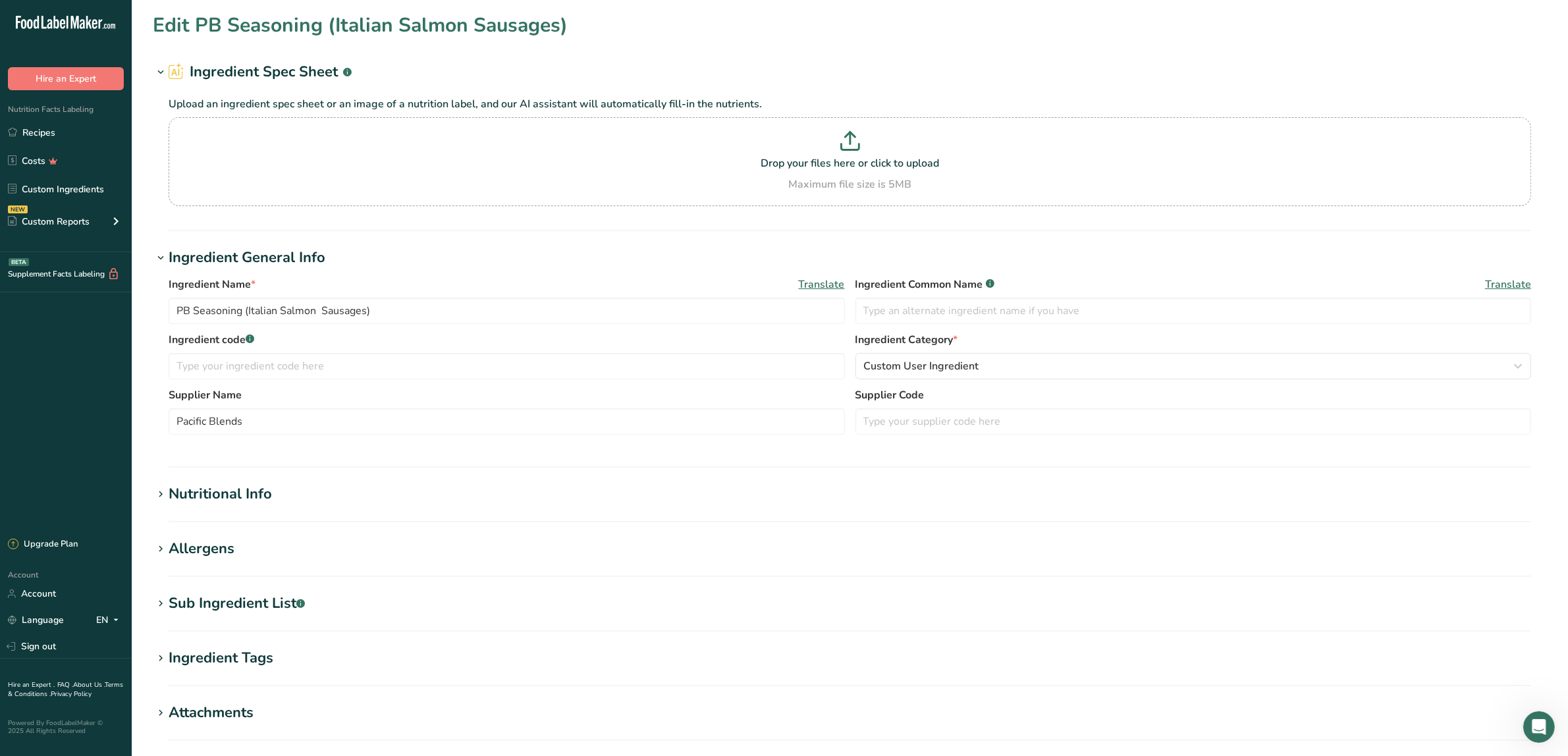
type input "PB Seasoning (Bratwurst Salmon Sausages)"
type input "331.723"
type KJ "1387.9"
type Fat "13.755"
type Fat "5.988"
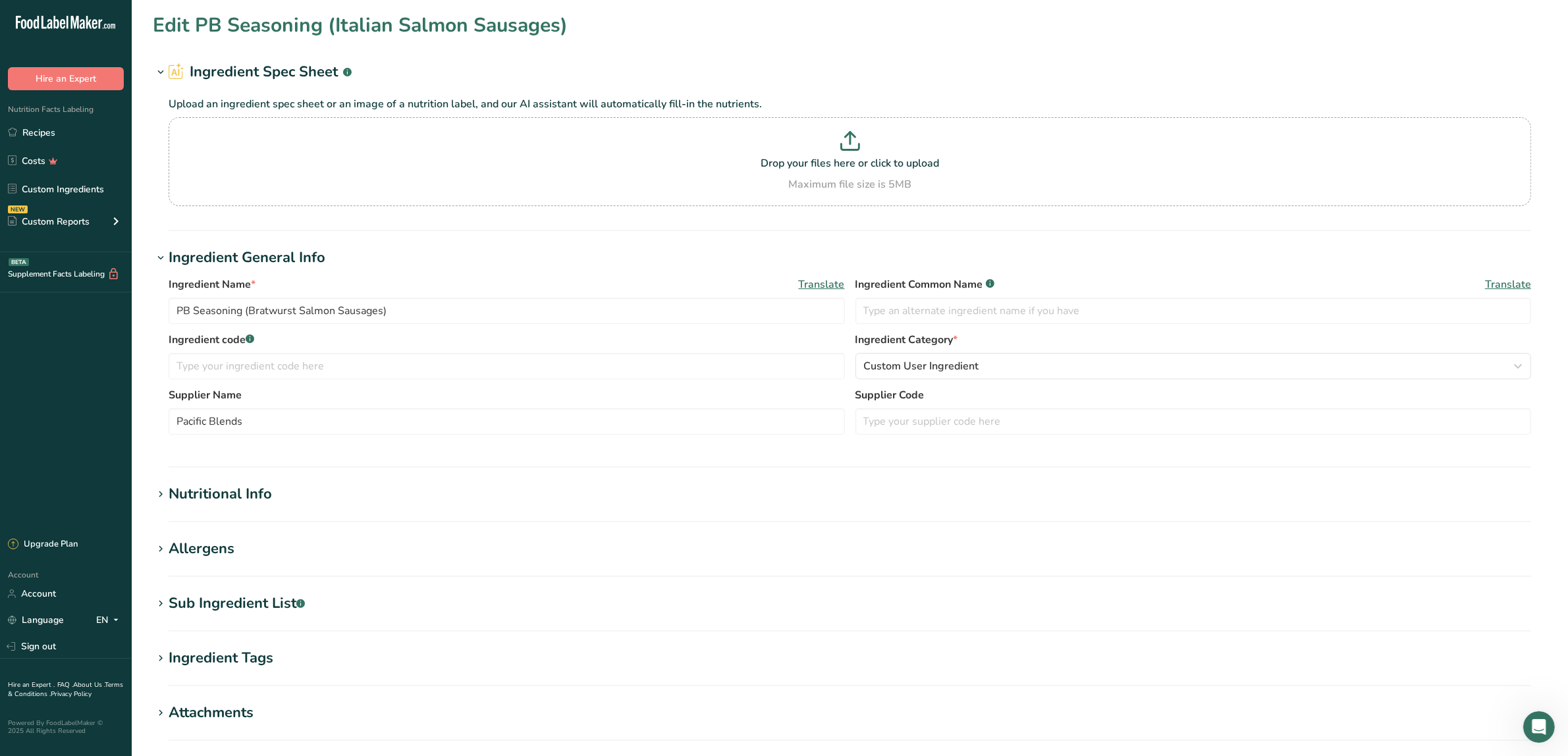
type Fat "0.004"
type input "0"
type input "29.703"
type Carbohydrates "56.96"
type Fiber "29.644"
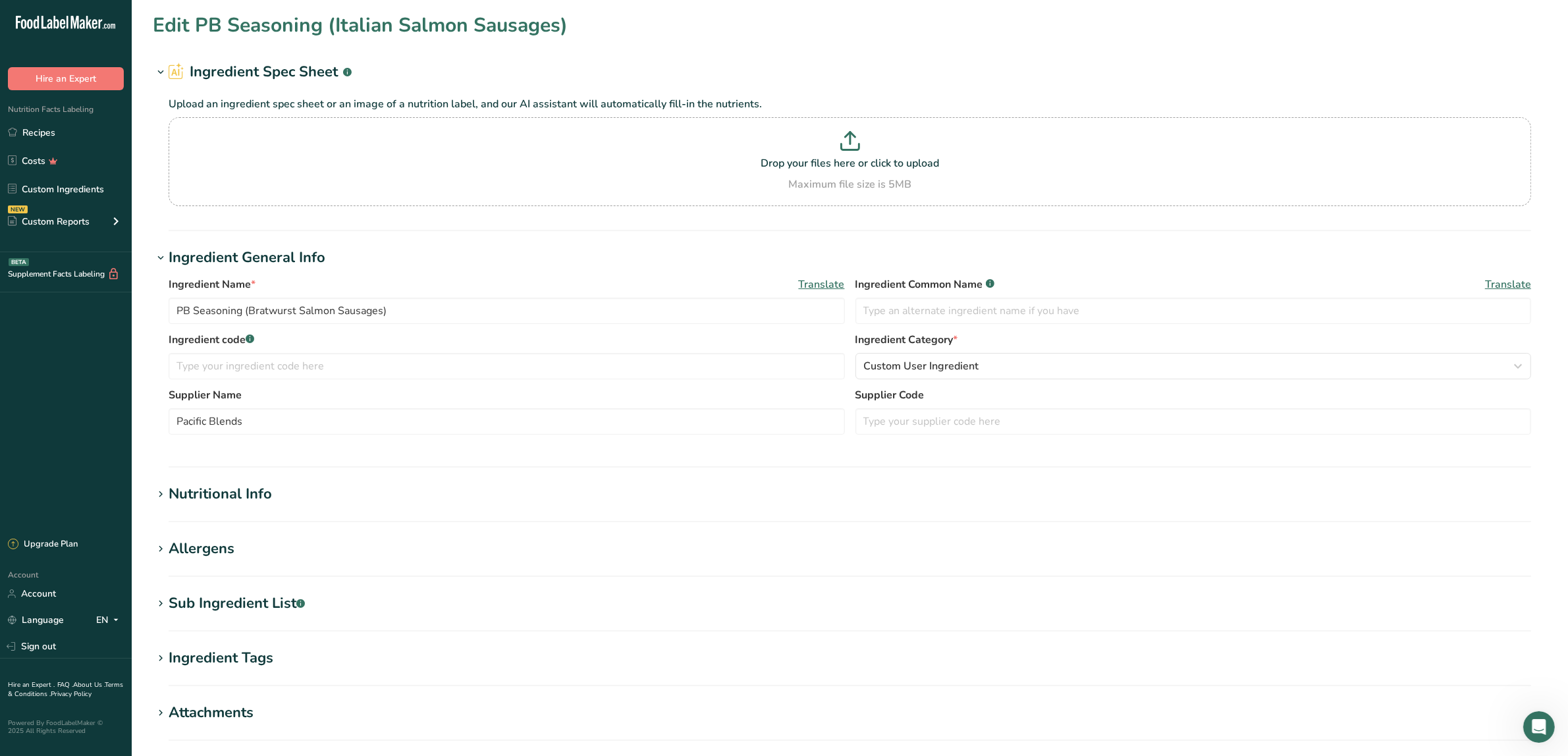
type Sugars "1.782"
type Sugars "0"
type input "11.693"
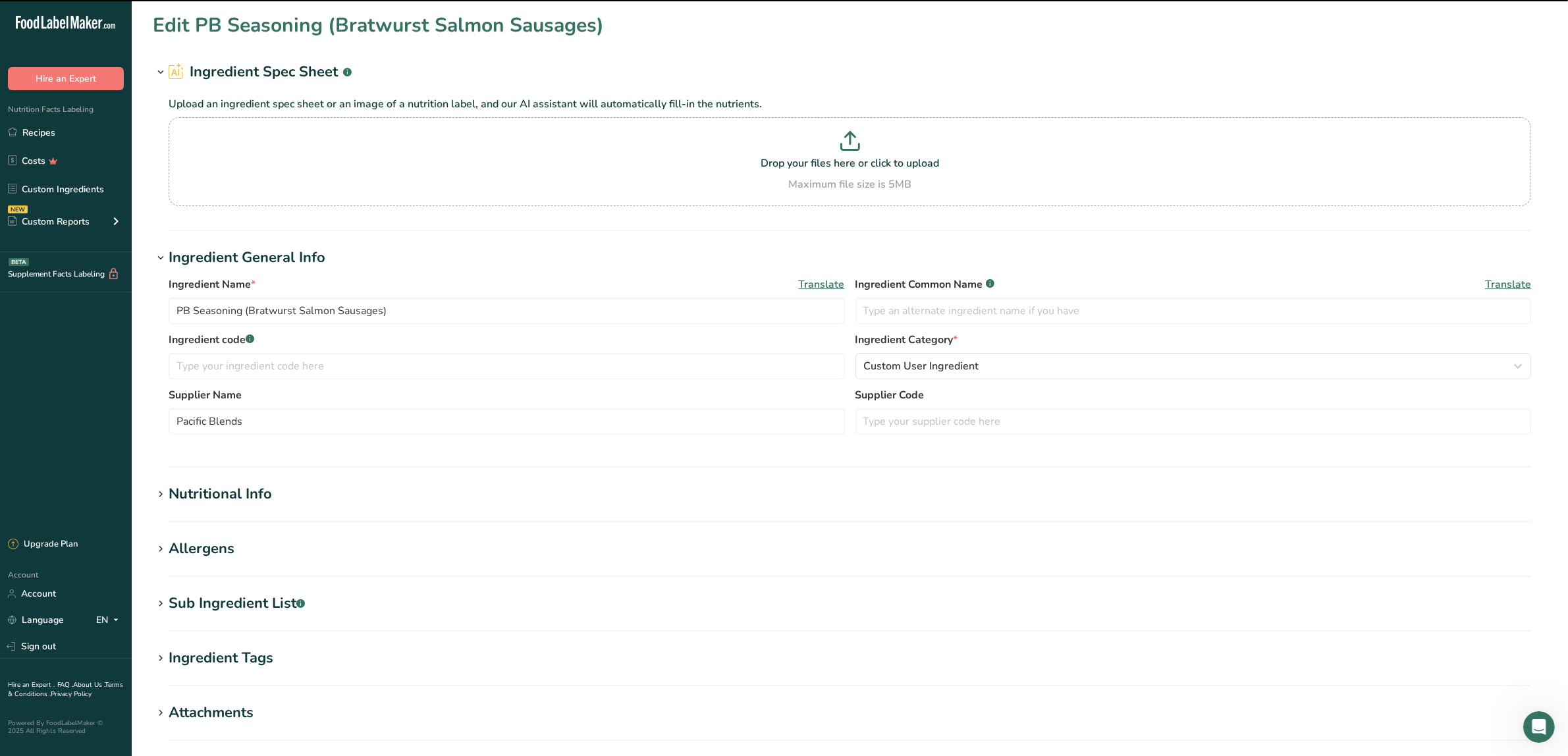
scroll to position [198, 0]
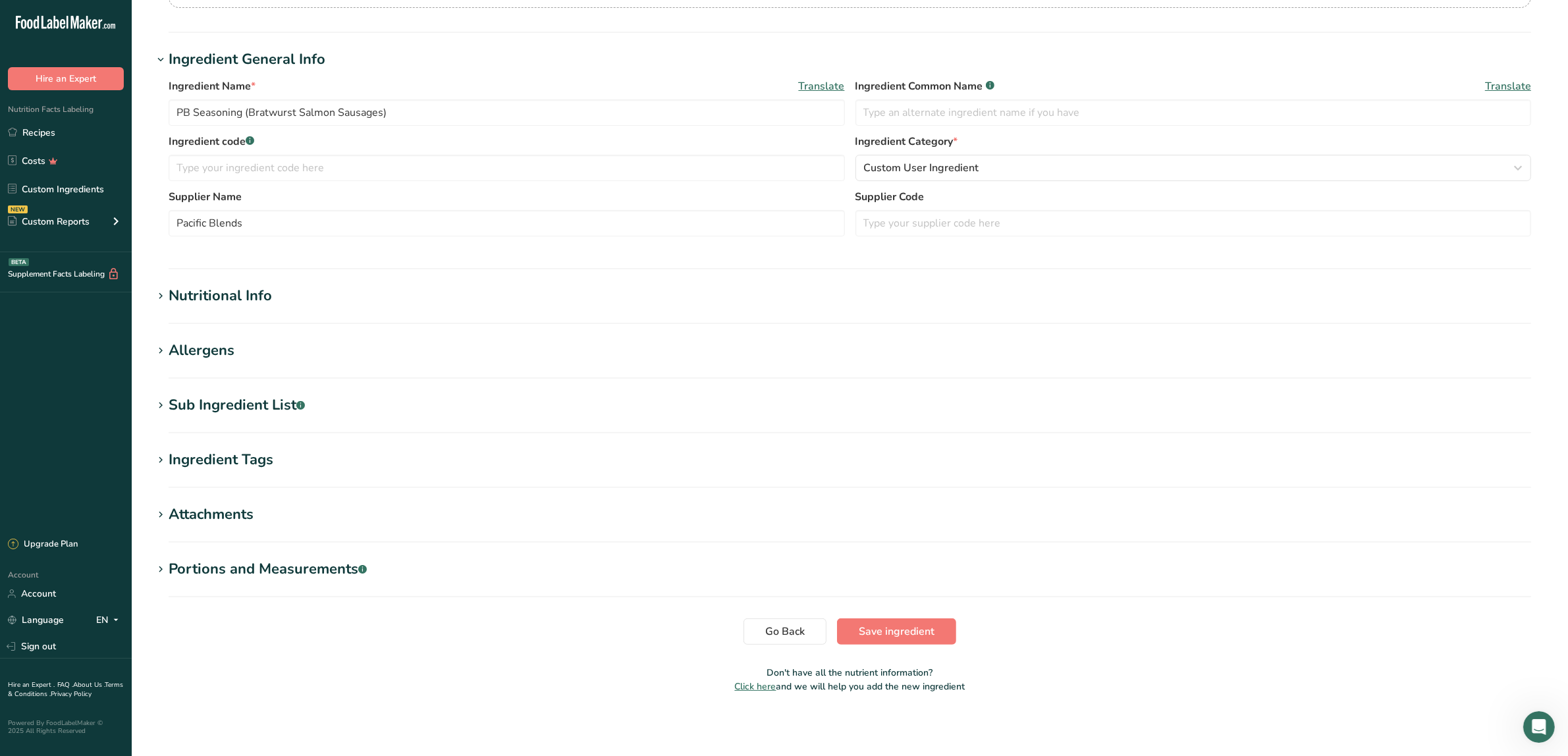
click at [252, 297] on div "Nutritional Info" at bounding box center [220, 296] width 103 height 22
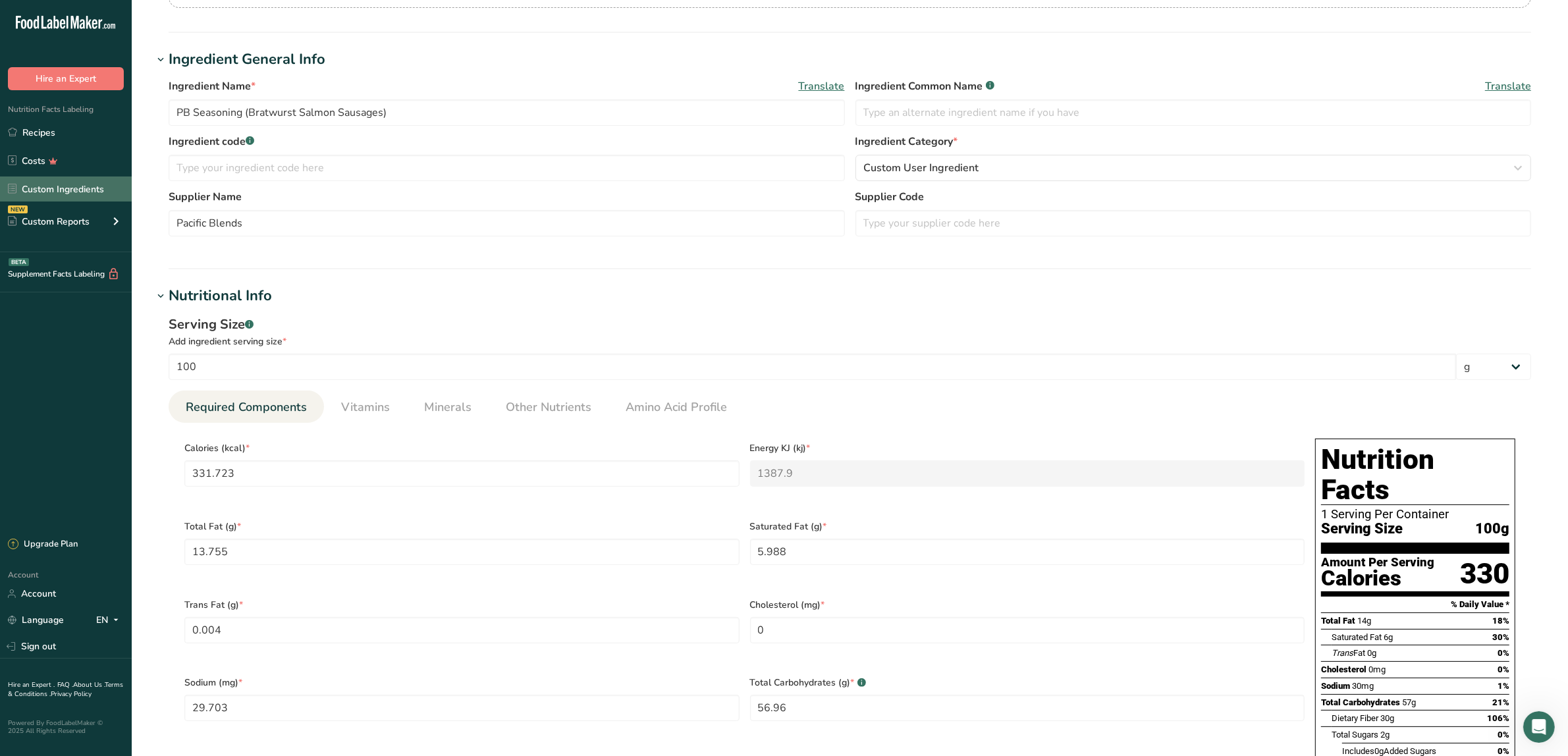
click at [65, 186] on link "Custom Ingredients" at bounding box center [65, 189] width 132 height 25
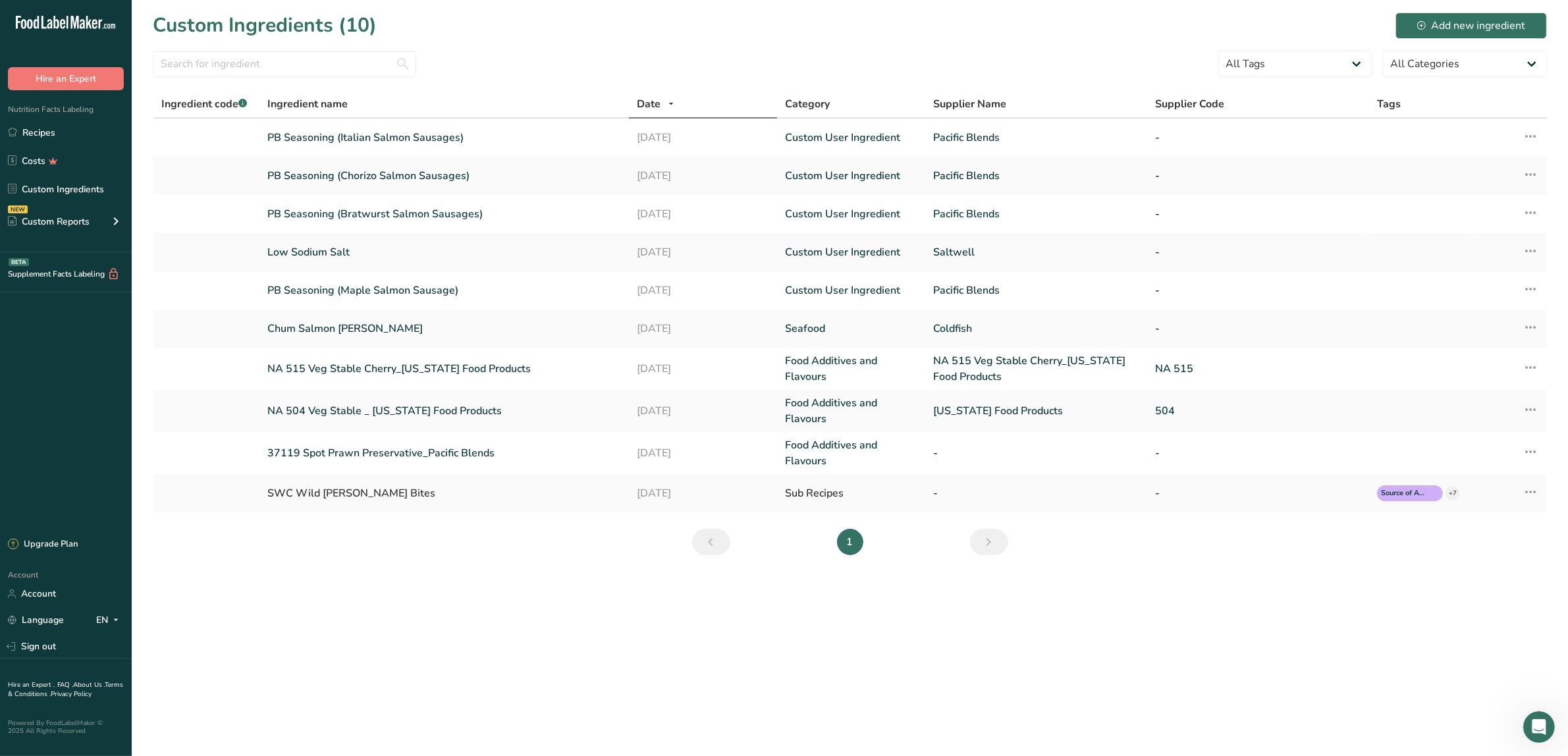
click at [982, 544] on icon "Next" at bounding box center [989, 542] width 16 height 24
click at [393, 284] on link "PB Seasoning (Maple Salmon Sausage)" at bounding box center [444, 291] width 354 height 16
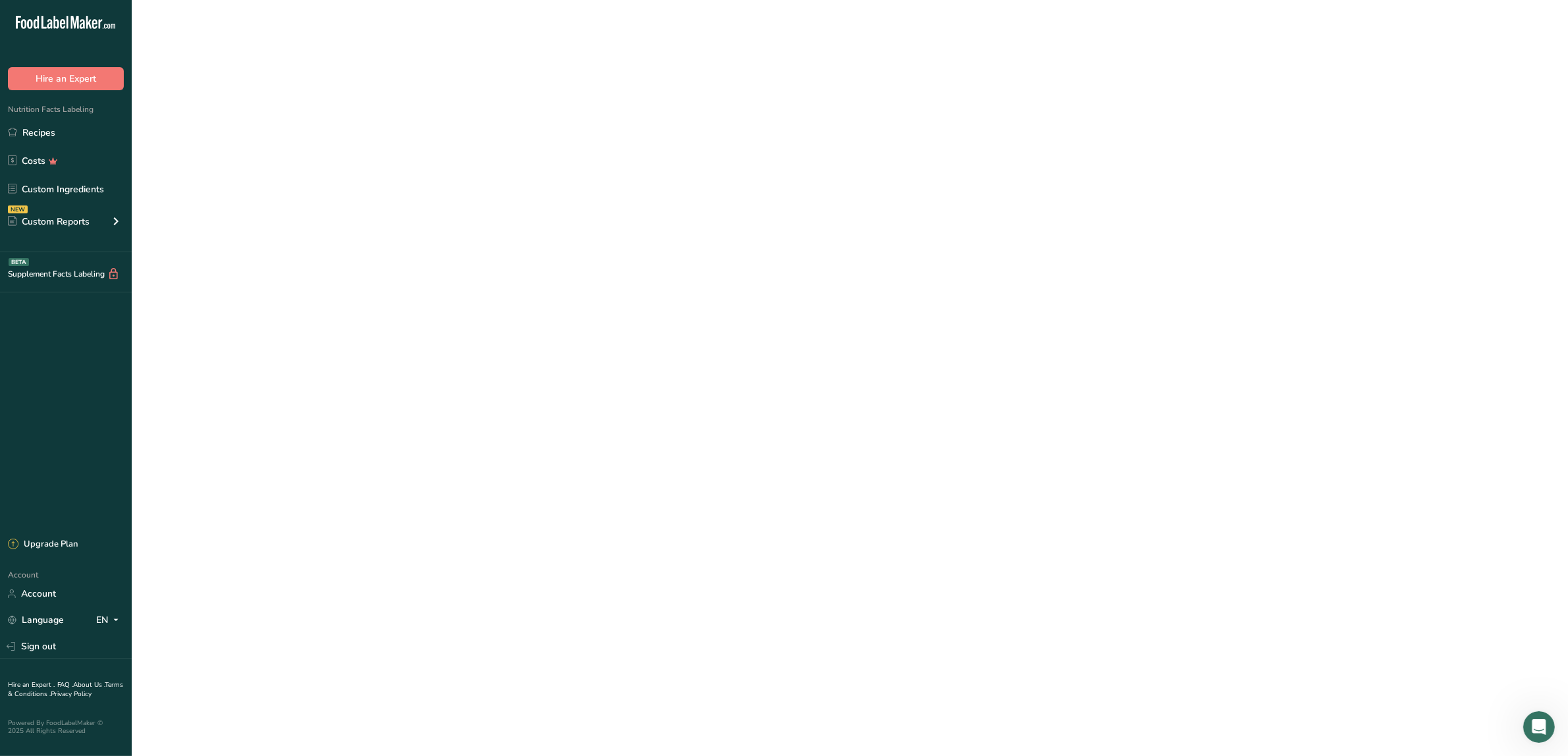
click at [393, 284] on link "PB Seasoning (Maple Salmon Sausage)" at bounding box center [444, 291] width 354 height 16
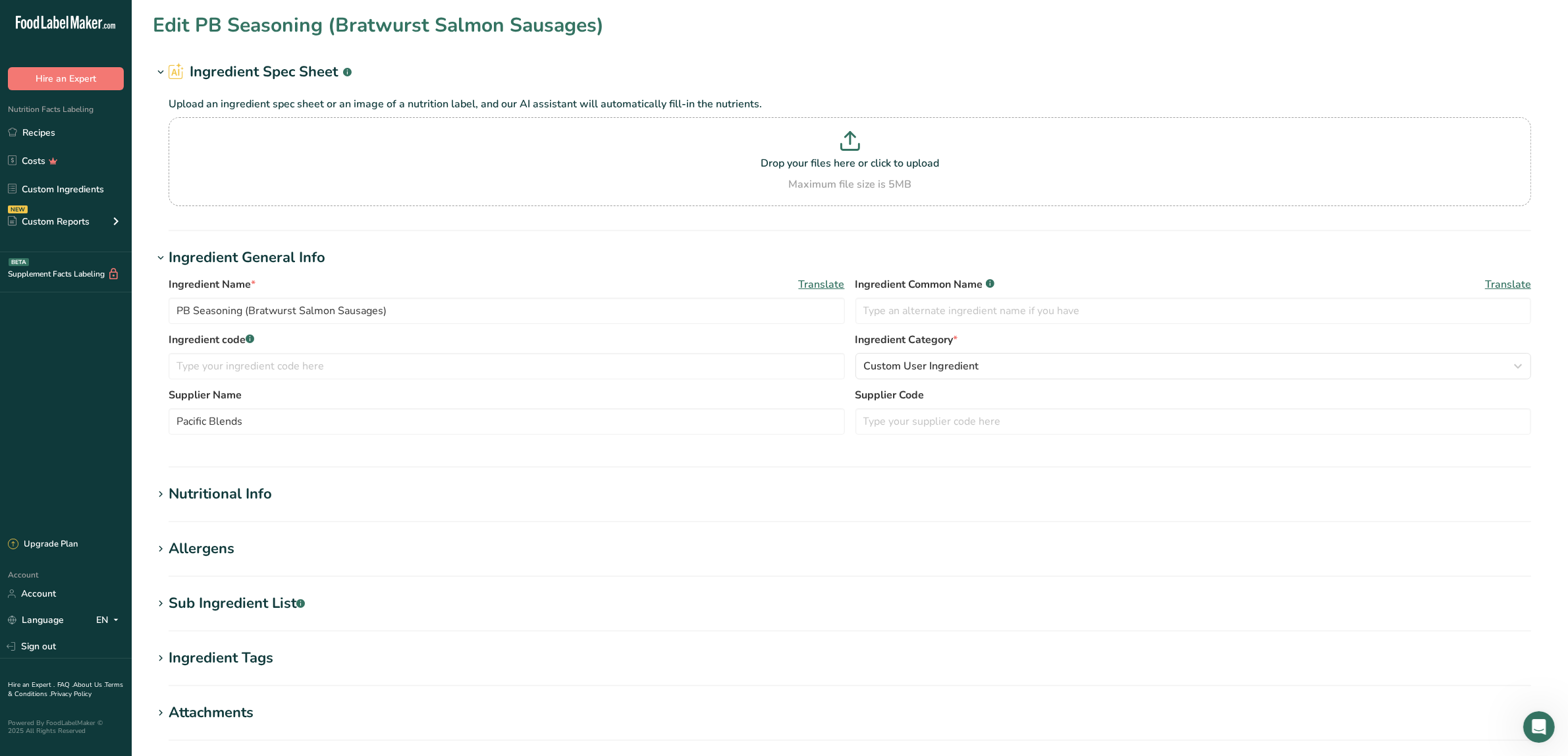
type input "PB Seasoning (Maple Salmon Sausage)"
type input "348.693"
type KJ "1458.9"
type Fat "5.553"
type Fat "2.936"
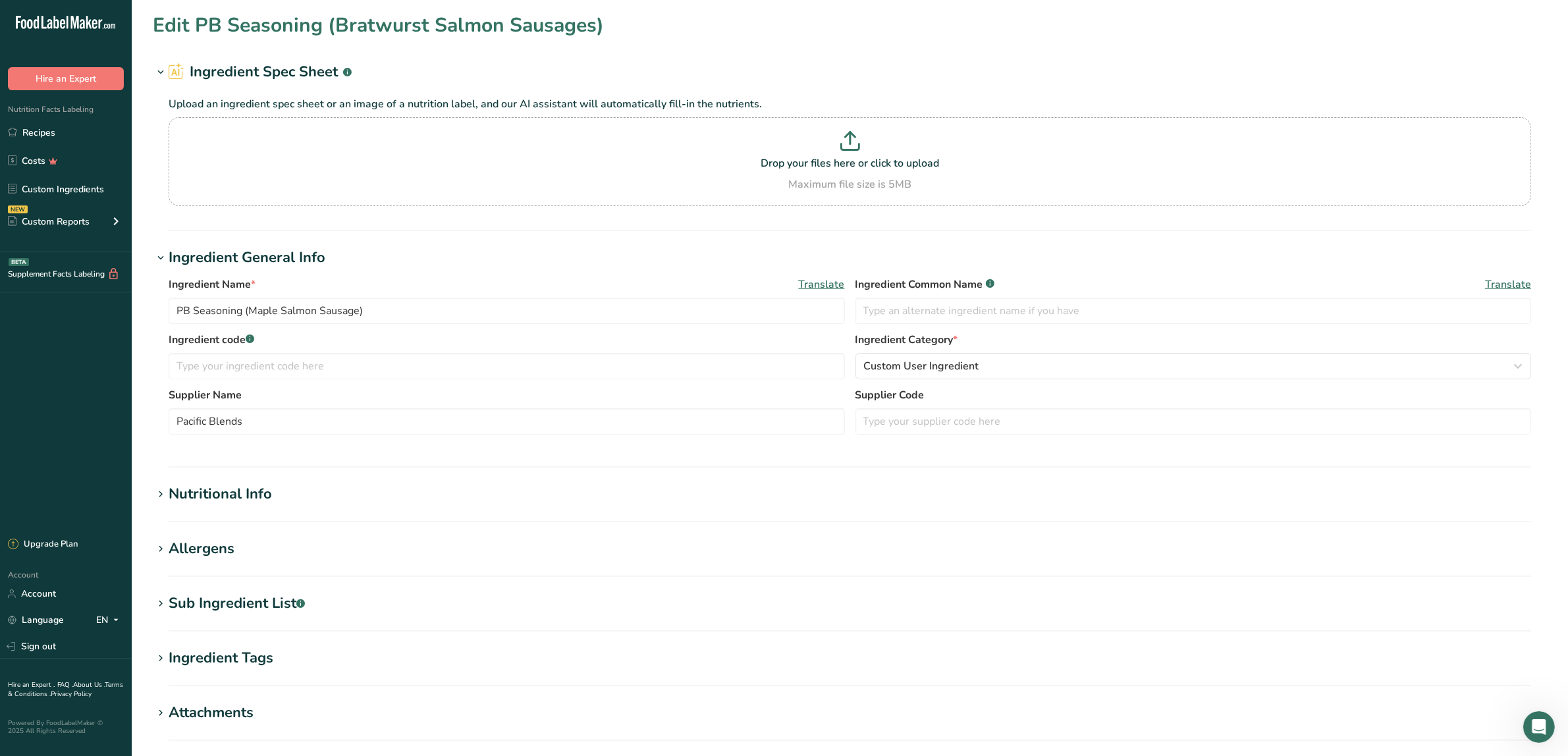
type Fat "0.061"
type input "0"
type input "47.306"
type Carbohydrates "52.071"
type Fiber "11.014"
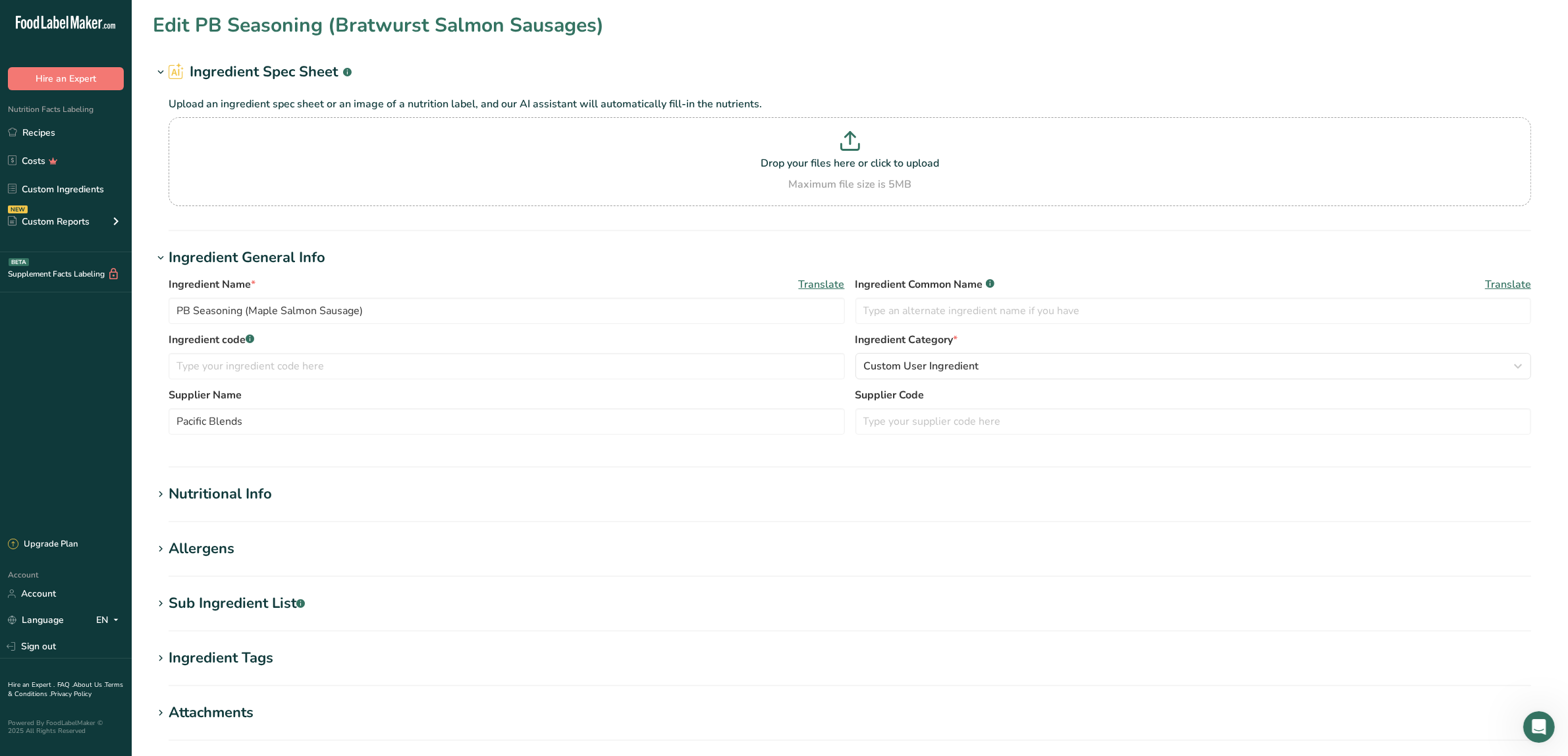
type Sugars "37.359"
type Sugars "28.471"
type input "4.024"
click at [248, 491] on div "Nutritional Info" at bounding box center [220, 494] width 103 height 22
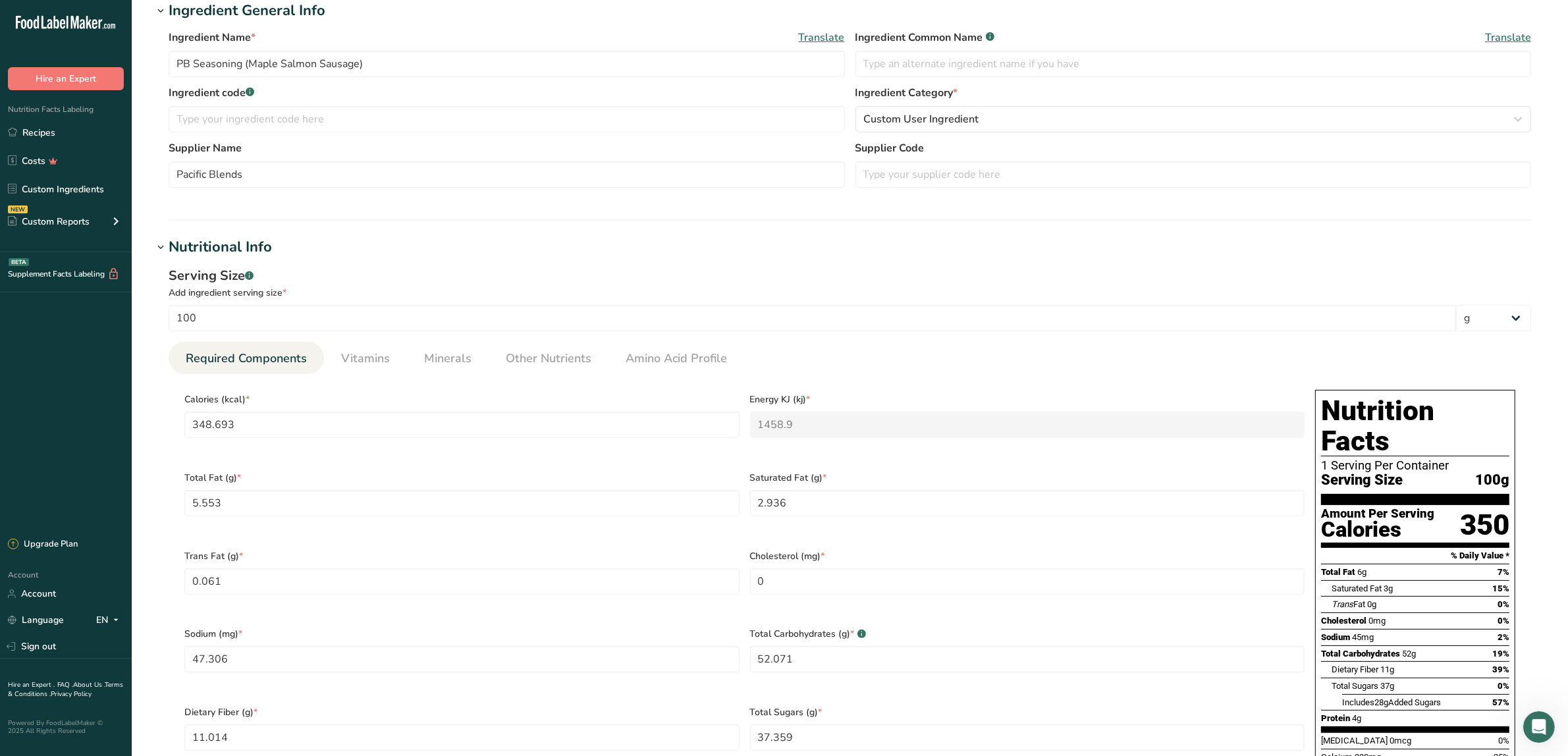
scroll to position [411, 0]
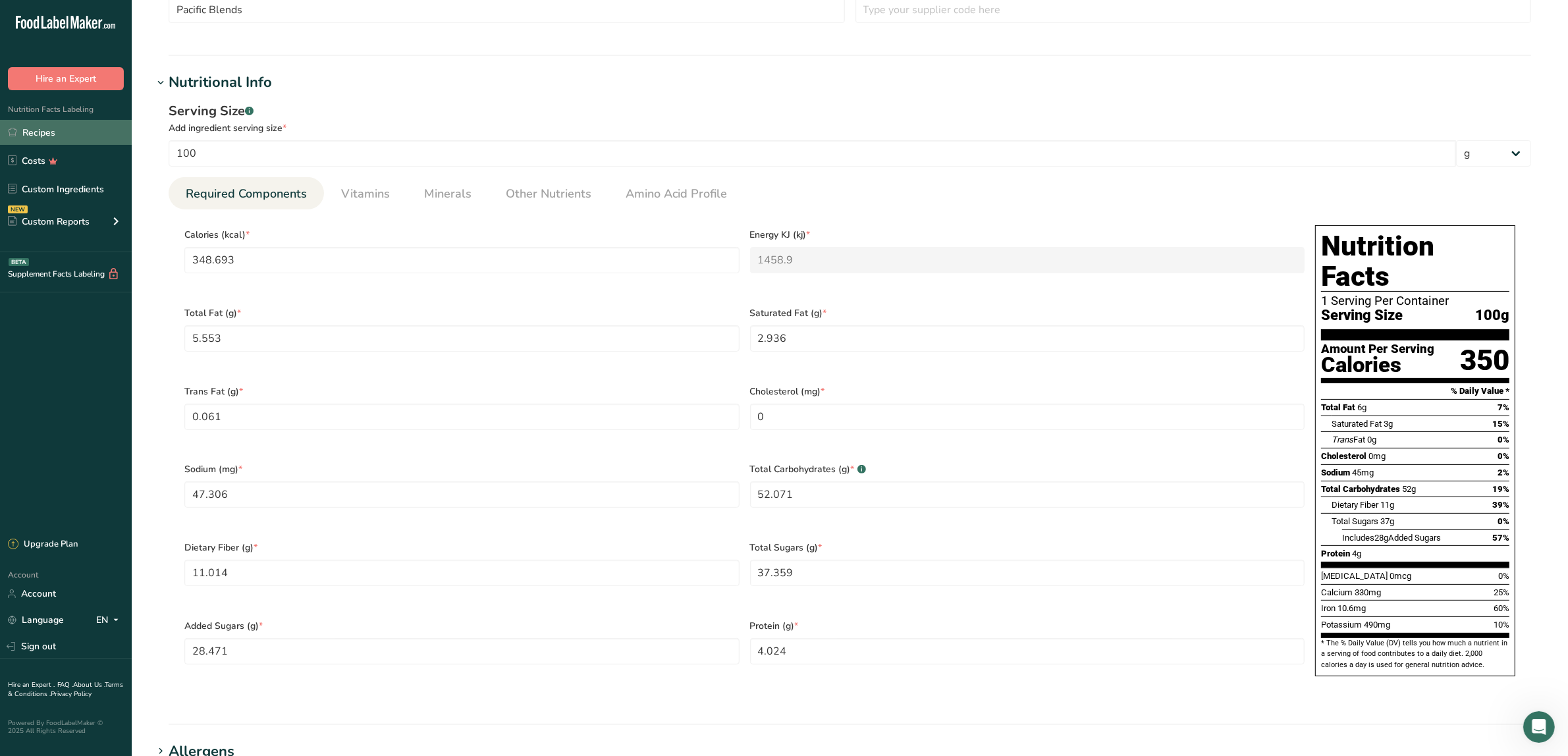
click at [39, 132] on link "Recipes" at bounding box center [65, 132] width 132 height 25
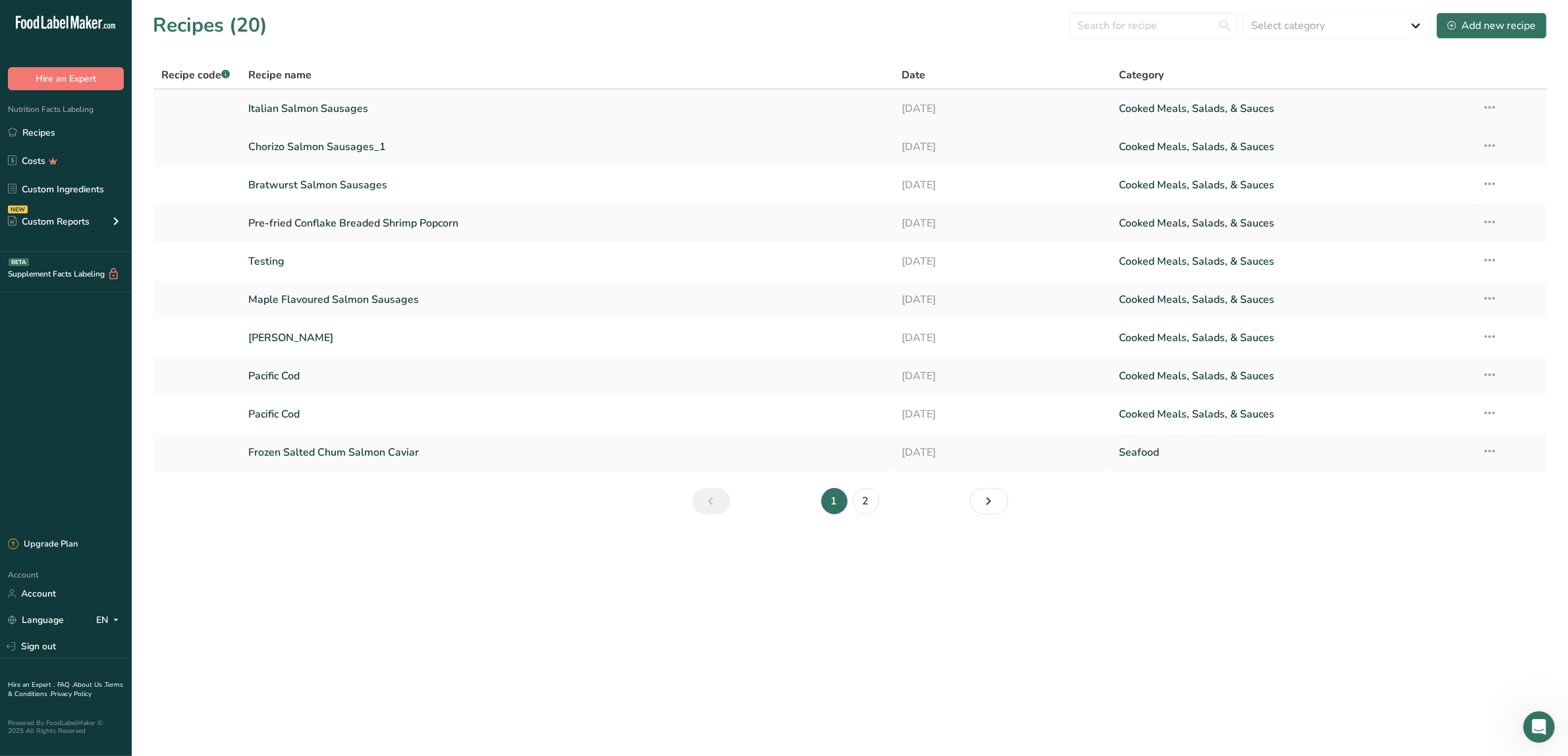
click at [318, 108] on link "Italian Salmon Sausages" at bounding box center [566, 108] width 637 height 28
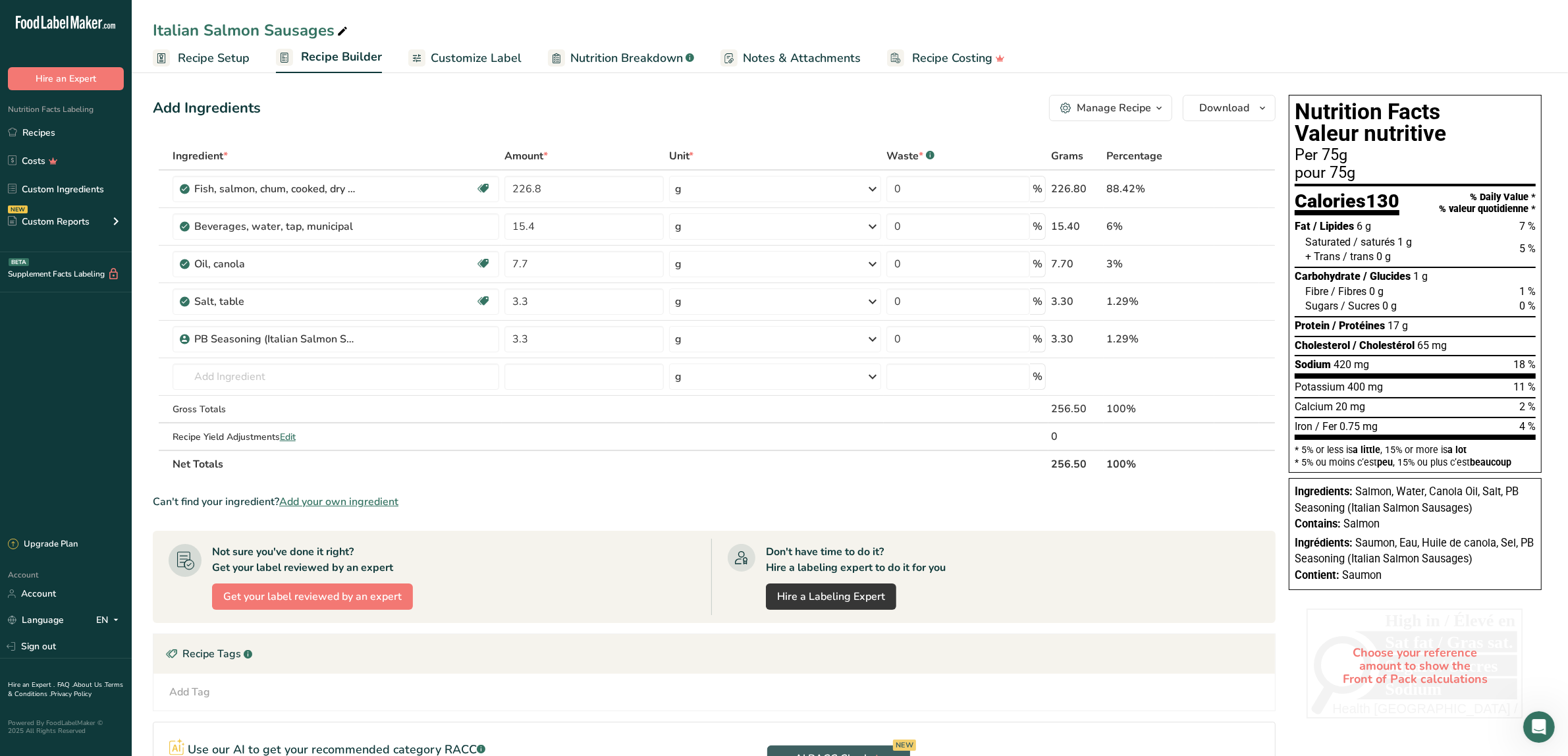
click at [233, 60] on span "Recipe Setup" at bounding box center [214, 58] width 72 height 17
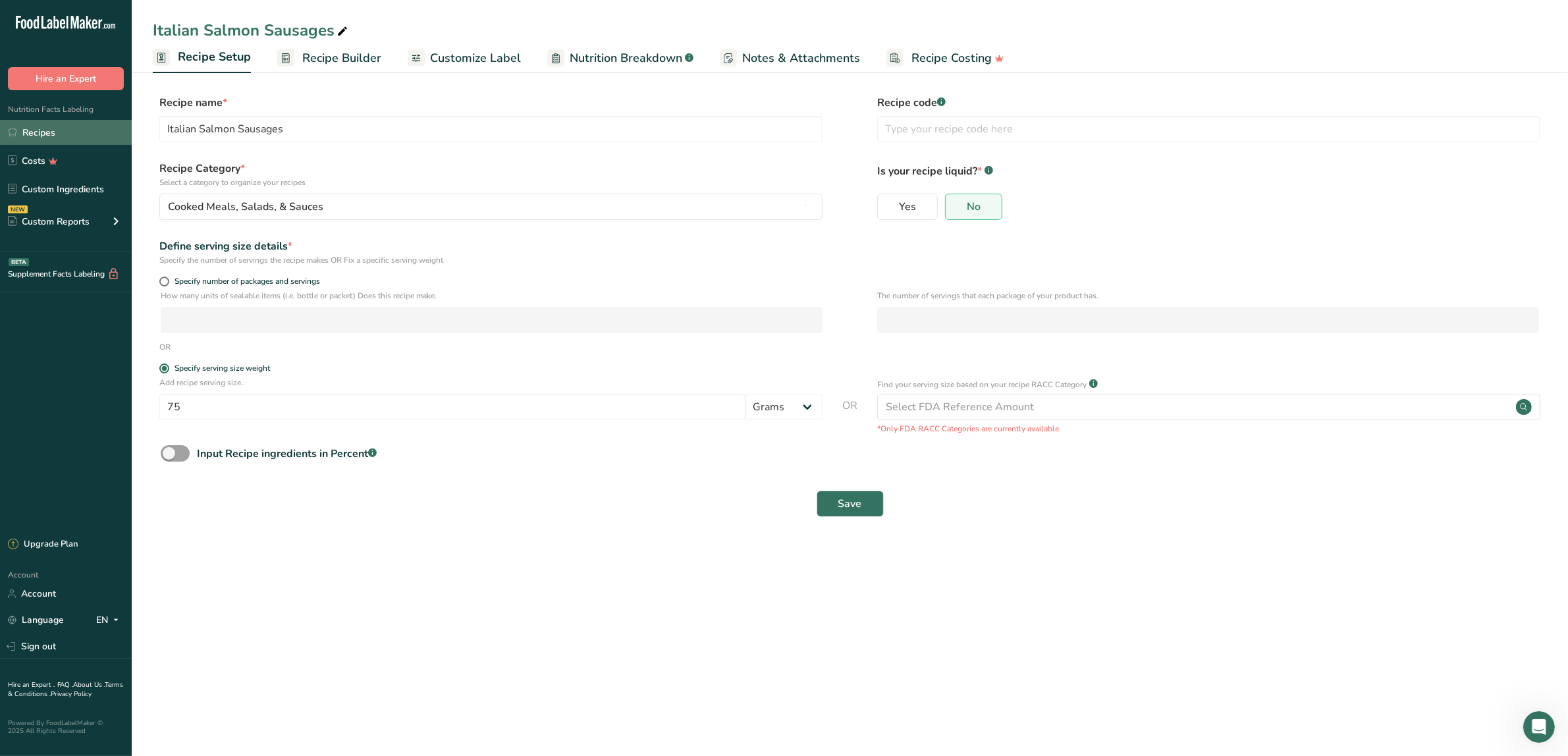
click at [47, 134] on link "Recipes" at bounding box center [65, 132] width 132 height 25
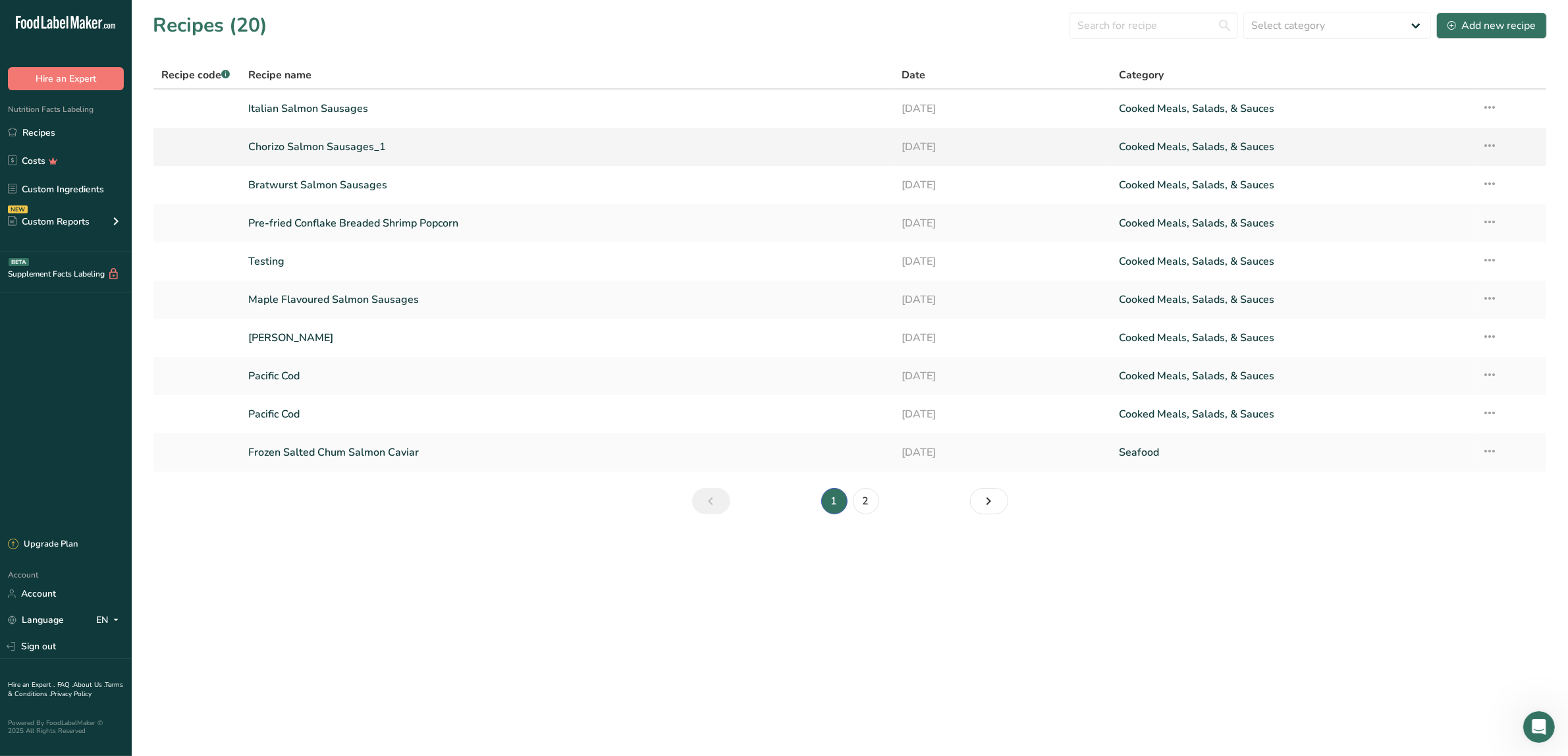
click at [327, 140] on link "Chorizo Salmon Sausages_1" at bounding box center [566, 147] width 637 height 28
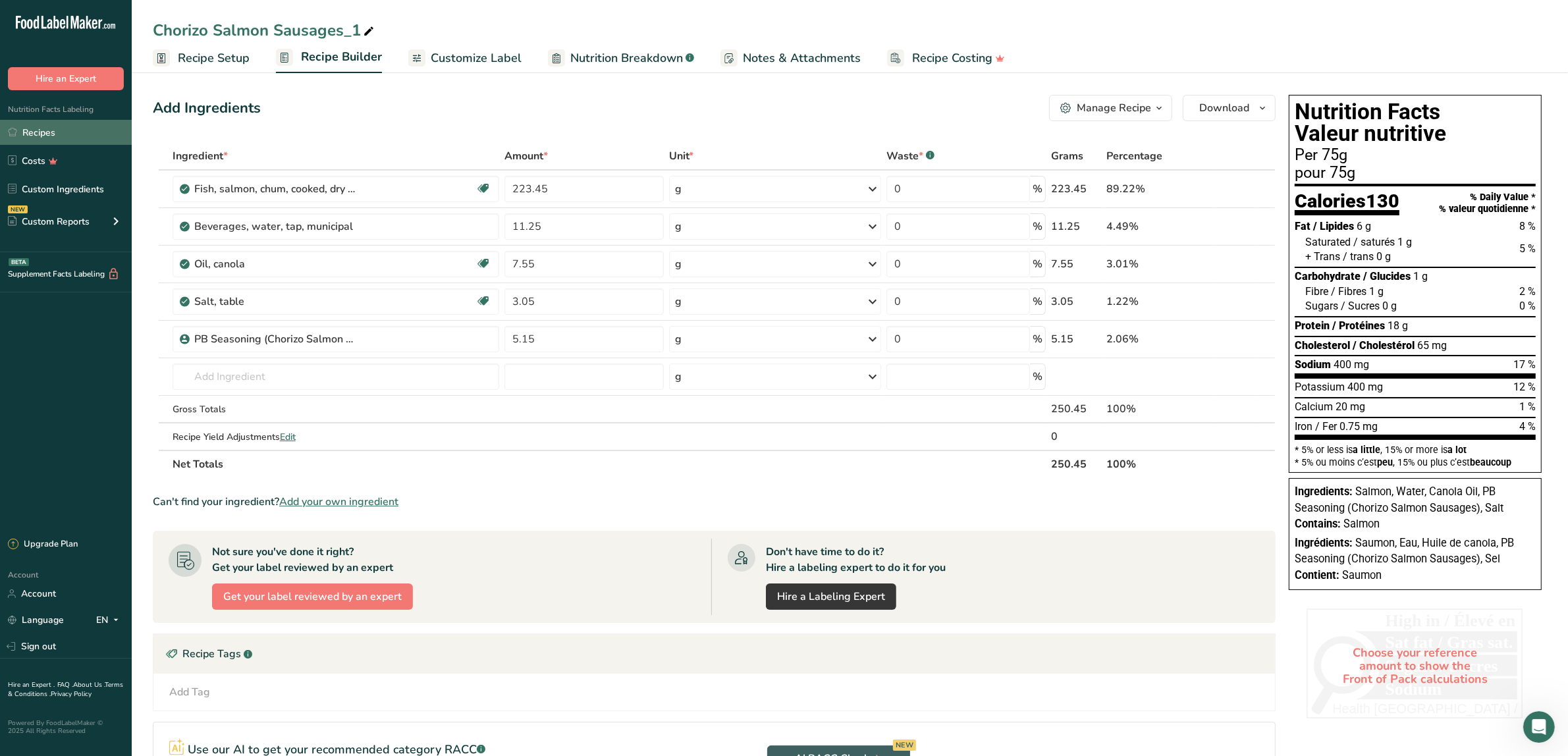
click at [46, 129] on link "Recipes" at bounding box center [65, 132] width 132 height 25
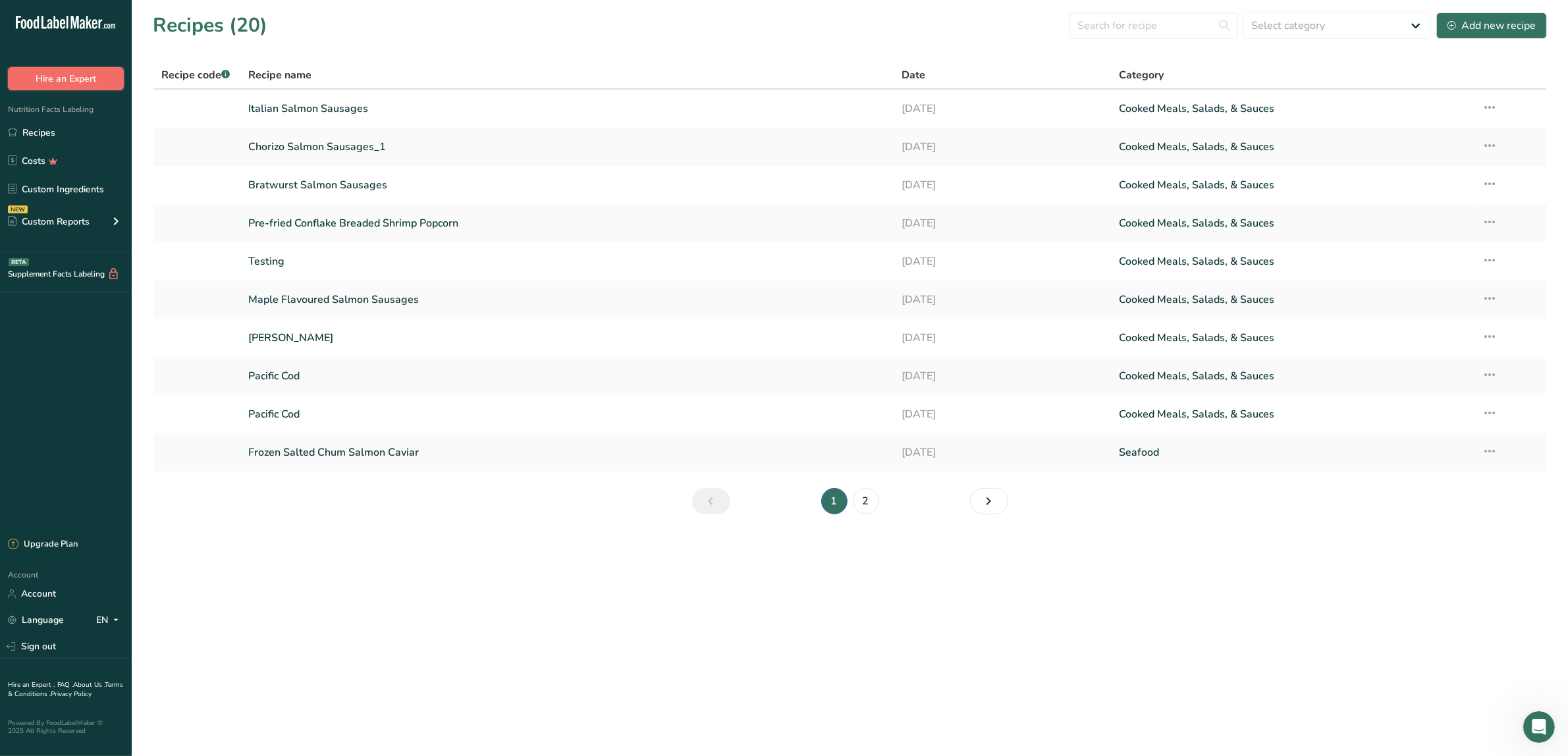
click at [74, 76] on button "Hire an Expert" at bounding box center [65, 79] width 116 height 23
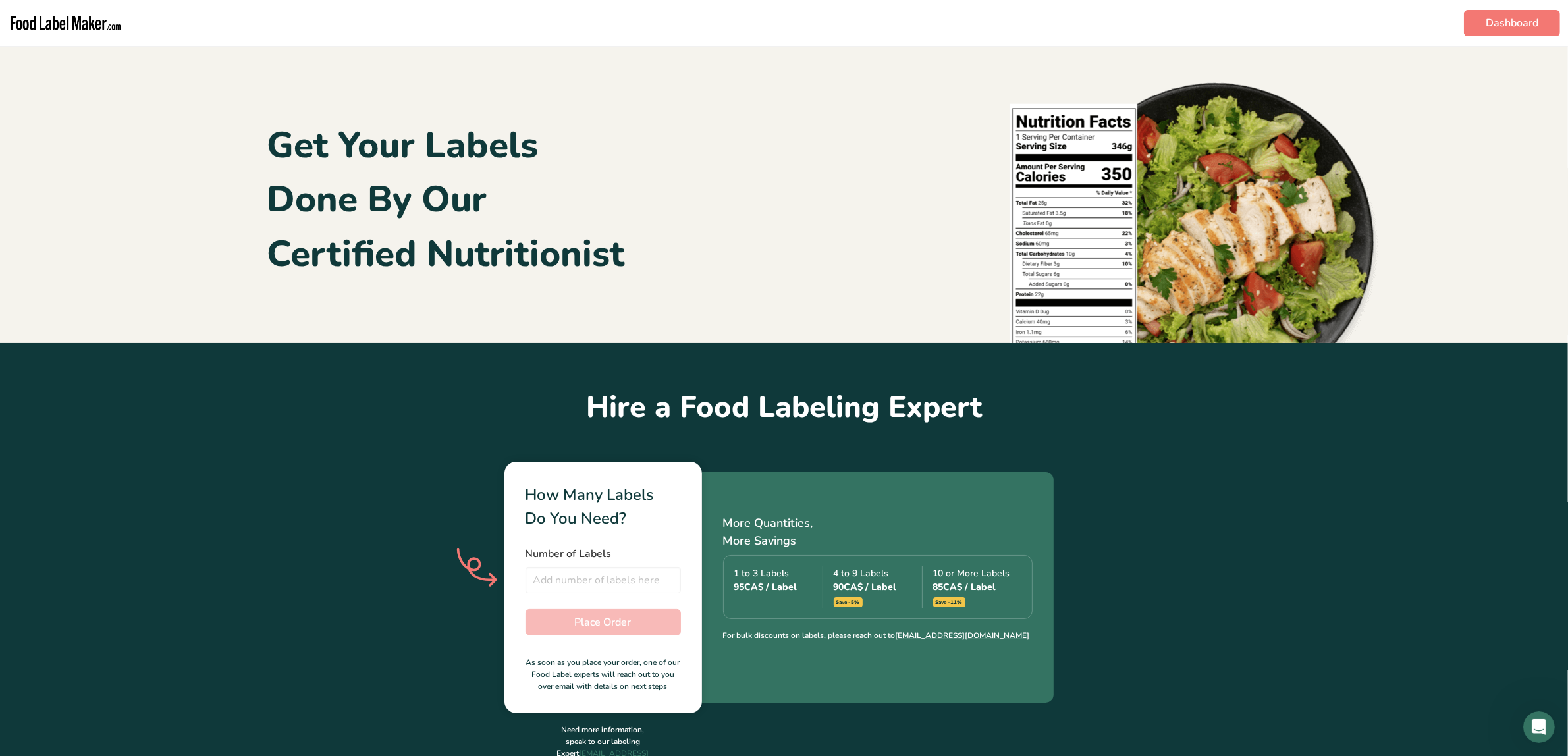
click at [74, 76] on section "Get Your Labels Done By Our Certified Nutritionist" at bounding box center [784, 194] width 1568 height 297
click at [66, 24] on img "main navigation" at bounding box center [65, 23] width 116 height 36
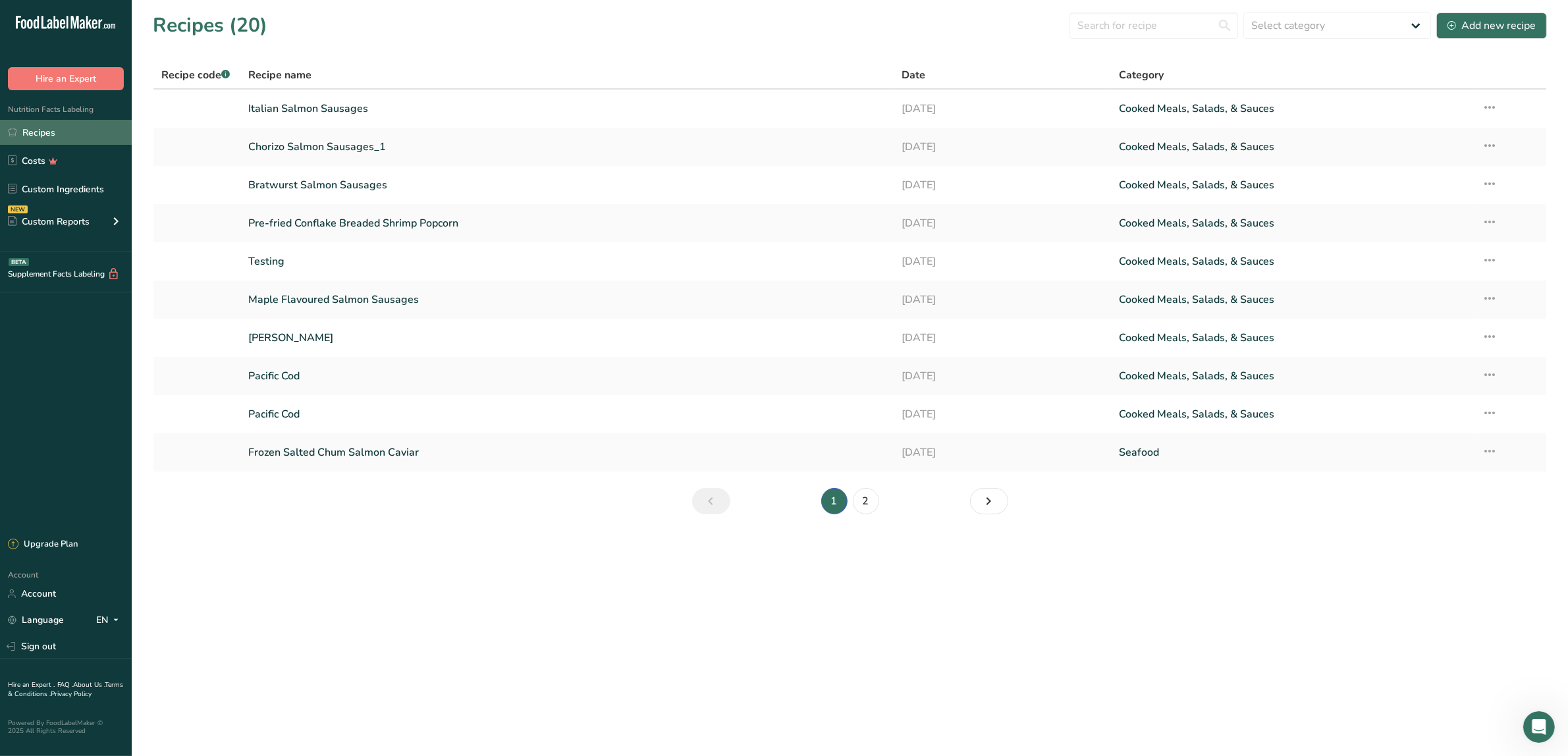
click at [37, 135] on link "Recipes" at bounding box center [65, 132] width 132 height 25
click at [868, 502] on link "2" at bounding box center [866, 501] width 26 height 26
